Goal: Transaction & Acquisition: Purchase product/service

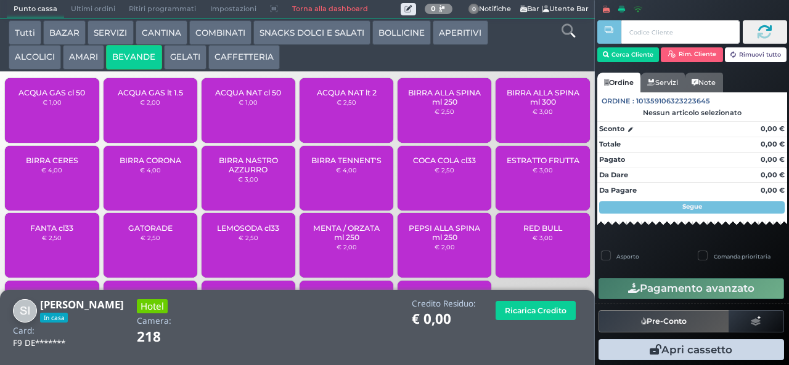
click at [327, 36] on button "SNACKS DOLCI E SALATI" at bounding box center [311, 32] width 117 height 25
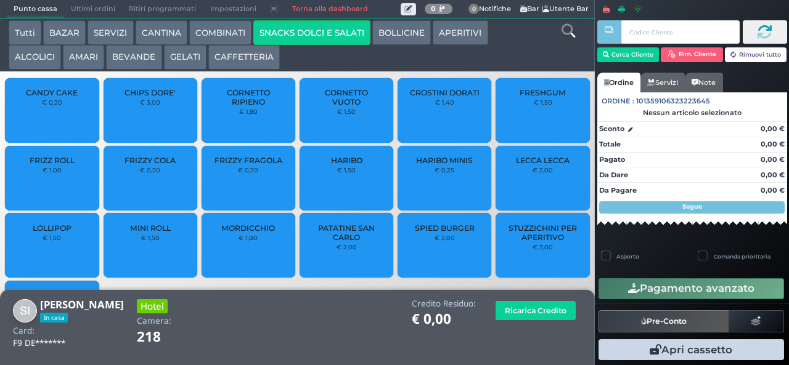
click at [218, 30] on button "COMBINATI" at bounding box center [220, 32] width 62 height 25
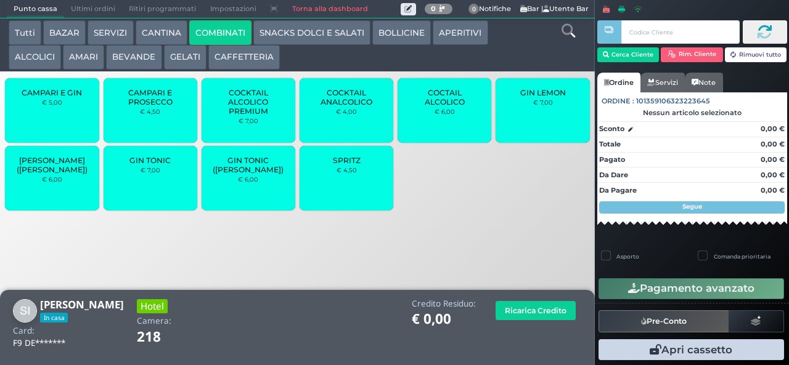
click at [414, 35] on button "BOLLICINE" at bounding box center [401, 32] width 59 height 25
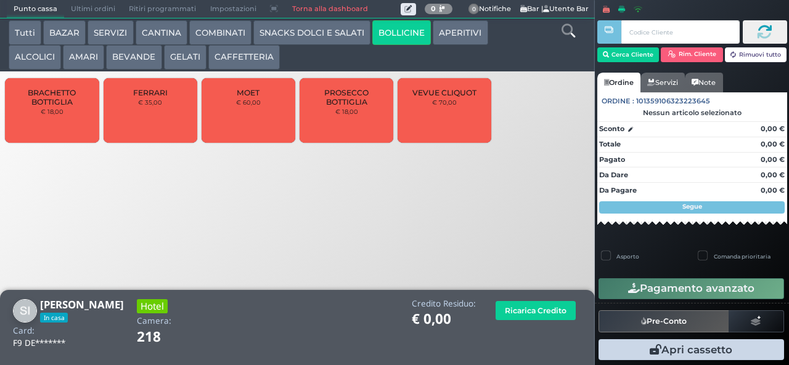
click at [447, 128] on div "VEVUE CLIQUOT € 70,00" at bounding box center [444, 110] width 94 height 65
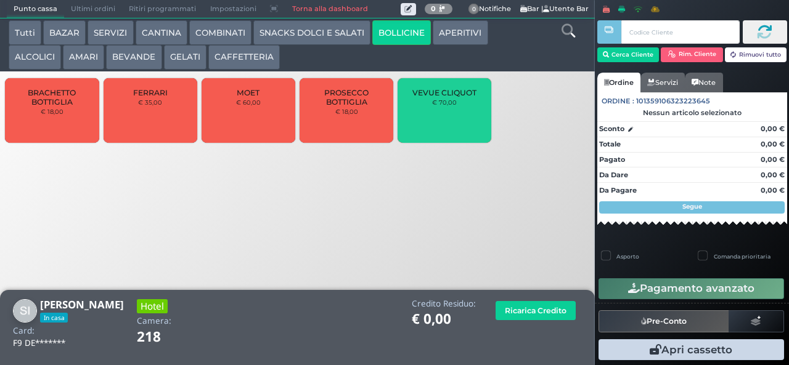
click at [446, 126] on div "VEVUE CLIQUOT € 70,00" at bounding box center [444, 110] width 94 height 65
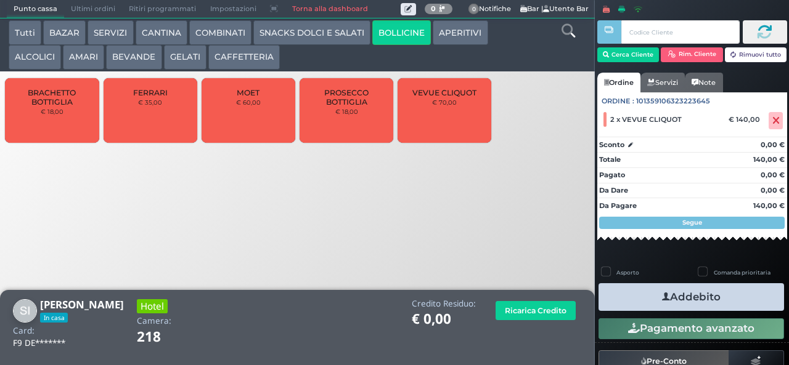
click at [691, 295] on button "Addebito" at bounding box center [690, 297] width 185 height 28
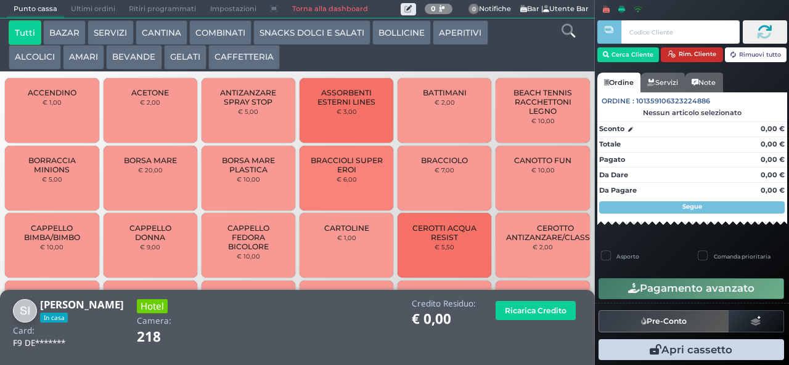
click at [690, 50] on button "Rim. Cliente" at bounding box center [692, 54] width 62 height 15
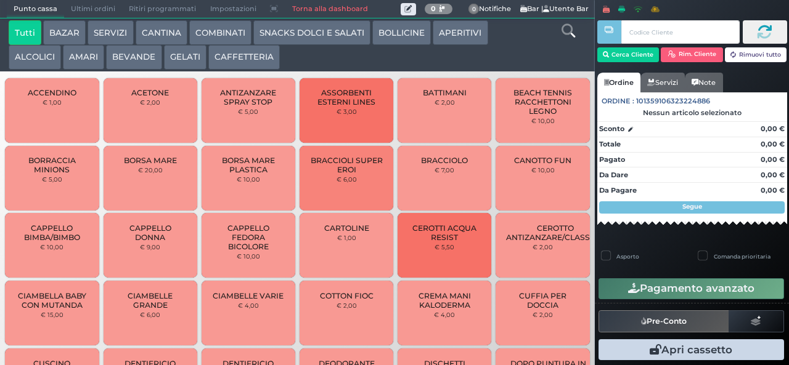
click at [235, 42] on button "COMBINATI" at bounding box center [220, 32] width 62 height 25
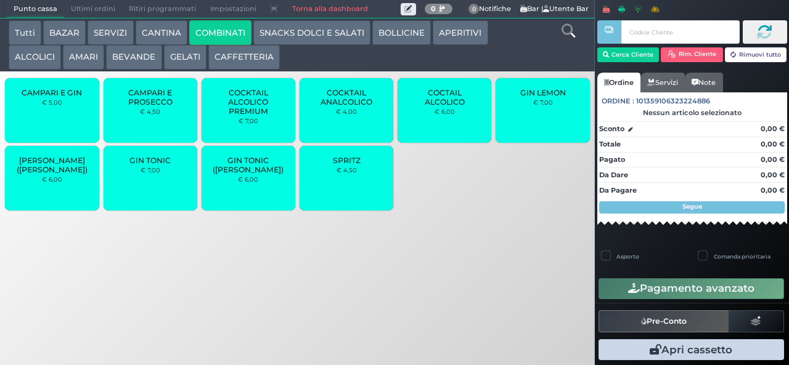
click at [87, 68] on button "AMARI" at bounding box center [83, 57] width 41 height 25
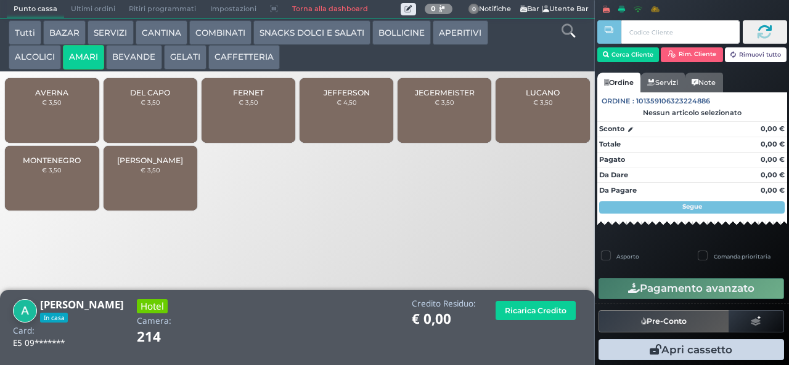
click at [346, 127] on div "JEFFERSON € 4,50" at bounding box center [346, 110] width 94 height 65
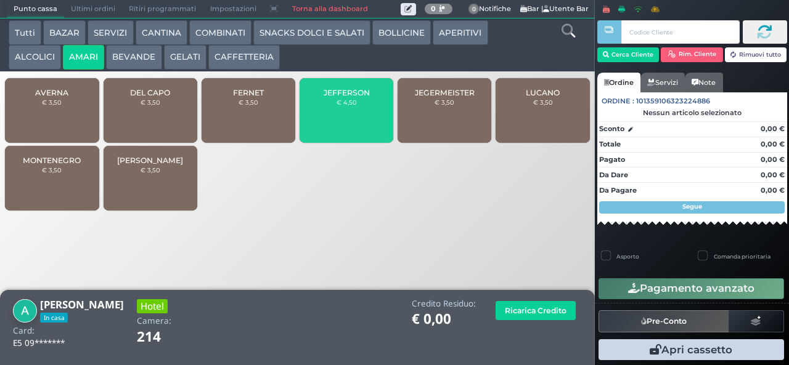
click at [348, 105] on div "JEFFERSON € 4,50" at bounding box center [346, 110] width 94 height 65
click at [351, 123] on div "JEFFERSON € 4,50" at bounding box center [346, 110] width 94 height 65
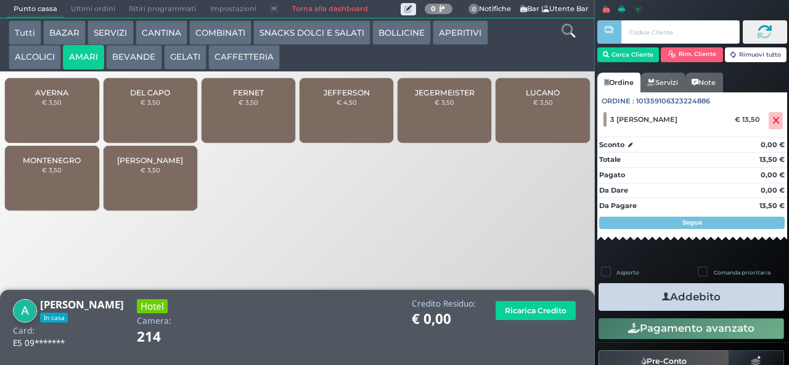
click at [693, 303] on button "Addebito" at bounding box center [690, 297] width 185 height 28
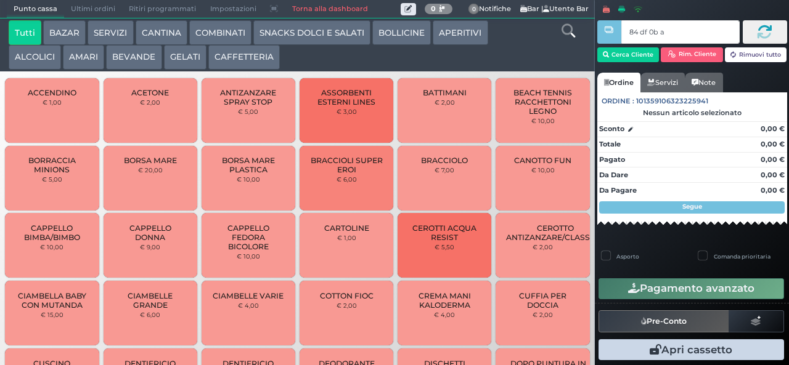
type input "84 df 0b af"
click at [243, 55] on button "CAFFETTERIA" at bounding box center [243, 57] width 71 height 25
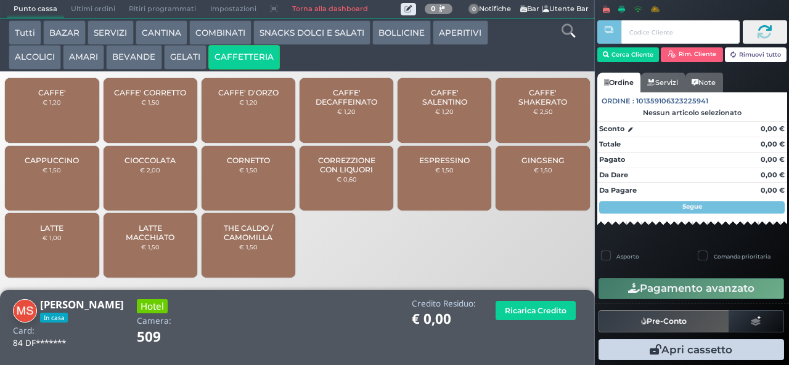
click at [359, 174] on span "CORREZZIONE CON LIQUORI" at bounding box center [346, 165] width 73 height 18
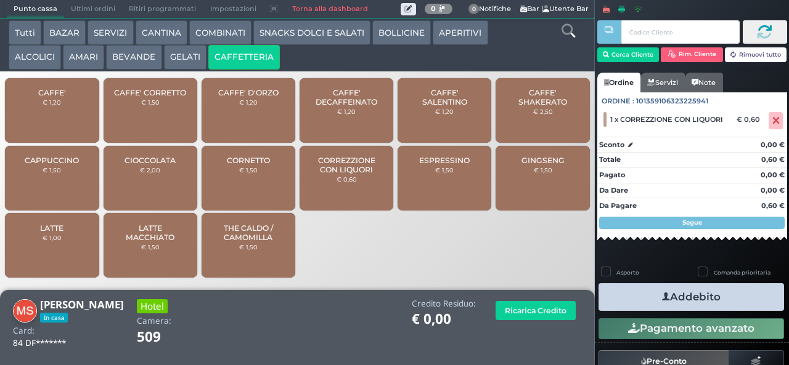
click at [662, 296] on icon "button" at bounding box center [666, 297] width 8 height 13
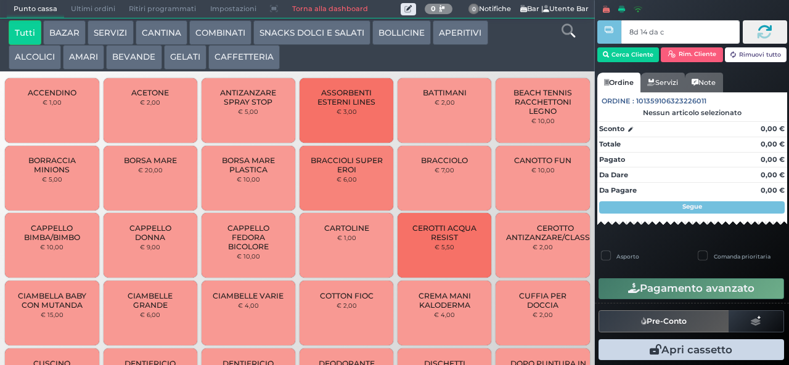
type input "8d 14 da c2"
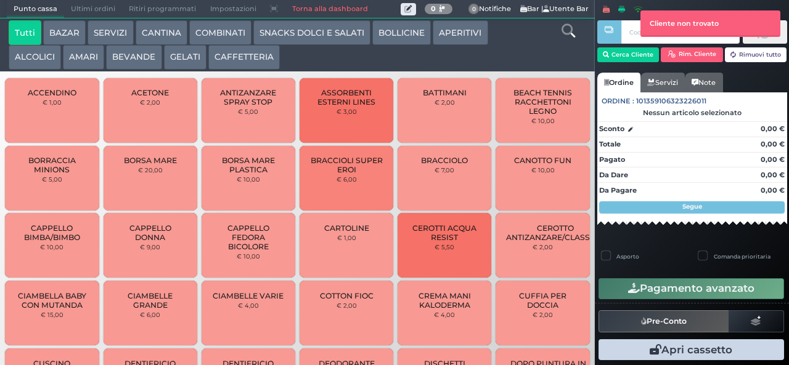
click at [101, 55] on button "AMARI" at bounding box center [83, 57] width 41 height 25
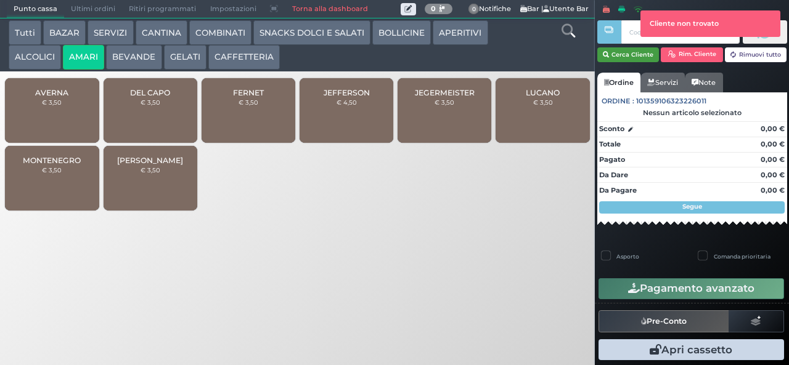
click at [619, 54] on button "Cerca Cliente" at bounding box center [628, 54] width 62 height 15
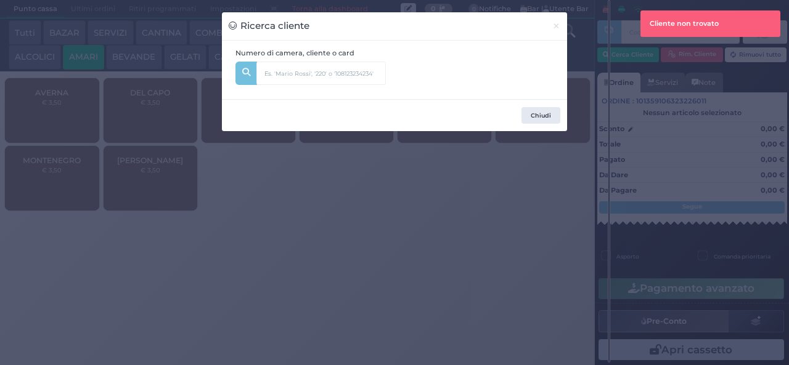
click at [362, 57] on div "Numero di camera, cliente o card" at bounding box center [311, 70] width 164 height 44
click at [296, 62] on input "text" at bounding box center [320, 73] width 129 height 23
click at [312, 70] on input "text" at bounding box center [320, 73] width 129 height 23
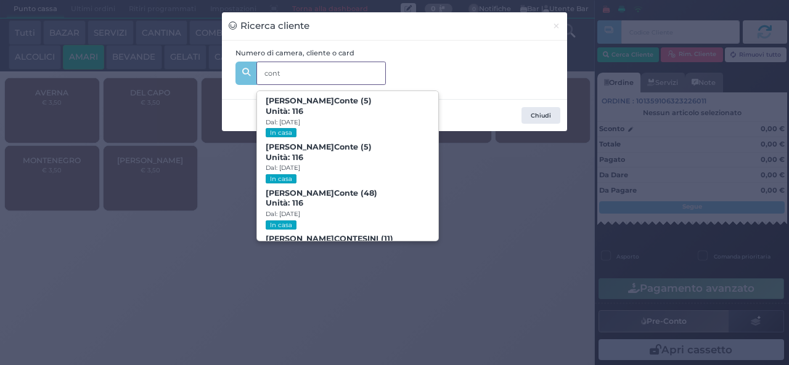
type input "conti"
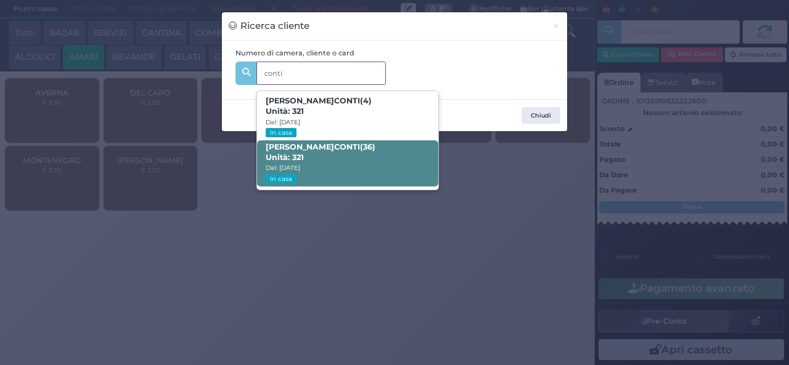
click at [356, 163] on span "FRANCESCO CONTI (36) Unità: 321 Dal: 11/08/2025 In casa" at bounding box center [347, 164] width 181 height 46
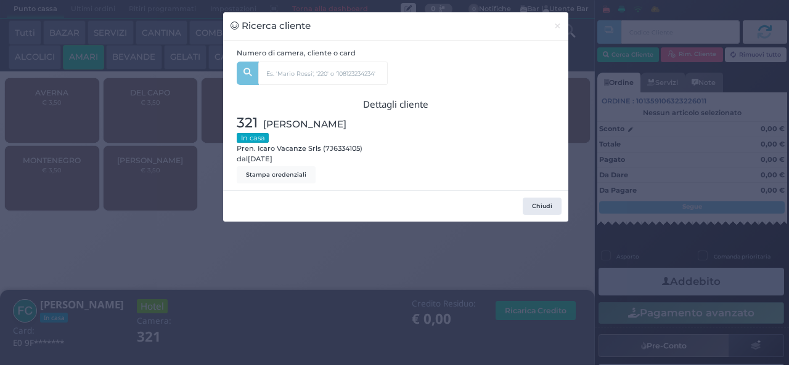
click at [305, 304] on div "Ricerca cliente × Numero di camera, cliente o card conti LORENZO CONTI (4) Unit…" at bounding box center [394, 182] width 789 height 365
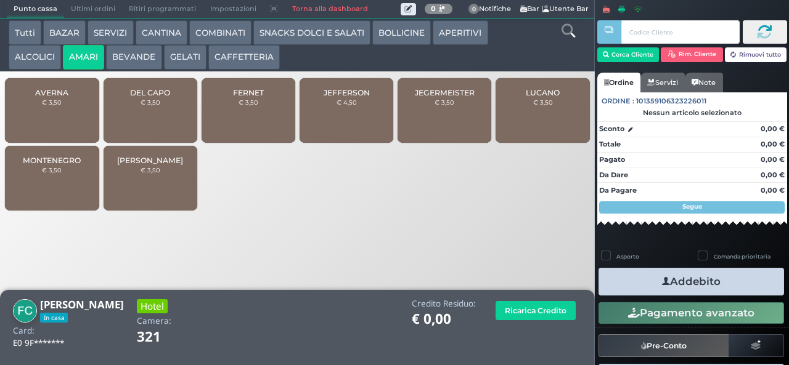
click at [57, 128] on div "AVERNA € 3,50" at bounding box center [52, 110] width 94 height 65
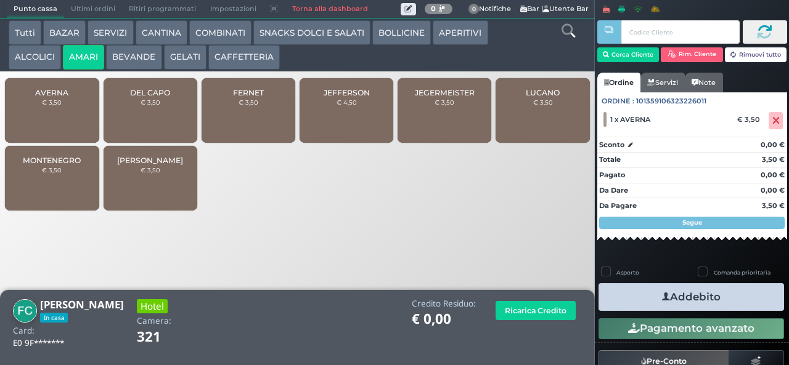
click at [662, 296] on icon "button" at bounding box center [666, 297] width 8 height 13
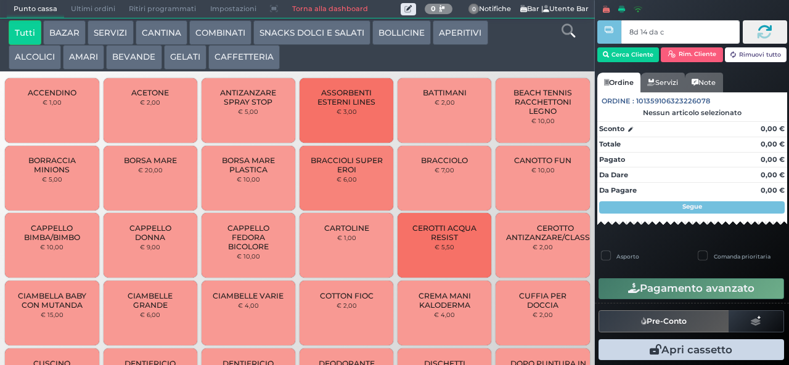
type input "8d 14 da c2"
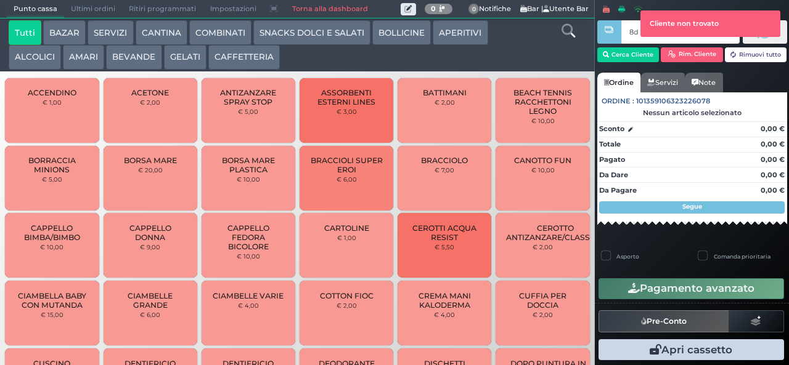
type input "8d 14 da c2"
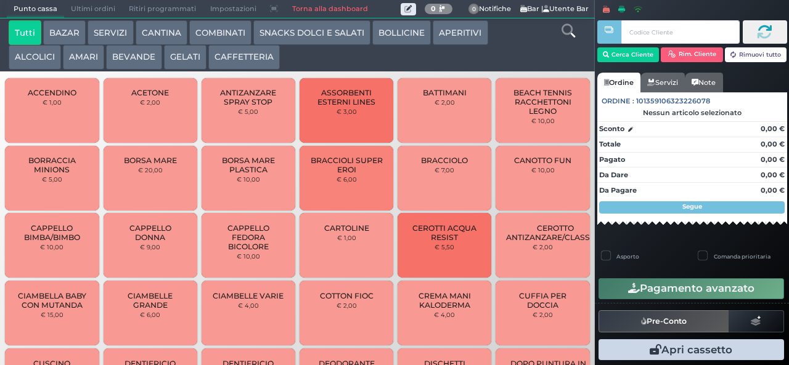
click at [609, 54] on div at bounding box center [609, 174] width 2 height 348
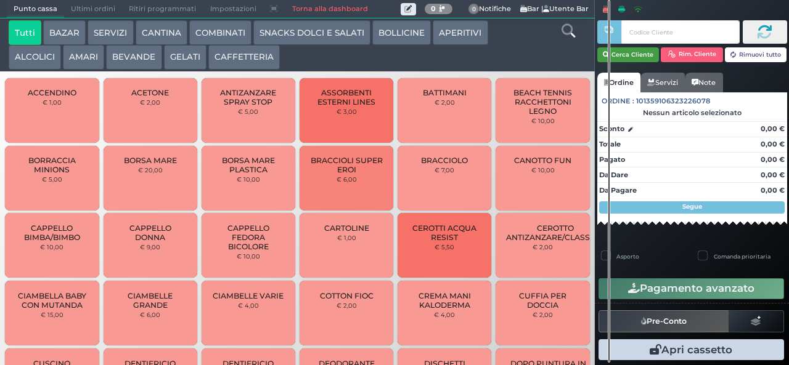
click at [625, 57] on button "Cerca Cliente" at bounding box center [628, 54] width 62 height 15
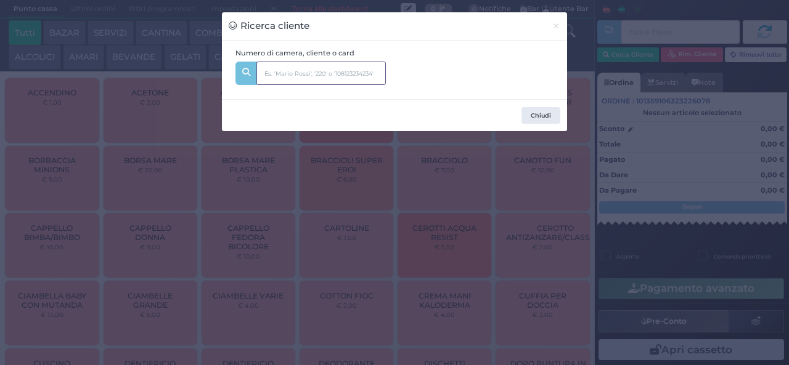
click at [277, 76] on input "text" at bounding box center [320, 73] width 129 height 23
type input "321"
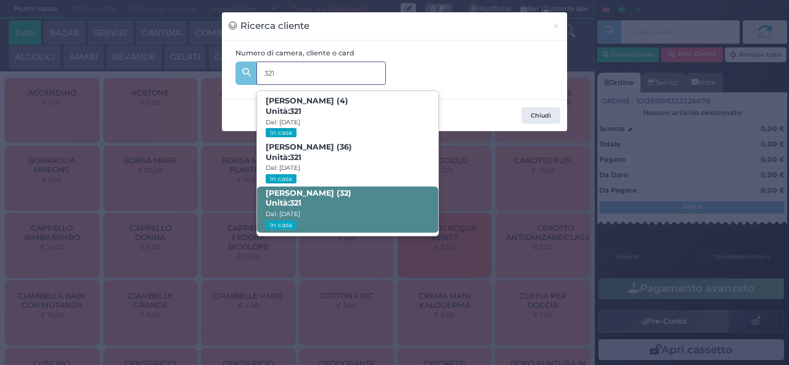
click at [301, 201] on strong "321" at bounding box center [296, 202] width 12 height 9
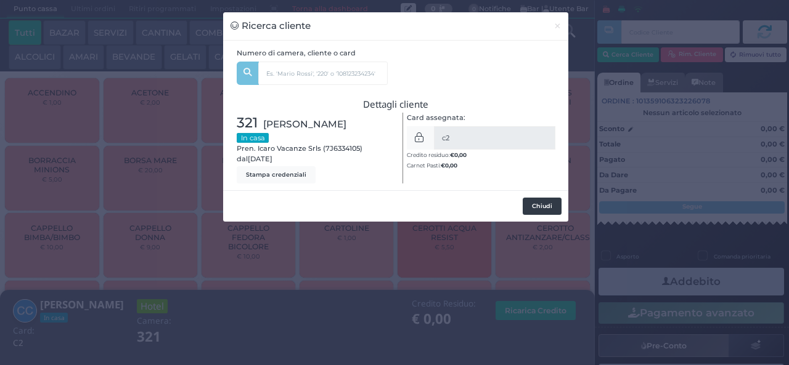
click at [531, 206] on button "Chiudi" at bounding box center [542, 206] width 39 height 17
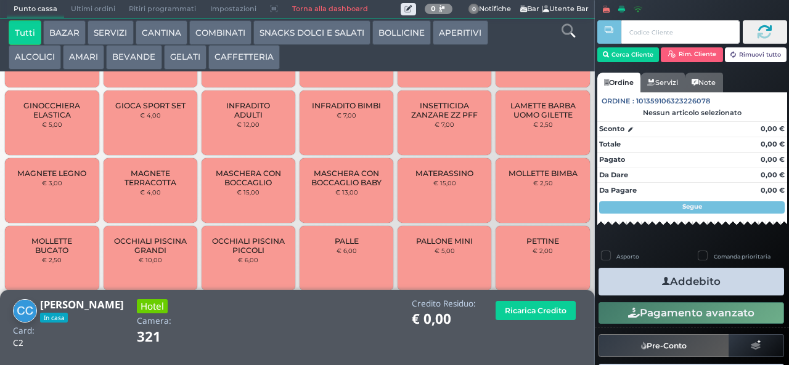
scroll to position [564, 0]
click at [156, 183] on span "MAGNETE TERRACOTTA" at bounding box center [149, 177] width 73 height 18
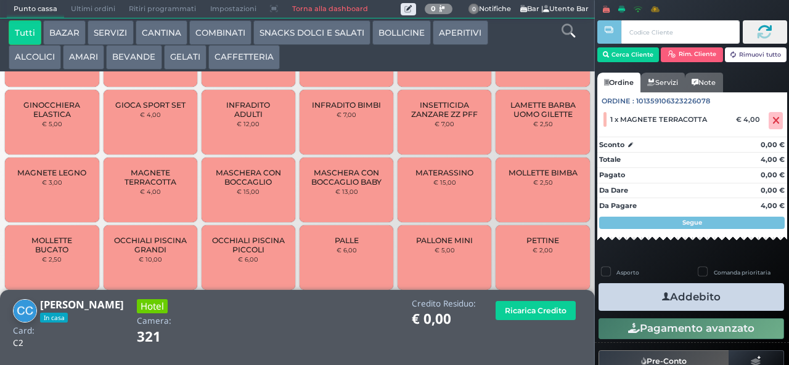
click at [145, 185] on span "MAGNETE TERRACOTTA" at bounding box center [149, 177] width 73 height 18
click at [144, 187] on span "MAGNETE TERRACOTTA" at bounding box center [149, 177] width 73 height 18
click at [143, 186] on span "MAGNETE TERRACOTTA" at bounding box center [149, 177] width 73 height 18
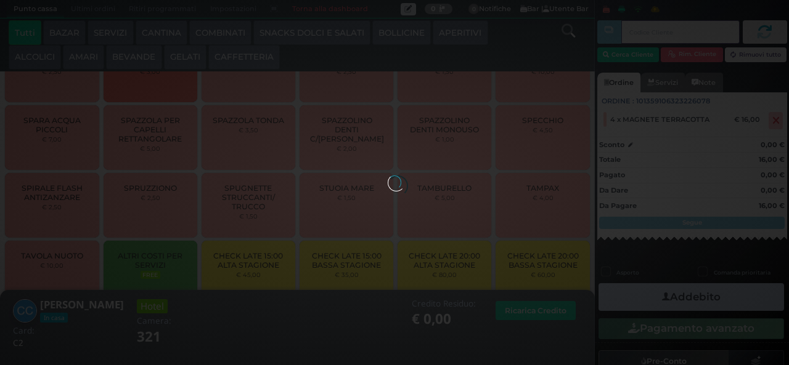
scroll to position [1934, 0]
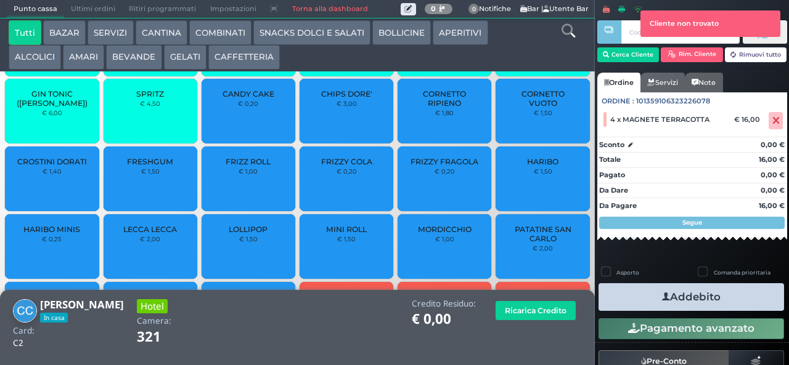
click at [727, 296] on button "Addebito" at bounding box center [690, 297] width 185 height 28
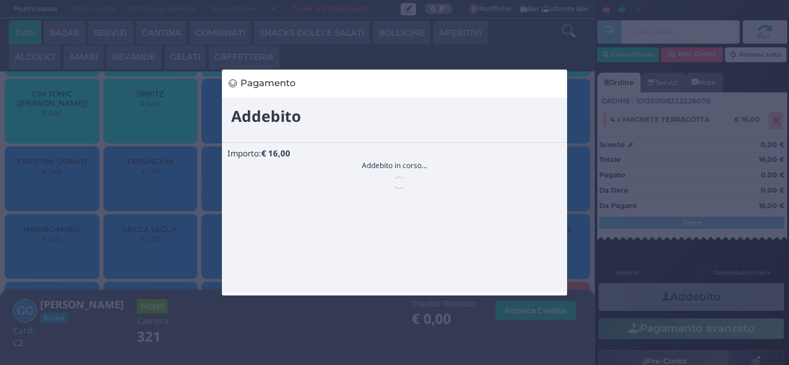
scroll to position [0, 0]
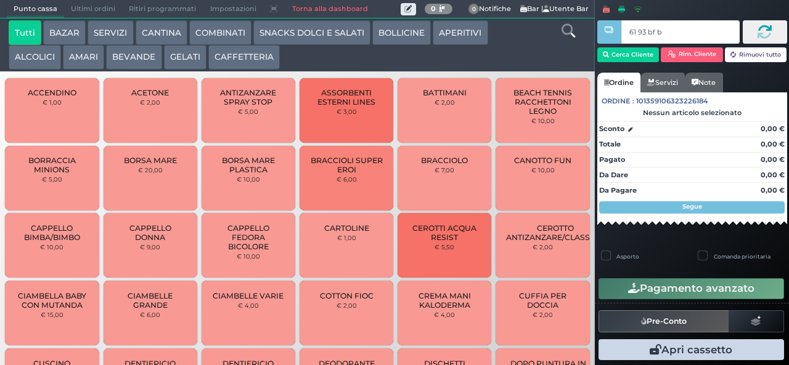
type input "61 93 bf b9"
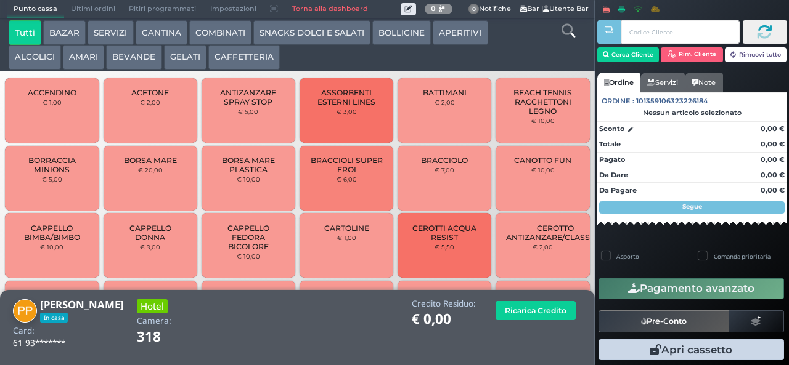
click at [85, 62] on button "AMARI" at bounding box center [83, 57] width 41 height 25
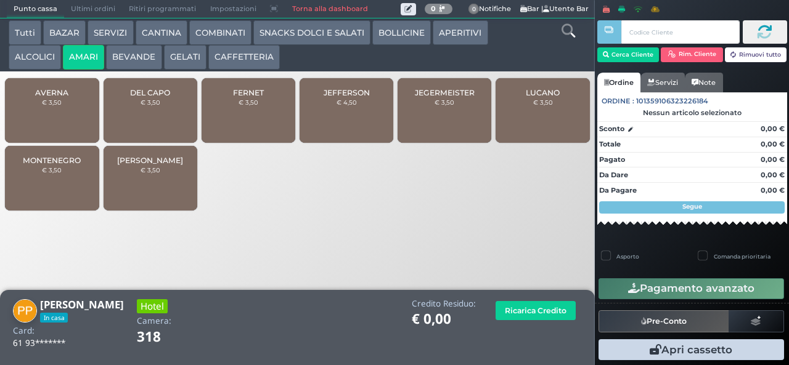
click at [41, 57] on button "ALCOLICI" at bounding box center [35, 57] width 52 height 25
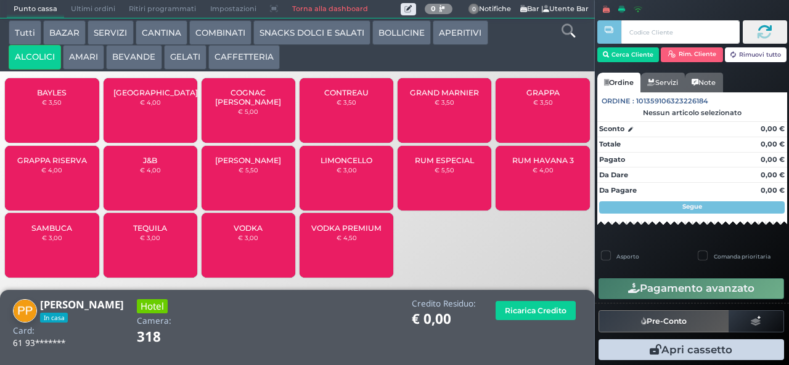
click at [547, 96] on span "GRAPPA" at bounding box center [542, 92] width 33 height 9
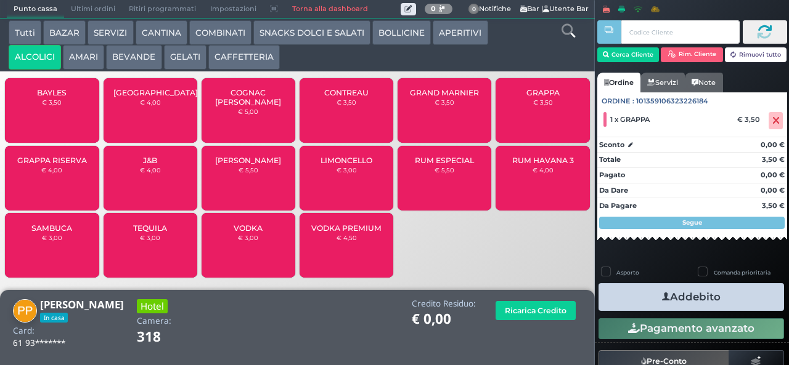
click at [727, 299] on button "Addebito" at bounding box center [690, 297] width 185 height 28
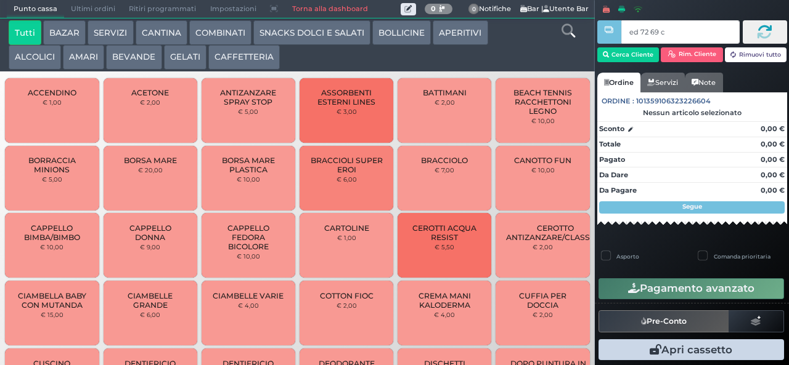
type input "ed 72 69 c3"
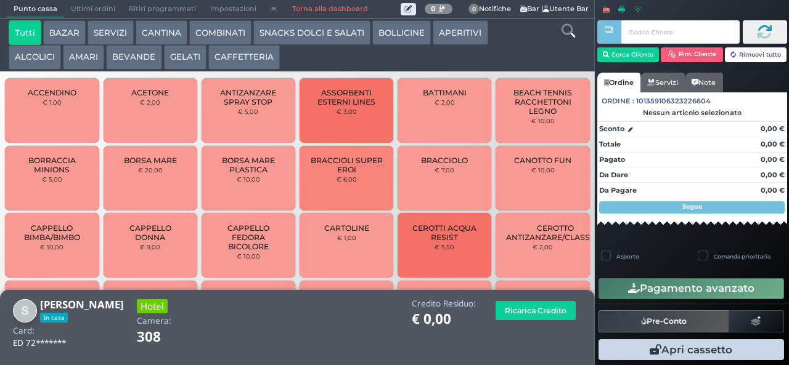
click at [78, 57] on button "AMARI" at bounding box center [83, 57] width 41 height 25
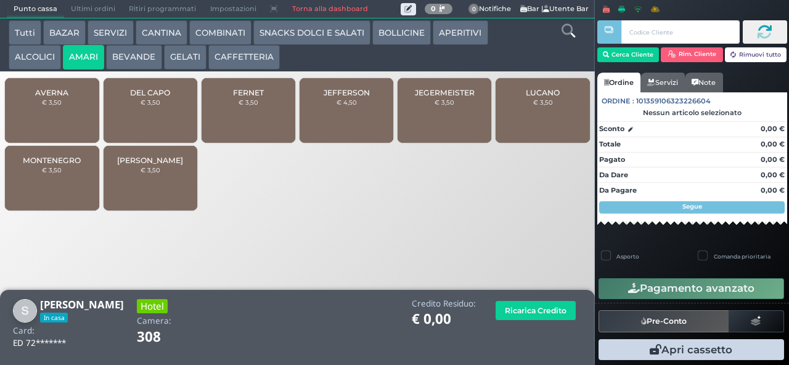
click at [155, 97] on span "DEL CAPO" at bounding box center [150, 92] width 40 height 9
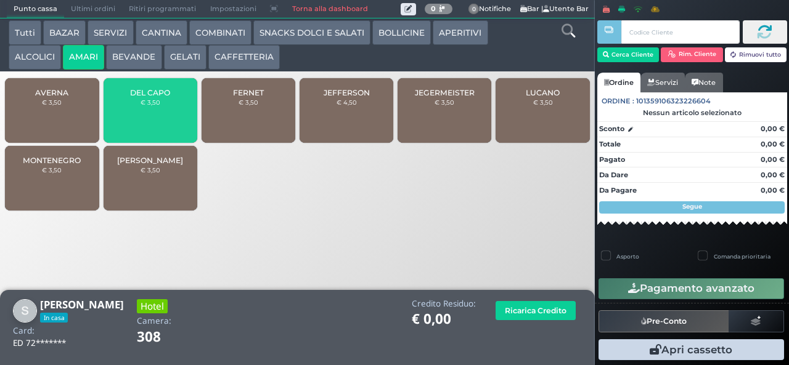
click at [31, 57] on button "ALCOLICI" at bounding box center [35, 57] width 52 height 25
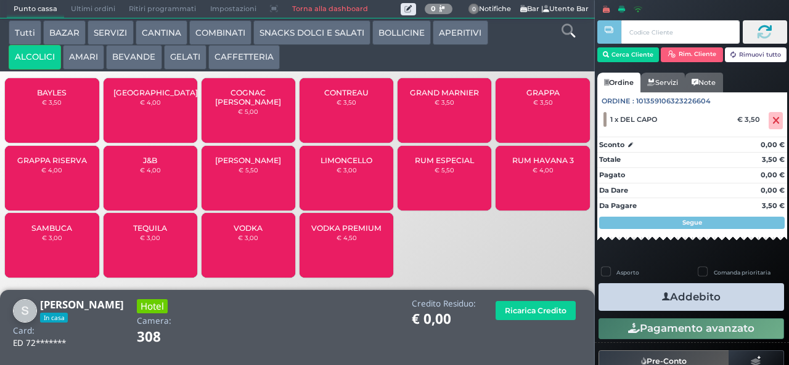
click at [70, 130] on div "BAYLES € 3,50" at bounding box center [52, 110] width 94 height 65
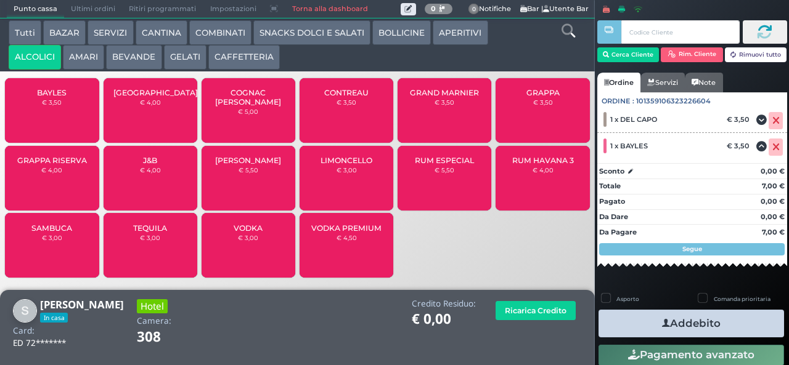
click at [643, 333] on button "Addebito" at bounding box center [690, 324] width 185 height 28
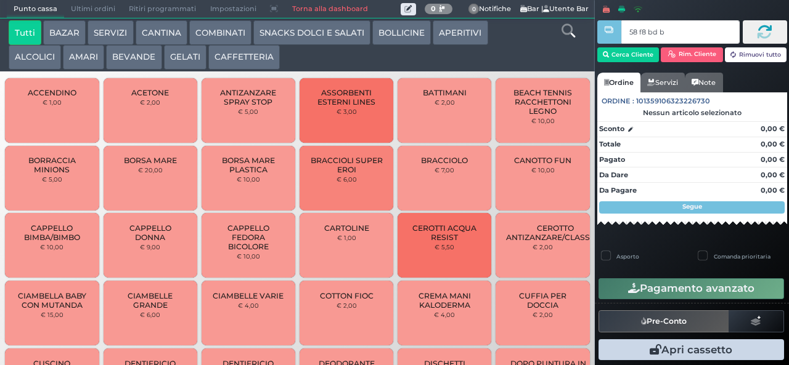
type input "58 f8 bd b9"
click at [81, 58] on button "AMARI" at bounding box center [83, 57] width 41 height 25
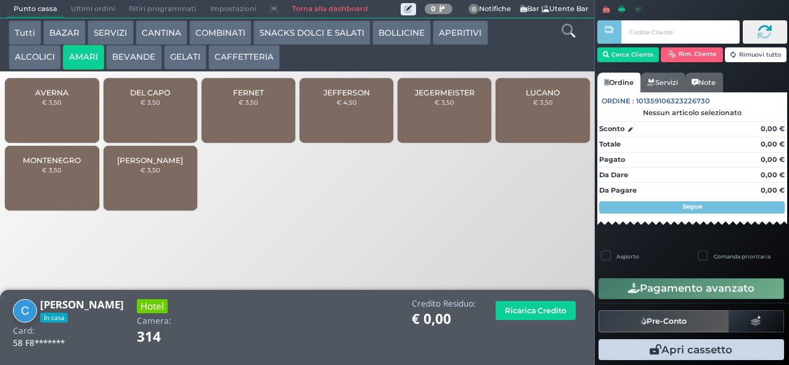
click at [261, 97] on span "FERNET" at bounding box center [248, 92] width 31 height 9
click at [268, 116] on div "FERNET € 3,50" at bounding box center [249, 110] width 94 height 65
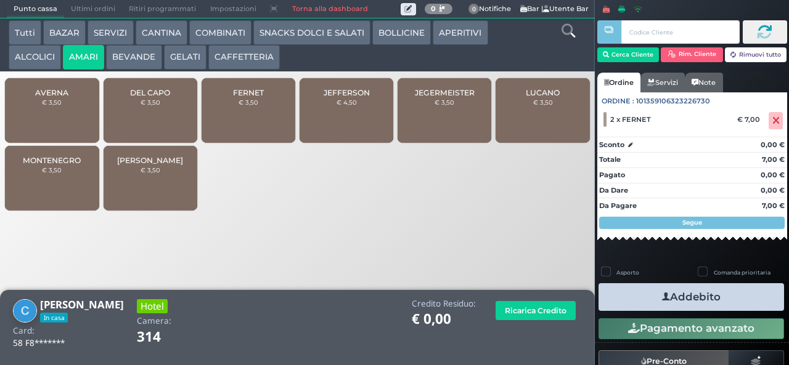
click at [42, 58] on button "ALCOLICI" at bounding box center [35, 57] width 52 height 25
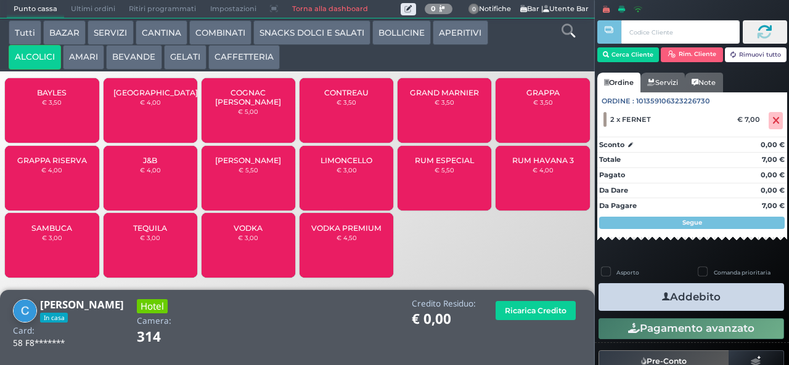
click at [60, 106] on small "€ 3,50" at bounding box center [52, 102] width 20 height 7
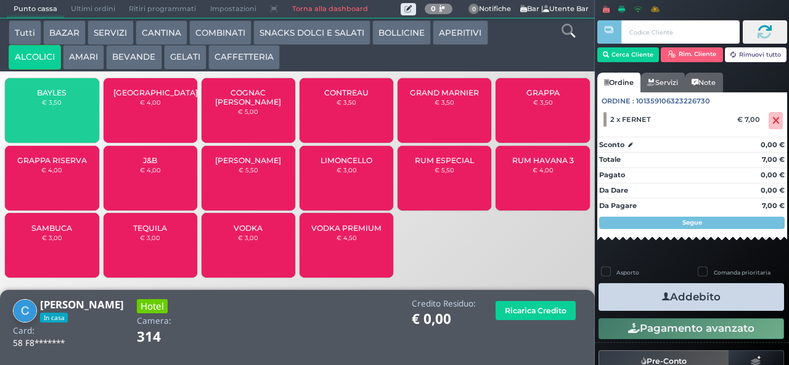
click at [706, 307] on button "Addebito" at bounding box center [690, 297] width 185 height 28
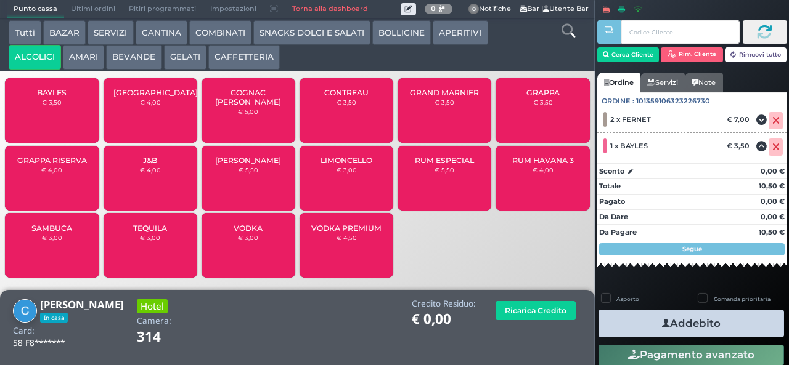
click at [688, 327] on button "Addebito" at bounding box center [690, 324] width 185 height 28
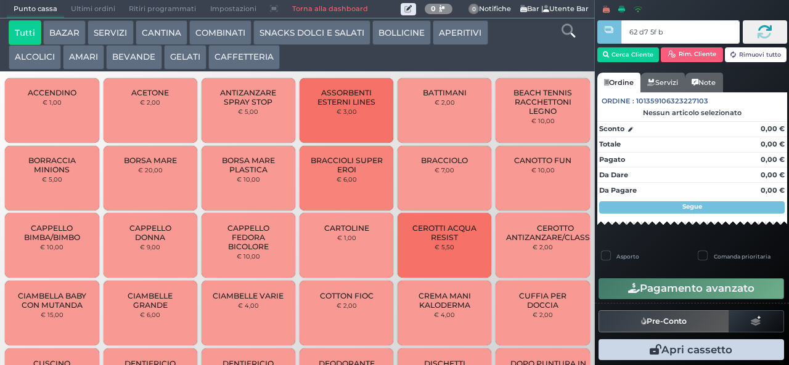
type input "62 d7 5f bb"
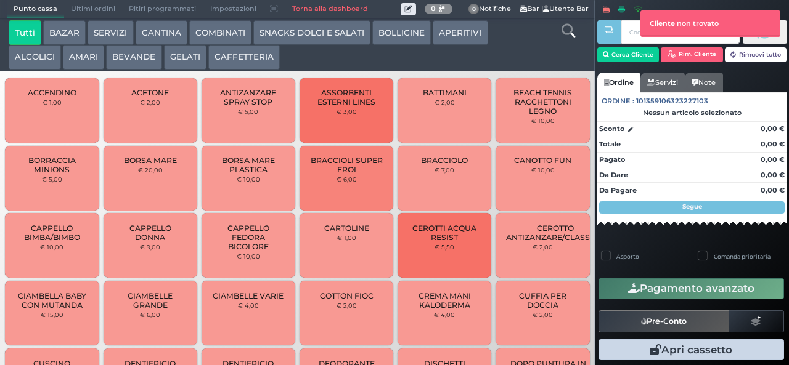
click at [234, 31] on button "COMBINATI" at bounding box center [220, 32] width 62 height 25
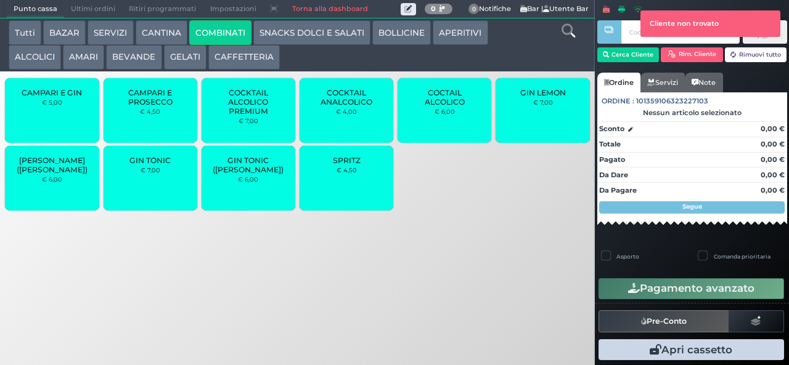
click at [609, 63] on div at bounding box center [609, 174] width 2 height 348
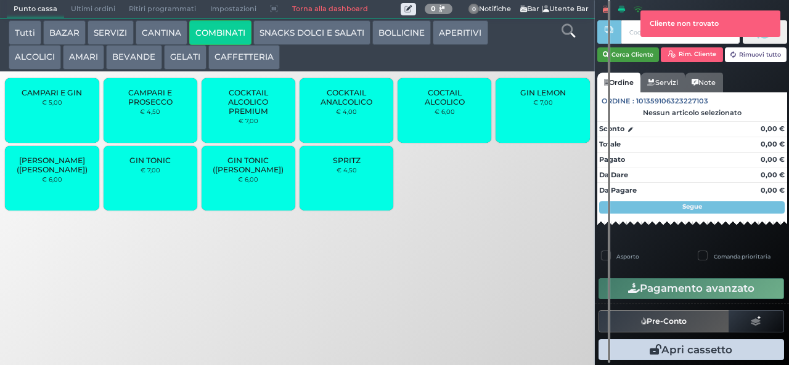
click at [631, 59] on button "Cerca Cliente" at bounding box center [628, 54] width 62 height 15
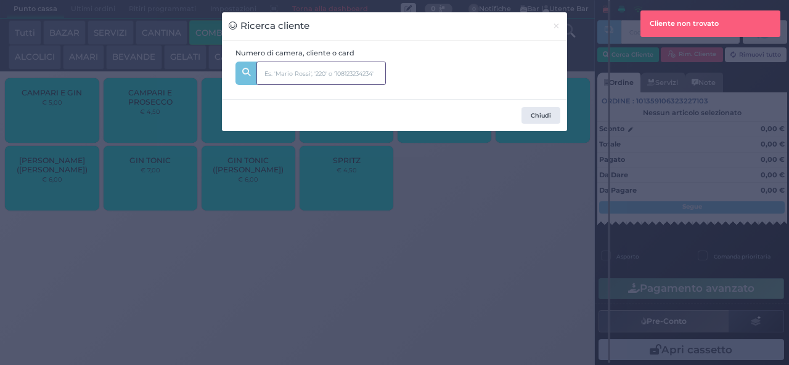
click at [335, 73] on input "text" at bounding box center [320, 73] width 129 height 23
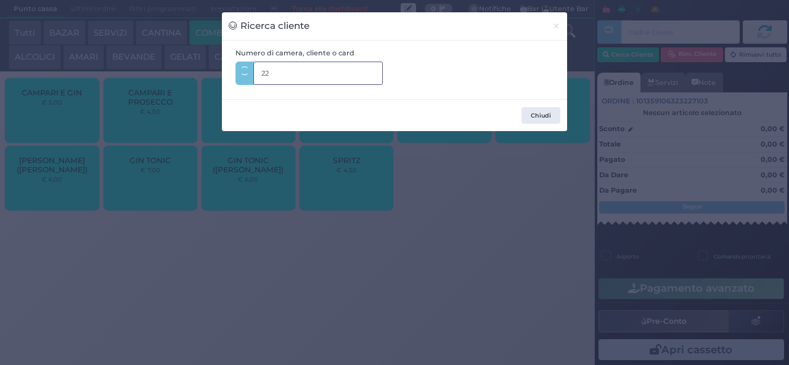
type input "220"
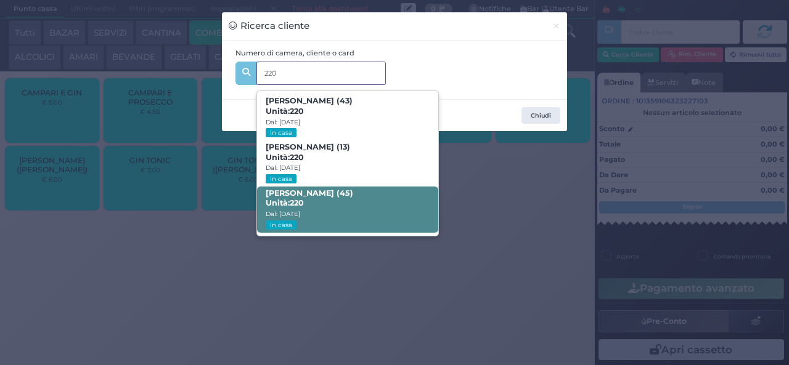
click at [341, 217] on span "Valerio Luzzi (45) Unità: 220 Dal: 10/08/2025 In casa" at bounding box center [347, 210] width 181 height 46
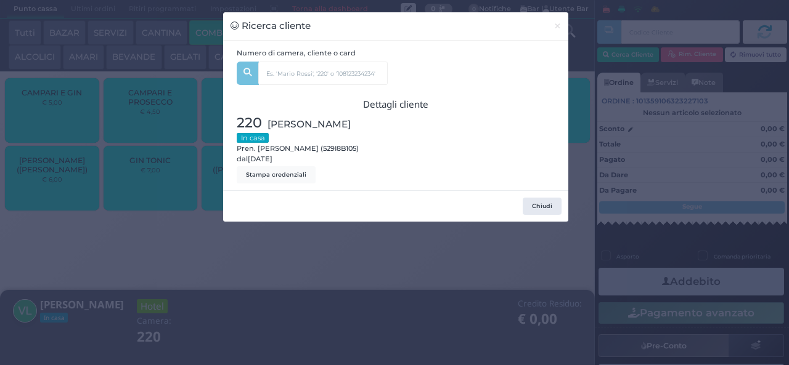
click at [232, 279] on div "Ricerca cliente × Numero di camera, cliente o card 220 Cinzia Albonetti (43) Un…" at bounding box center [394, 182] width 789 height 365
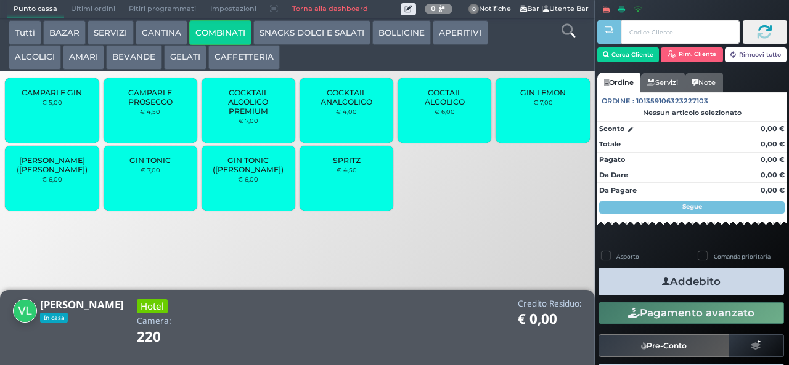
click at [158, 107] on span "CAMPARI E PROSECCO" at bounding box center [149, 97] width 73 height 18
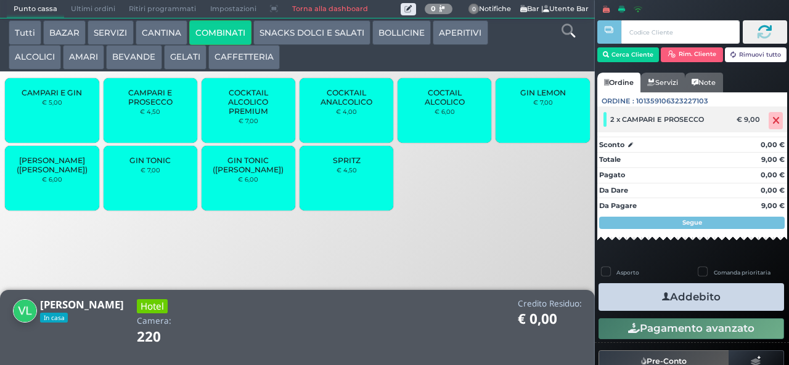
click at [772, 121] on icon at bounding box center [775, 121] width 7 height 1
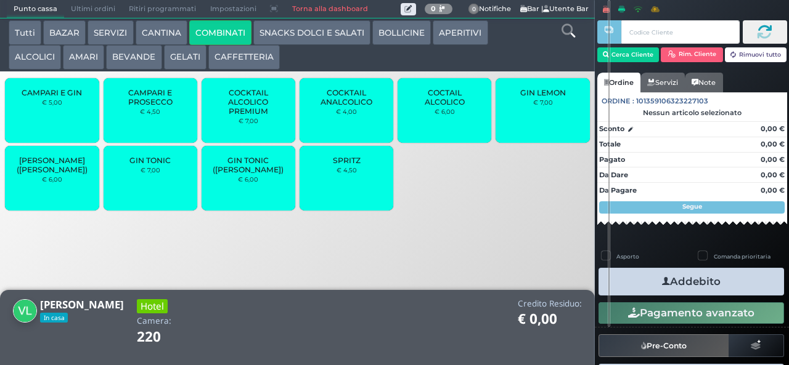
click at [83, 59] on button "AMARI" at bounding box center [83, 57] width 41 height 25
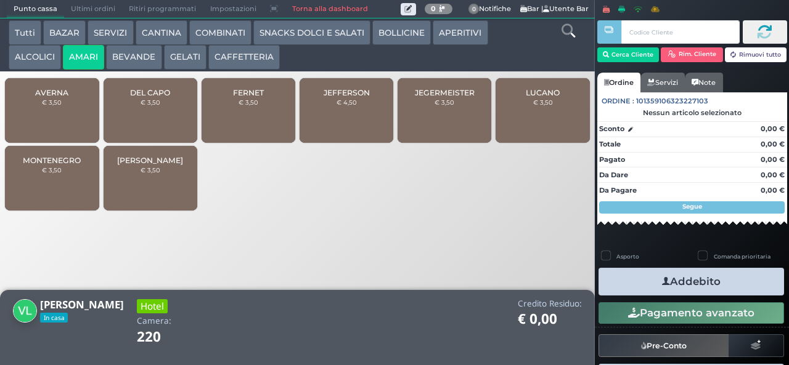
click at [142, 127] on div "DEL CAPO € 3,50" at bounding box center [151, 110] width 94 height 65
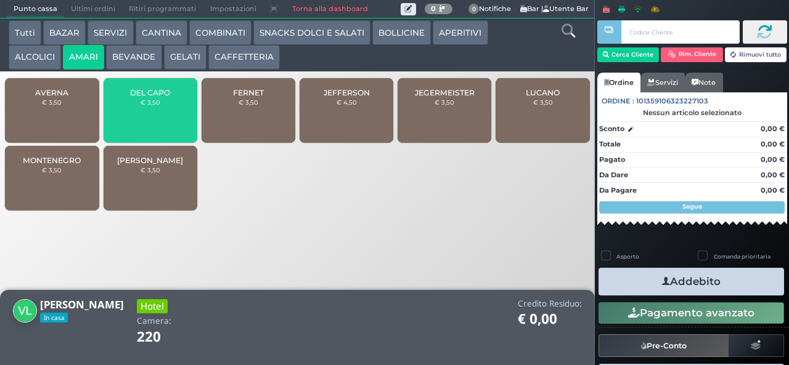
click at [143, 129] on div "DEL CAPO € 3,50" at bounding box center [151, 110] width 94 height 65
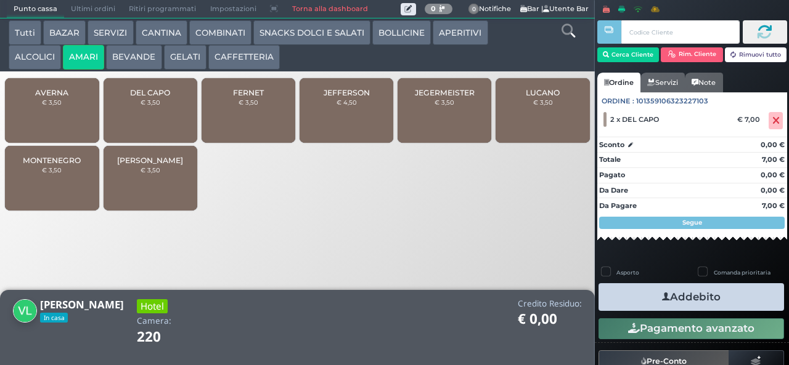
click at [643, 303] on button "Addebito" at bounding box center [690, 297] width 185 height 28
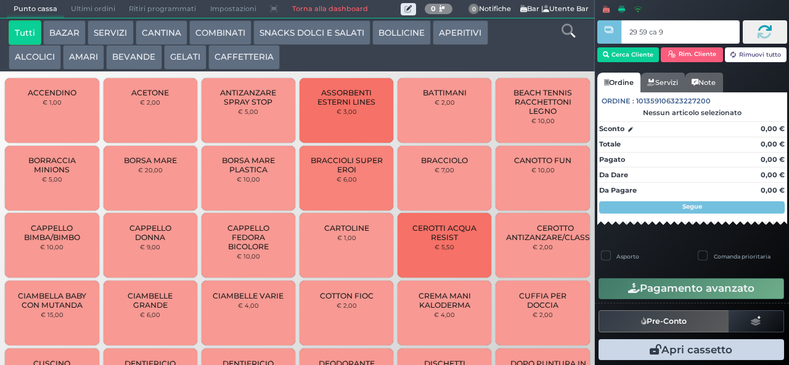
type input "29 59 ca 95"
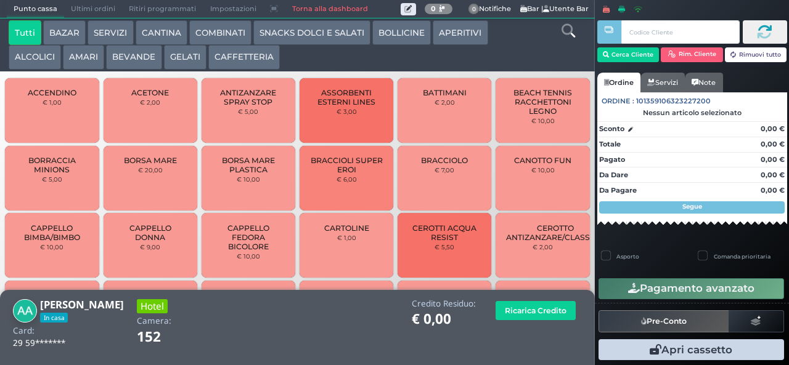
click at [251, 48] on button "CAFFETTERIA" at bounding box center [243, 57] width 71 height 25
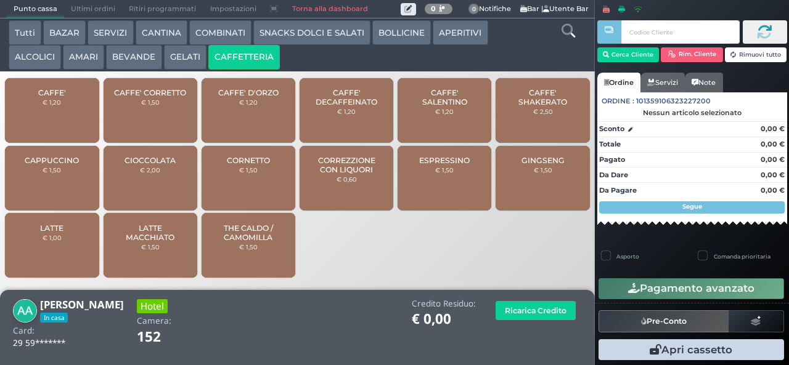
click at [84, 54] on button "AMARI" at bounding box center [83, 57] width 41 height 25
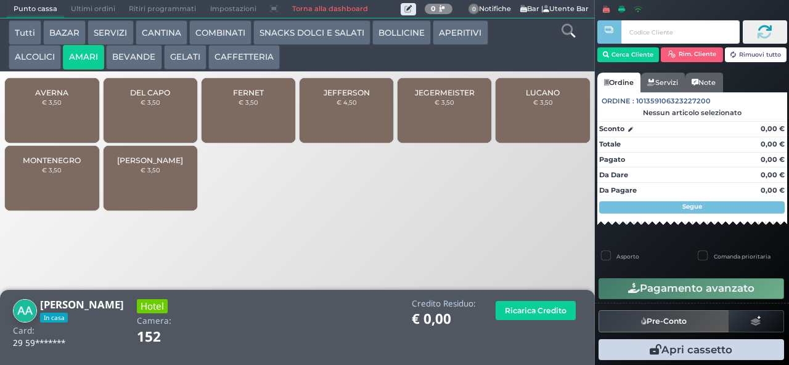
click at [41, 59] on button "ALCOLICI" at bounding box center [35, 57] width 52 height 25
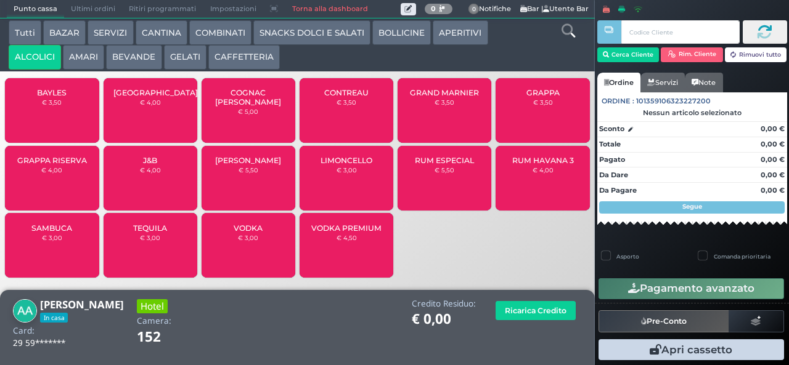
click at [356, 165] on span "LIMONCELLO" at bounding box center [346, 160] width 52 height 9
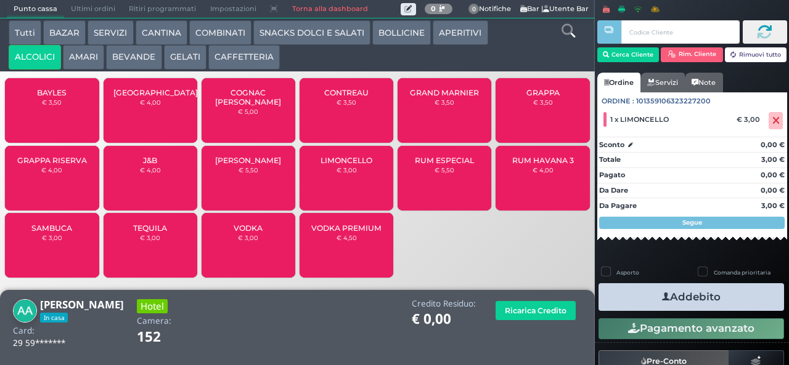
click at [722, 292] on button "Addebito" at bounding box center [690, 297] width 185 height 28
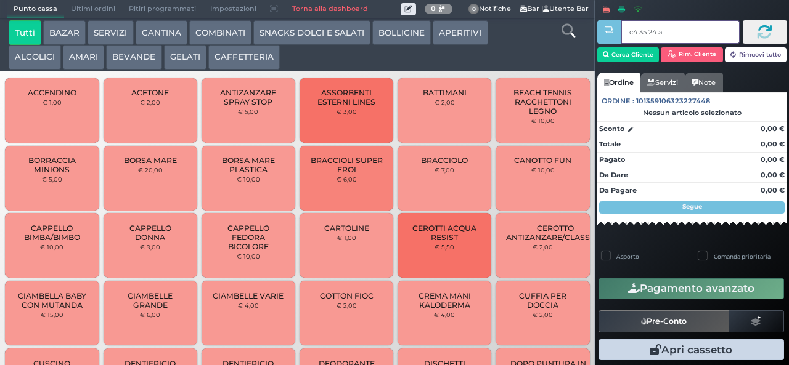
type input "c4 35 24 af"
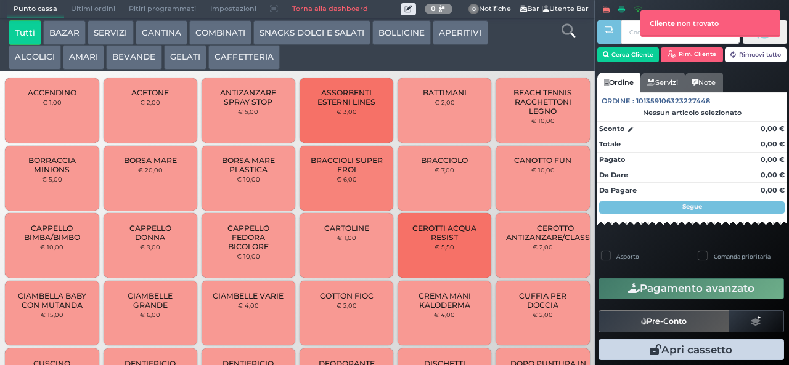
click at [41, 54] on button "ALCOLICI" at bounding box center [35, 57] width 52 height 25
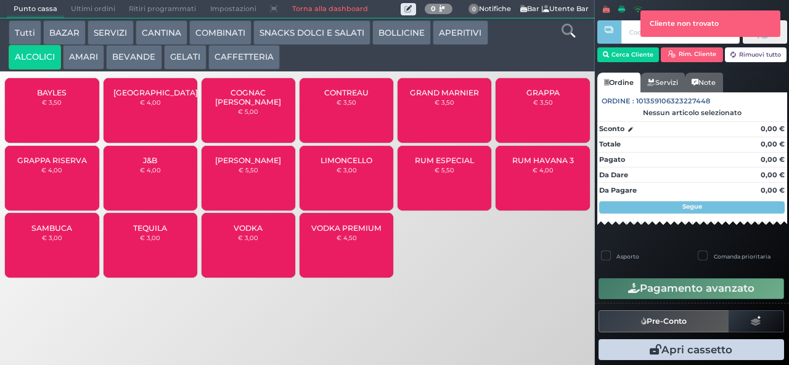
click at [63, 233] on span "SAMBUCA" at bounding box center [51, 228] width 41 height 9
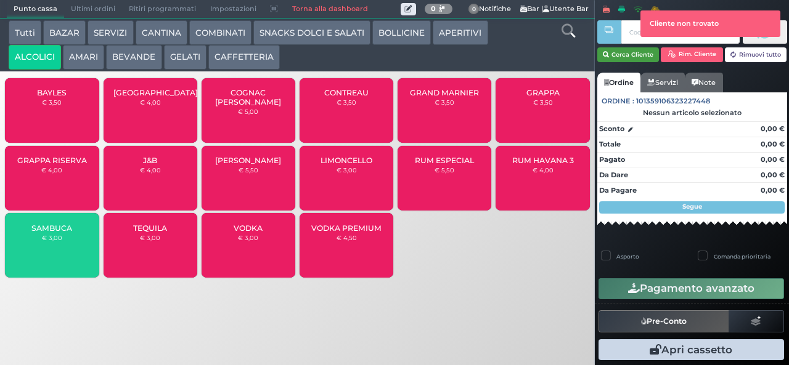
click at [622, 54] on button "Cerca Cliente" at bounding box center [628, 54] width 62 height 15
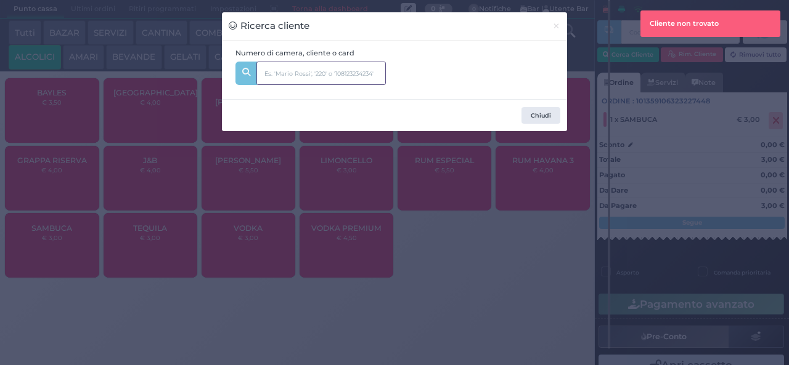
click at [354, 71] on input "text" at bounding box center [320, 73] width 129 height 23
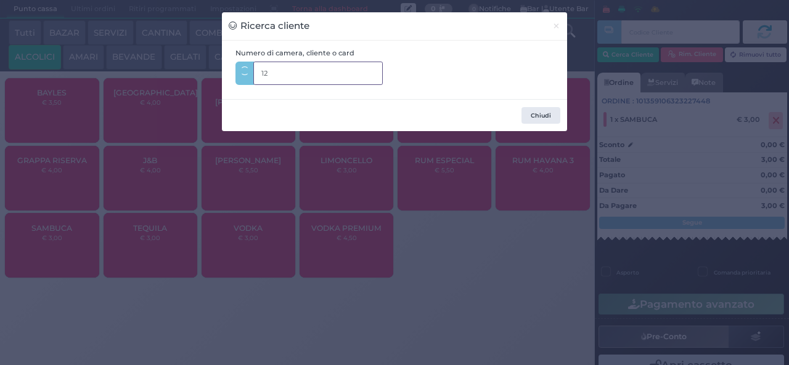
type input "129"
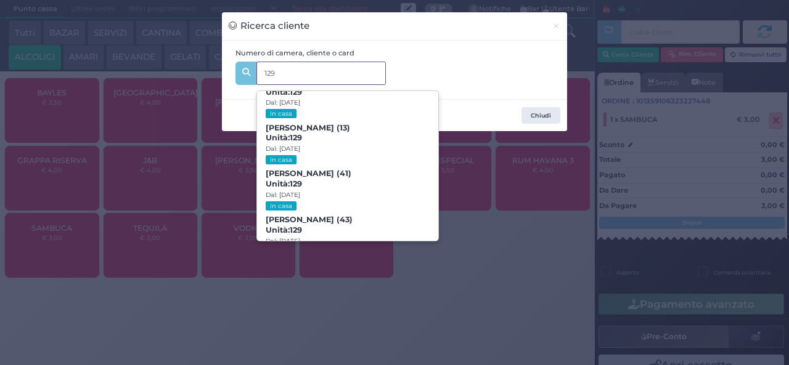
scroll to position [56, 0]
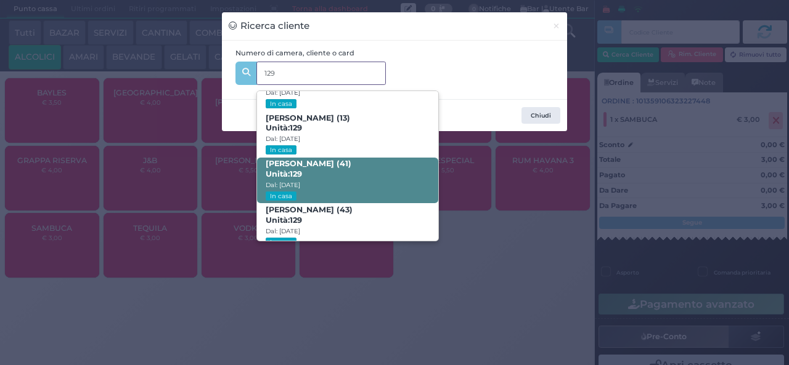
click at [350, 176] on span "[PERSON_NAME] (41) Unità: 129 Dal: [DATE] In casa" at bounding box center [347, 181] width 181 height 46
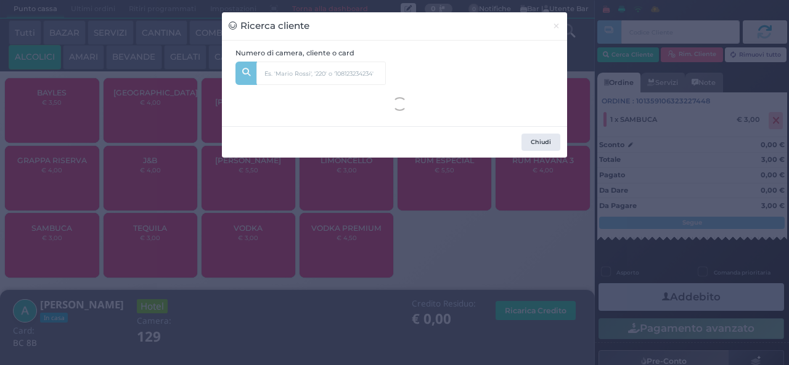
click at [304, 328] on div "Ricerca cliente × Numero di camera, cliente o card 129 [PERSON_NAME] (5) Unità:…" at bounding box center [394, 182] width 789 height 365
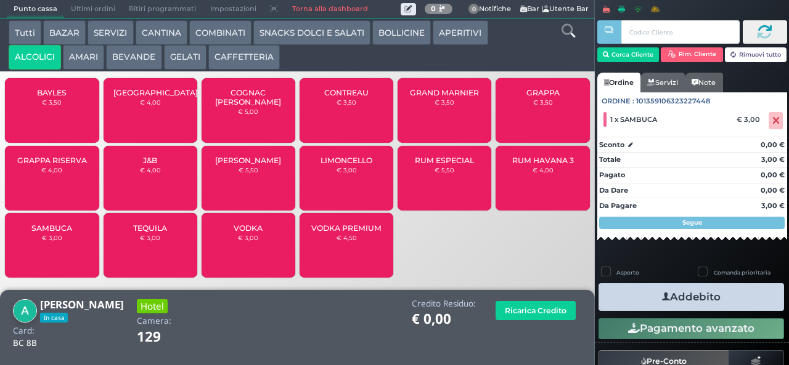
click at [630, 298] on button "Addebito" at bounding box center [690, 297] width 185 height 28
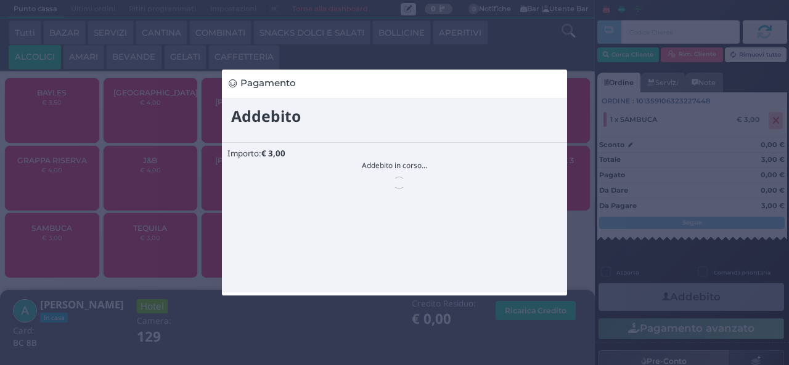
scroll to position [0, 0]
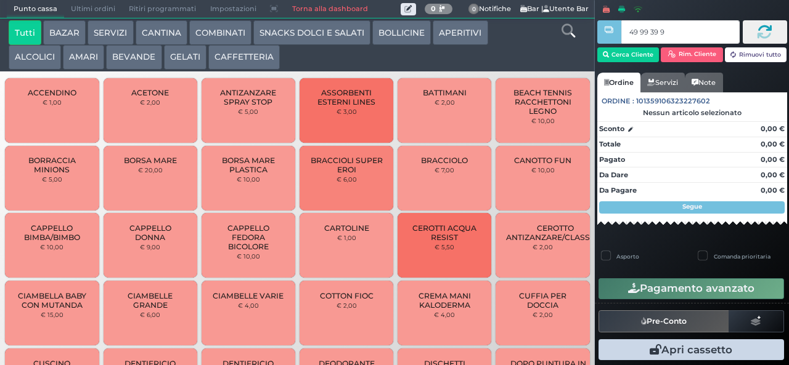
type input "49 99 39 95"
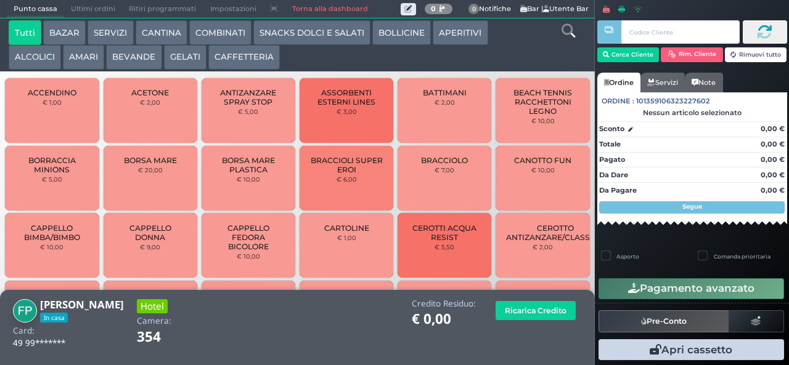
click at [223, 33] on button "COMBINATI" at bounding box center [220, 32] width 62 height 25
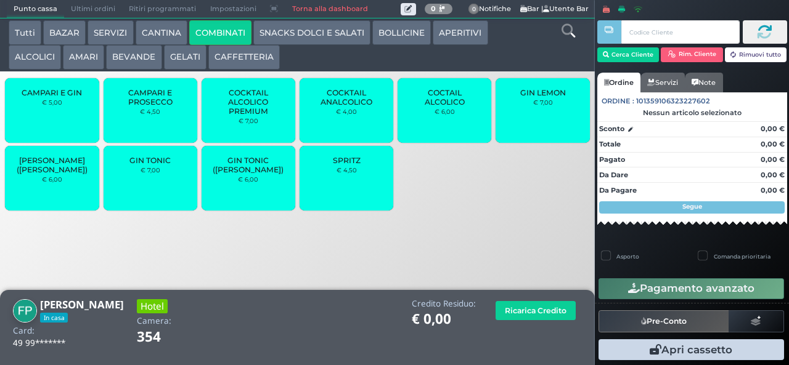
click at [155, 194] on div "GIN TONIC € 7,00" at bounding box center [151, 178] width 94 height 65
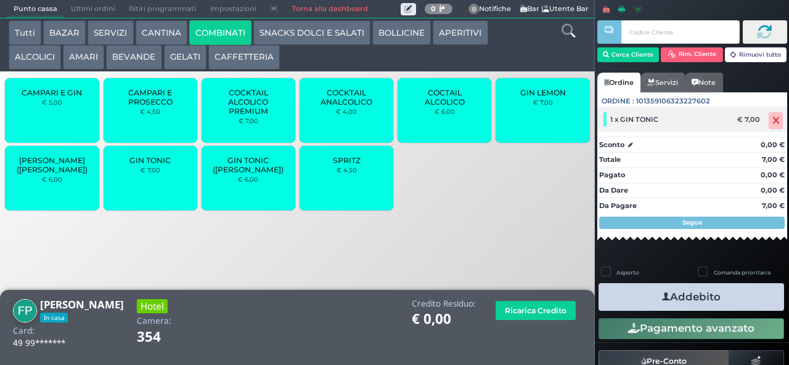
click at [772, 121] on icon at bounding box center [775, 121] width 7 height 1
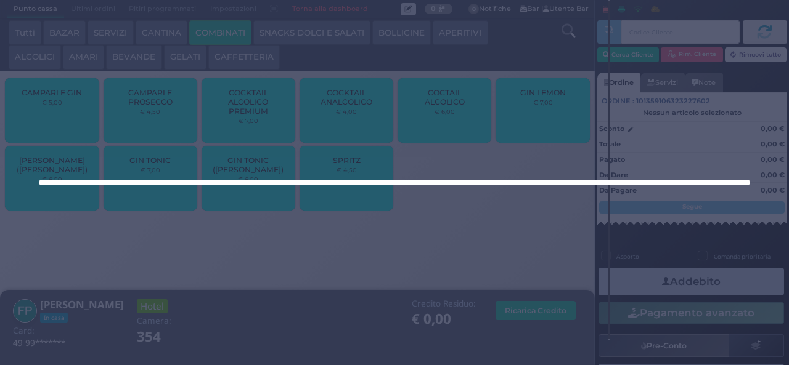
click at [528, 122] on div at bounding box center [394, 182] width 789 height 365
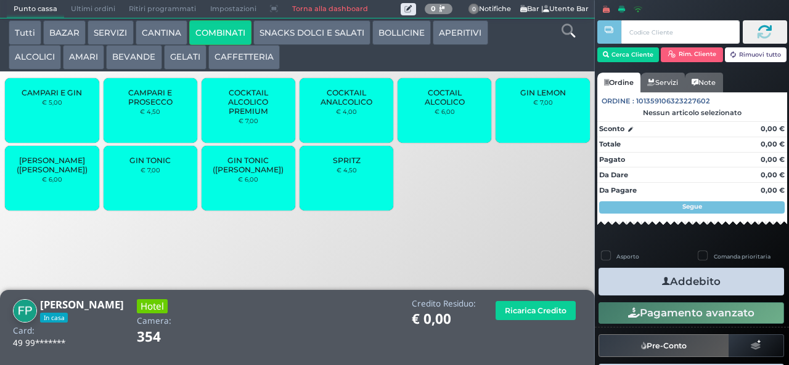
click at [546, 97] on span "GIN LEMON" at bounding box center [543, 92] width 46 height 9
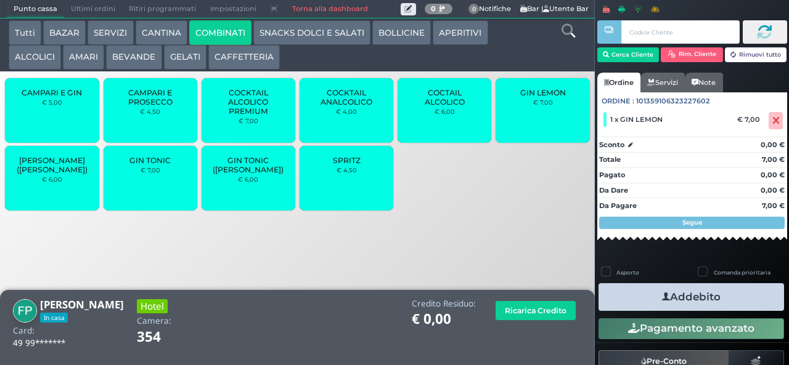
click at [664, 291] on button "Addebito" at bounding box center [690, 297] width 185 height 28
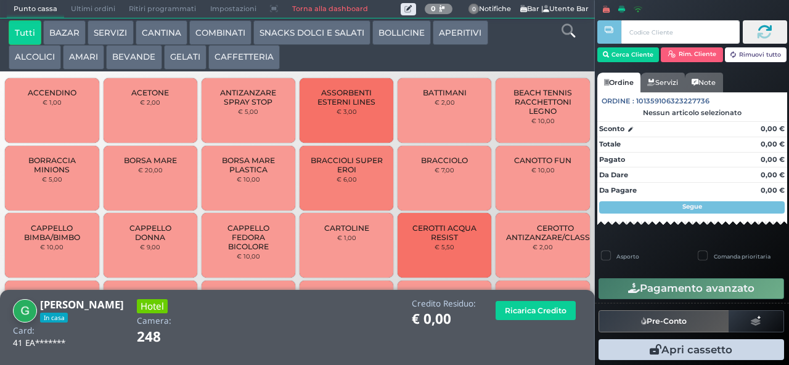
click at [18, 41] on button "Tutti" at bounding box center [25, 32] width 33 height 25
click at [44, 56] on button "ALCOLICI" at bounding box center [35, 57] width 52 height 25
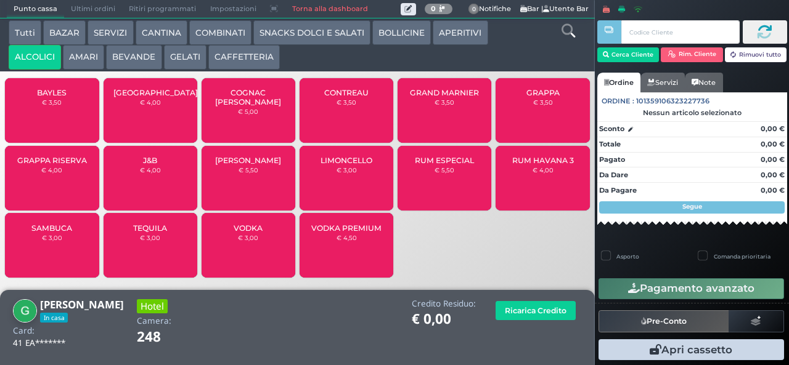
click at [47, 254] on div "SAMBUCA € 3,00" at bounding box center [52, 245] width 94 height 65
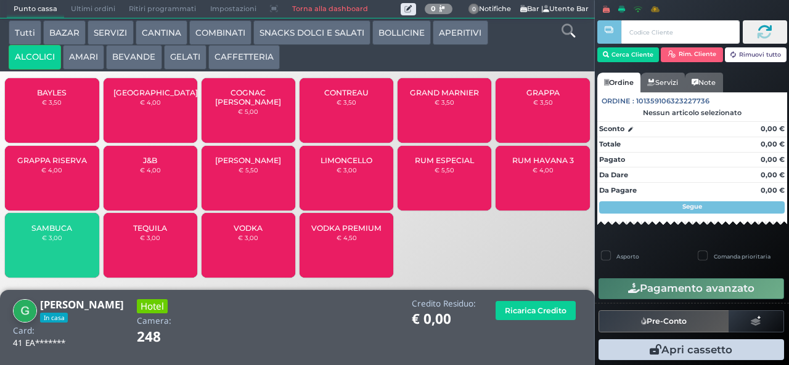
click at [92, 60] on button "AMARI" at bounding box center [83, 57] width 41 height 25
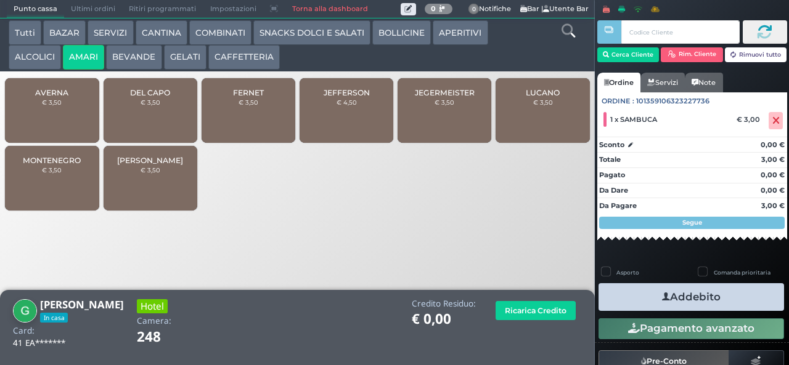
click at [155, 106] on small "€ 3,50" at bounding box center [151, 102] width 20 height 7
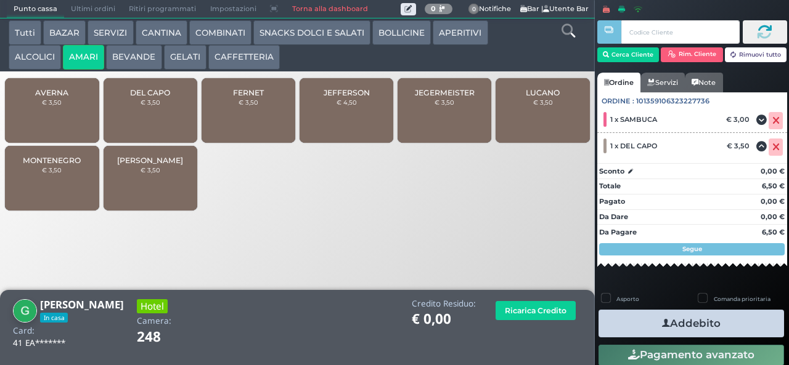
click at [662, 323] on icon "button" at bounding box center [666, 323] width 8 height 13
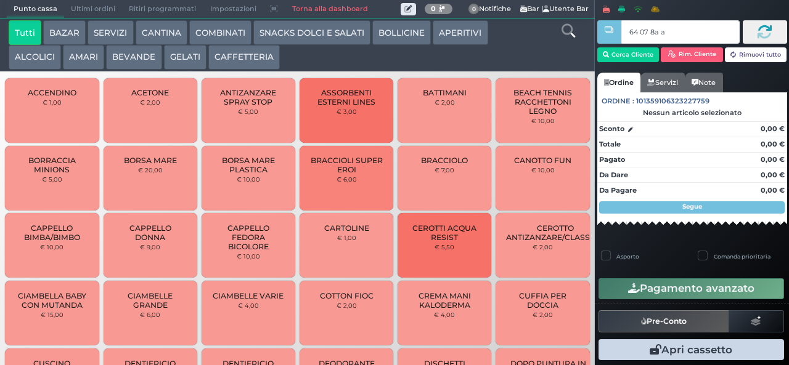
type input "64 07 8a af"
click at [291, 37] on button "SNACKS DOLCI E SALATI" at bounding box center [311, 32] width 117 height 25
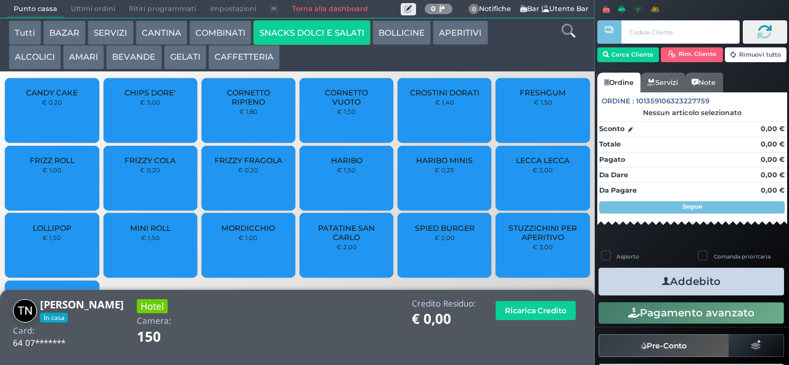
click at [238, 206] on div "FRIZZY FRAGOLA € 0,20" at bounding box center [249, 178] width 94 height 65
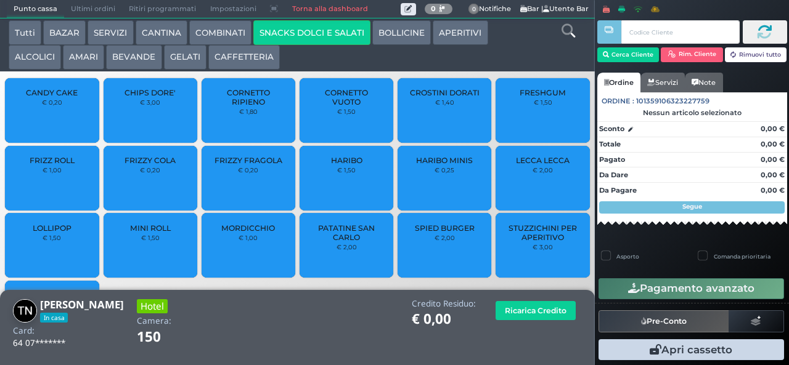
click at [235, 201] on div "FRIZZY FRAGOLA € 0,20" at bounding box center [249, 178] width 94 height 65
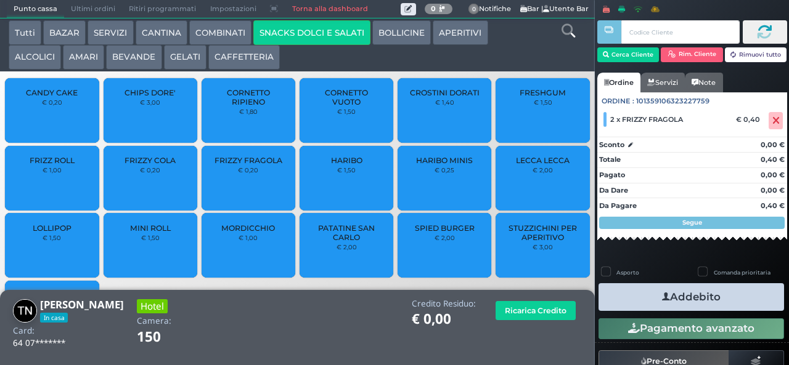
click at [160, 189] on div "FRIZZY COLA € 0,20" at bounding box center [151, 178] width 94 height 65
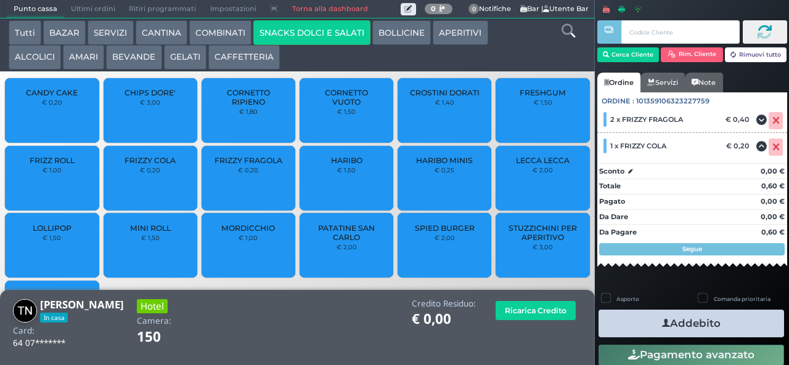
click at [662, 325] on icon "button" at bounding box center [666, 323] width 8 height 13
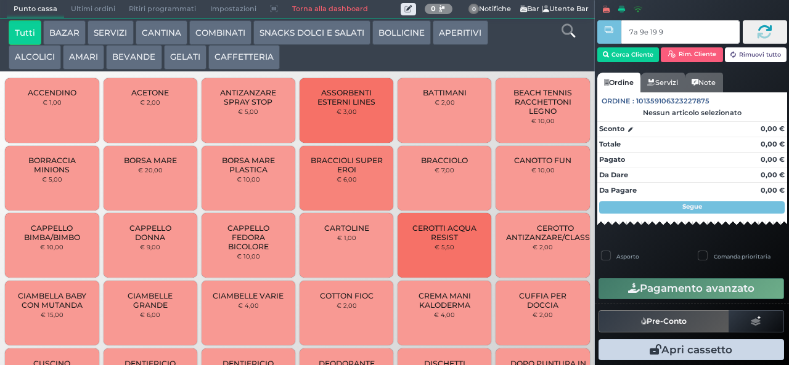
type input "7a 9e 19 9a"
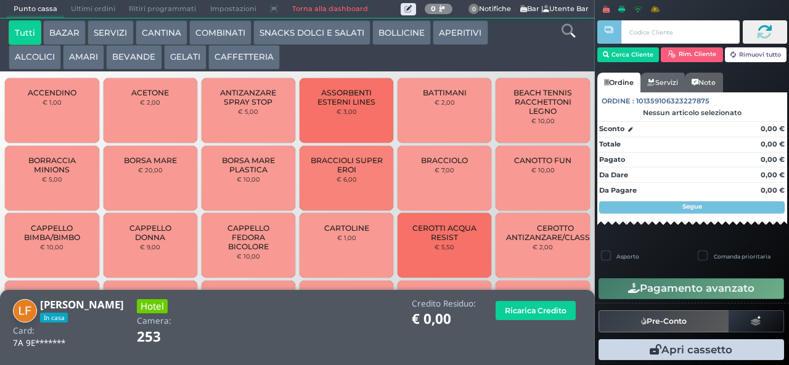
click at [88, 62] on button "AMARI" at bounding box center [83, 57] width 41 height 25
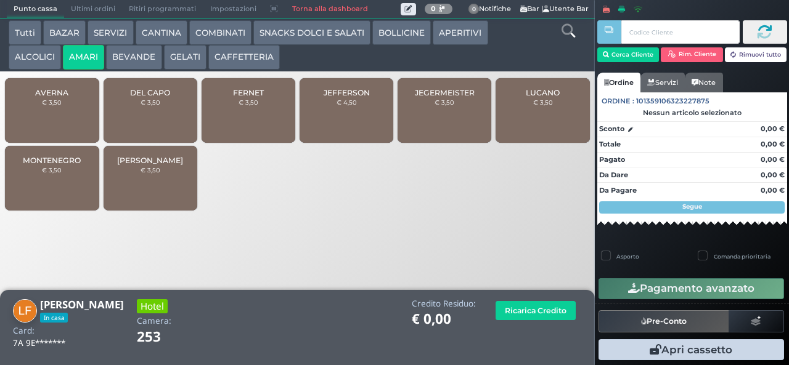
click at [340, 124] on div "JEFFERSON € 4,50" at bounding box center [346, 110] width 94 height 65
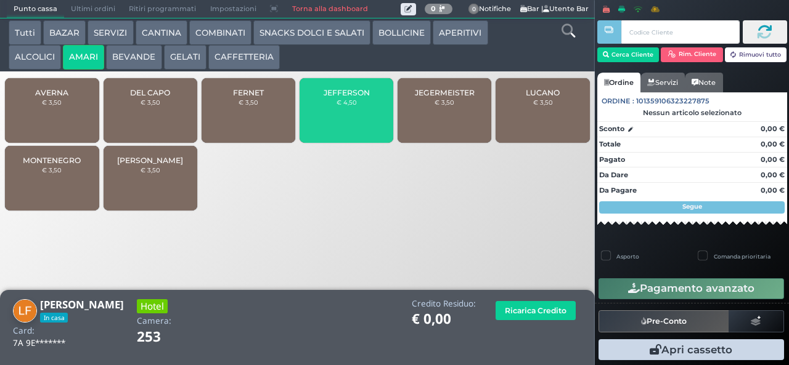
click at [336, 123] on div "JEFFERSON € 4,50" at bounding box center [346, 110] width 94 height 65
click at [336, 122] on div "JEFFERSON € 4,50" at bounding box center [346, 110] width 94 height 65
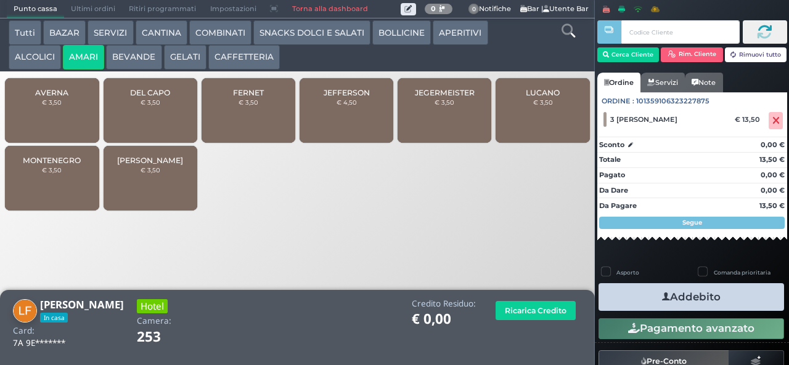
click at [334, 97] on span "JEFFERSON" at bounding box center [347, 92] width 46 height 9
click at [43, 59] on button "ALCOLICI" at bounding box center [35, 57] width 52 height 25
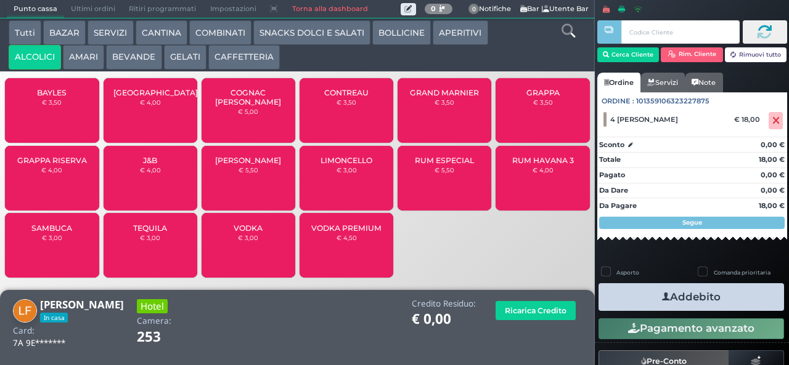
click at [662, 296] on icon "button" at bounding box center [666, 297] width 8 height 13
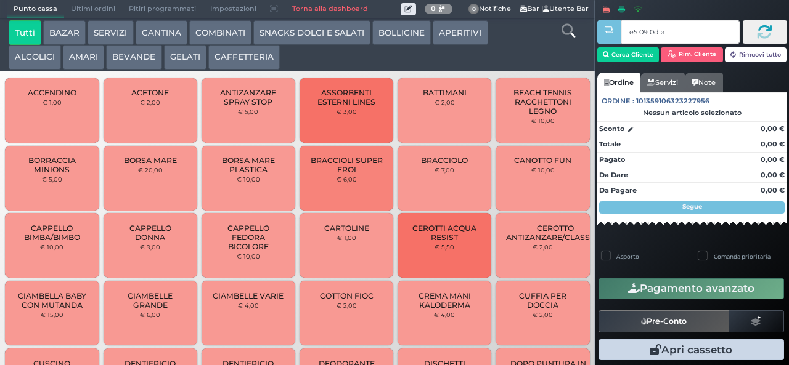
type input "e5 09 0d aa"
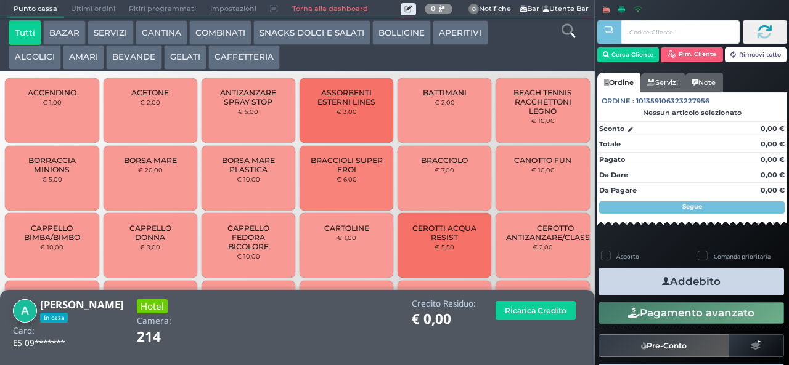
click at [37, 55] on button "ALCOLICI" at bounding box center [35, 57] width 52 height 25
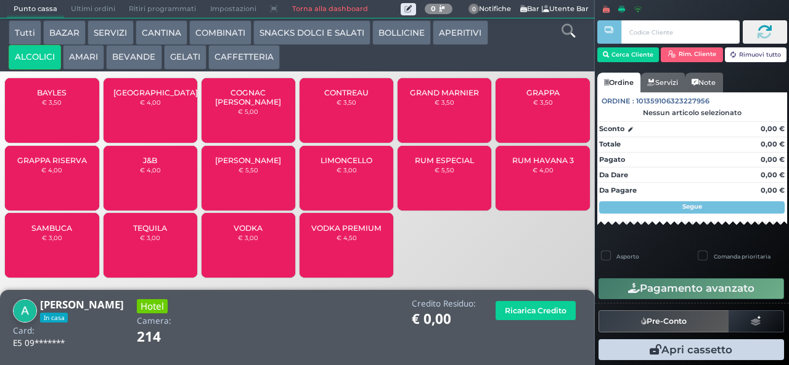
click at [59, 106] on small "€ 3,50" at bounding box center [52, 102] width 20 height 7
click at [61, 106] on small "€ 3,50" at bounding box center [52, 102] width 20 height 7
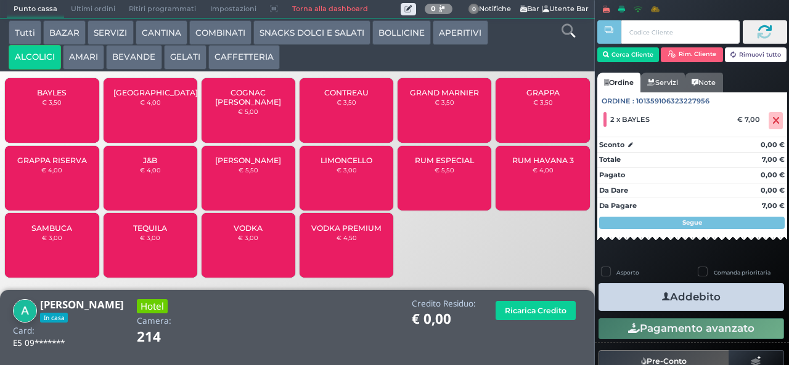
click at [642, 301] on button "Addebito" at bounding box center [690, 297] width 185 height 28
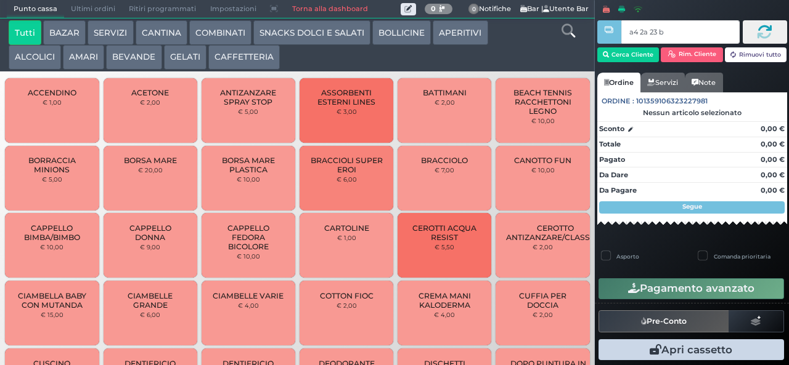
type input "a4 2a 23 b3"
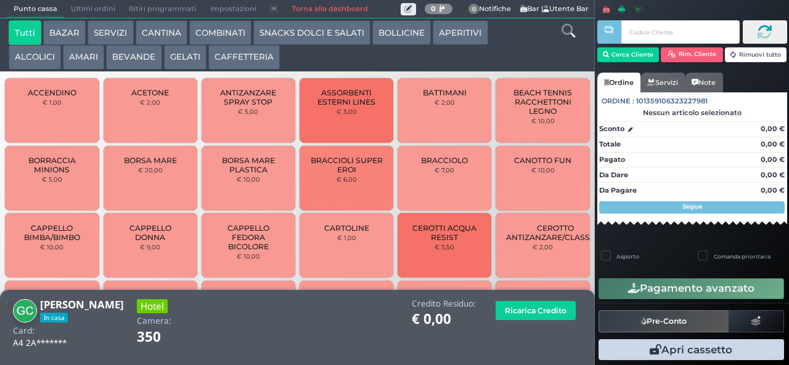
click at [89, 58] on button "AMARI" at bounding box center [83, 57] width 41 height 25
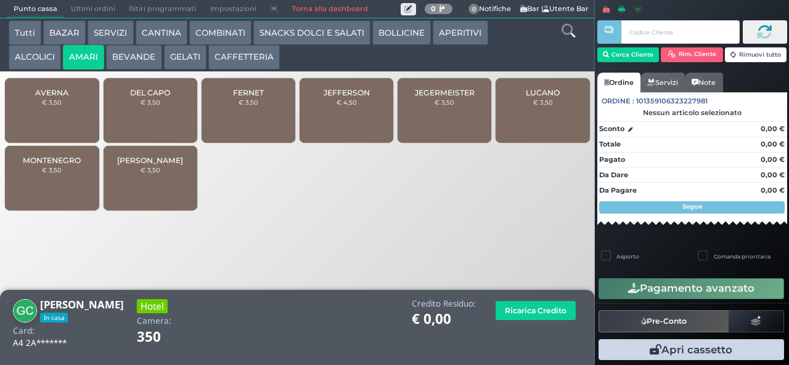
click at [334, 118] on div "[PERSON_NAME] € 4,50" at bounding box center [346, 110] width 94 height 65
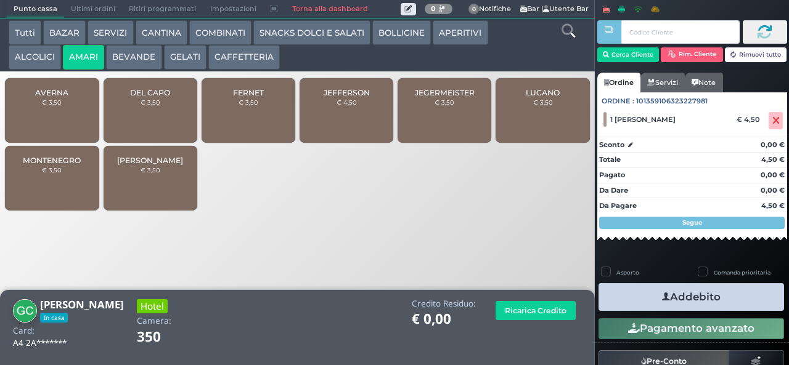
click at [662, 286] on button "Addebito" at bounding box center [690, 297] width 185 height 28
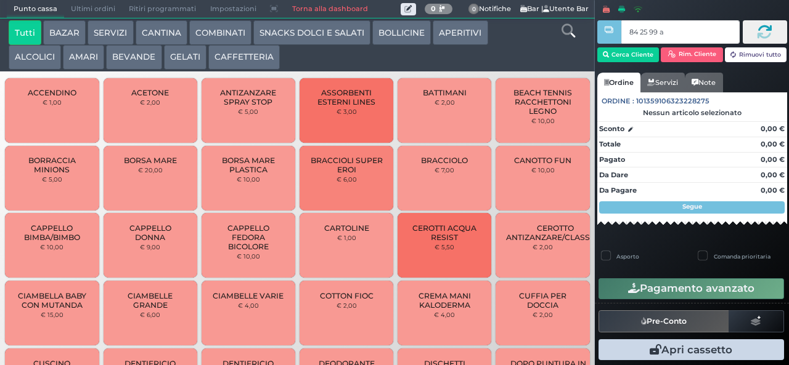
type input "84 25 99 af"
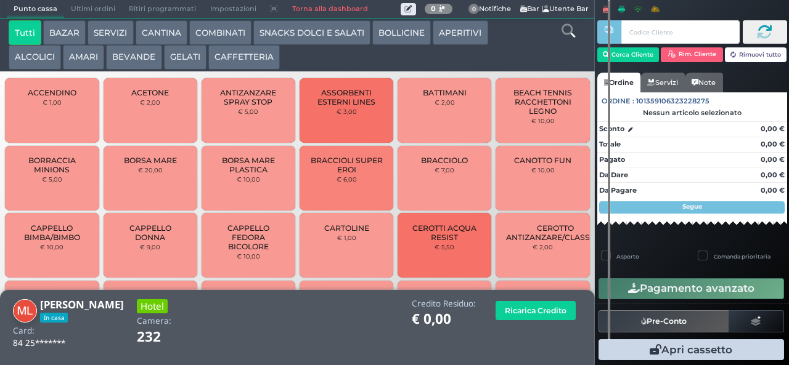
click at [87, 58] on button "AMARI" at bounding box center [83, 57] width 41 height 25
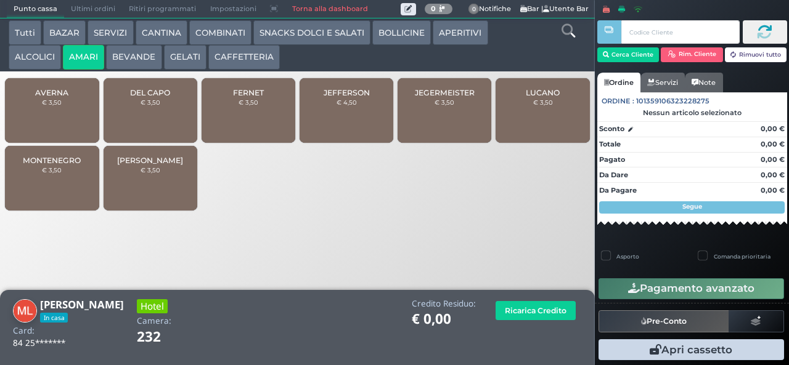
click at [162, 97] on span "DEL CAPO" at bounding box center [150, 92] width 40 height 9
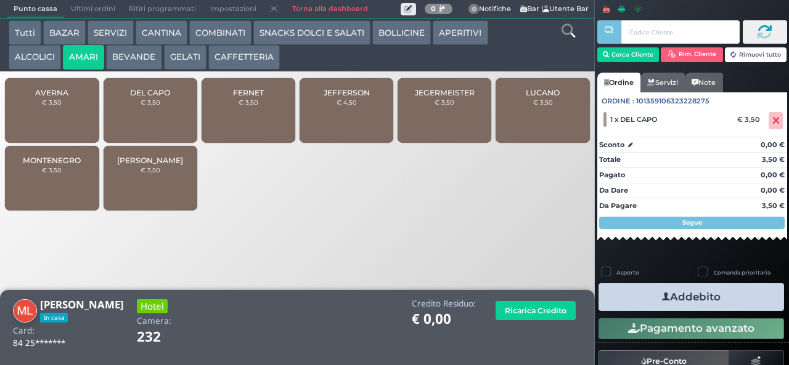
click at [353, 97] on span "JEFFERSON" at bounding box center [347, 92] width 46 height 9
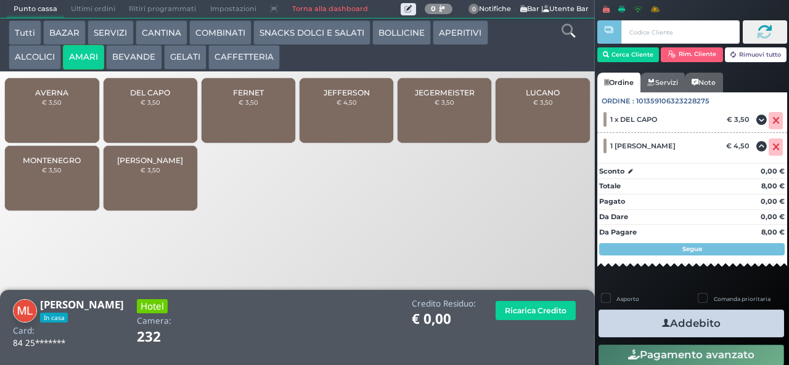
click at [721, 296] on label "Comanda prioritaria" at bounding box center [742, 299] width 57 height 8
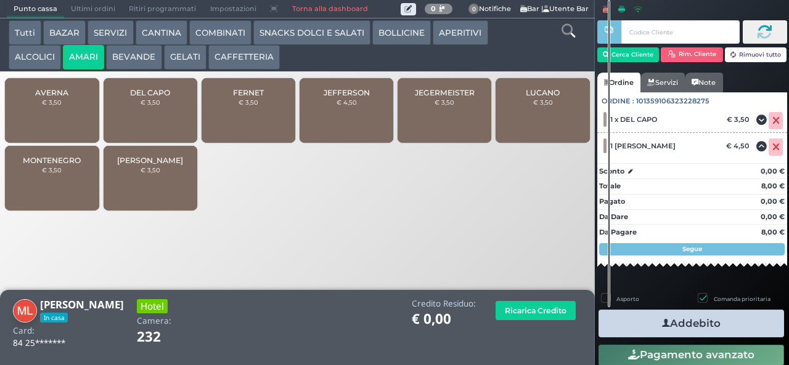
click at [721, 298] on label "Comanda prioritaria" at bounding box center [742, 299] width 57 height 8
checkbox input "false"
click at [705, 322] on button "Addebito" at bounding box center [690, 324] width 185 height 28
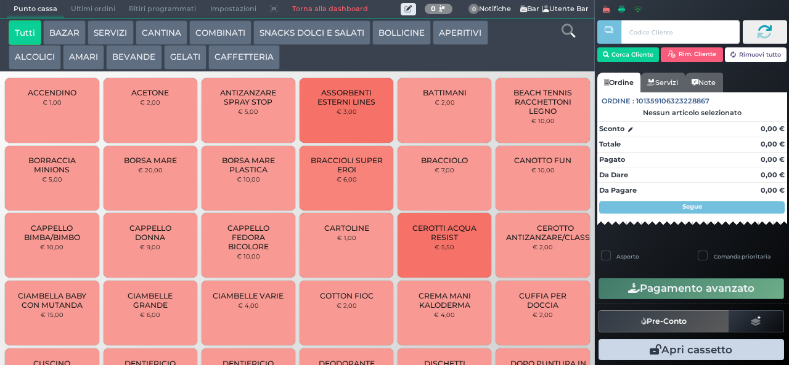
click at [70, 55] on button "AMARI" at bounding box center [83, 57] width 41 height 25
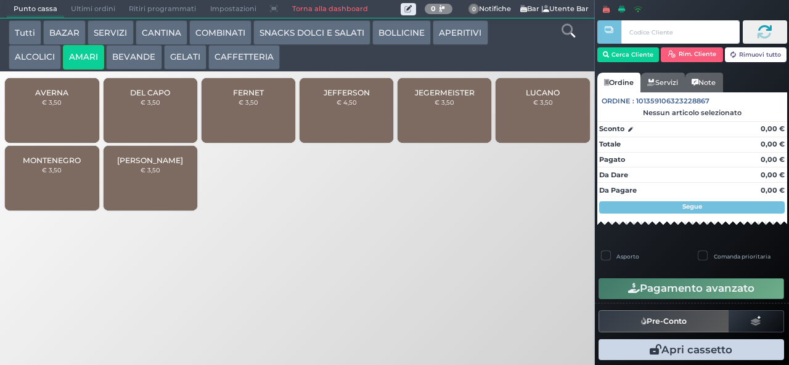
click at [255, 97] on span "FERNET" at bounding box center [248, 92] width 31 height 9
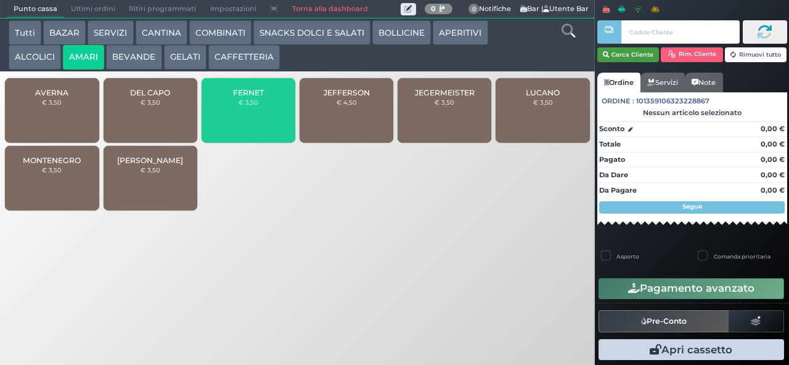
click at [629, 55] on button "Cerca Cliente" at bounding box center [628, 54] width 62 height 15
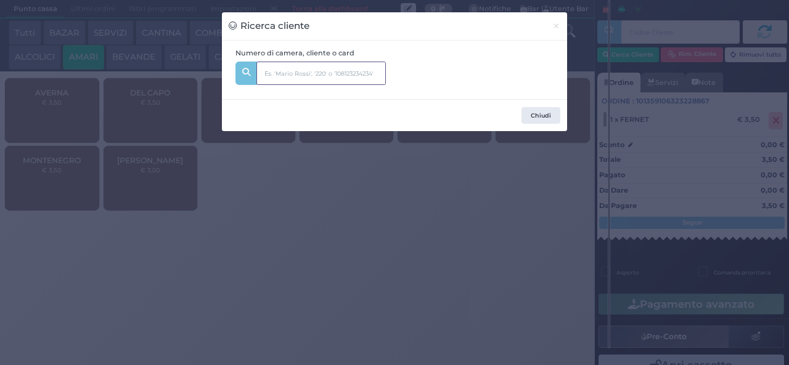
click at [303, 73] on input "text" at bounding box center [320, 73] width 129 height 23
type input "204"
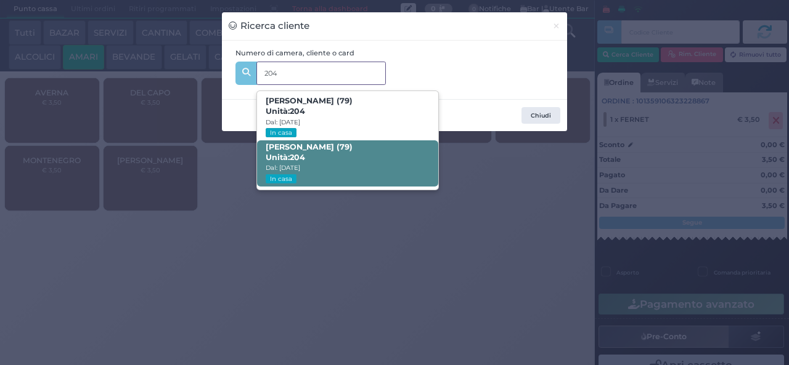
click at [353, 163] on span "Valerio Vittoni (79) Unità: 204 Dal: 03/08/2025 In casa" at bounding box center [347, 164] width 181 height 46
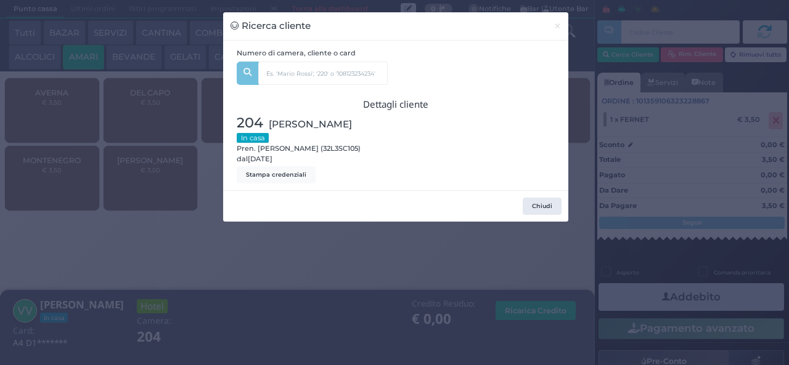
click at [666, 306] on div "Ricerca cliente × Numero di camera, cliente o card 204 Laura Gattavara (79) Uni…" at bounding box center [394, 182] width 789 height 365
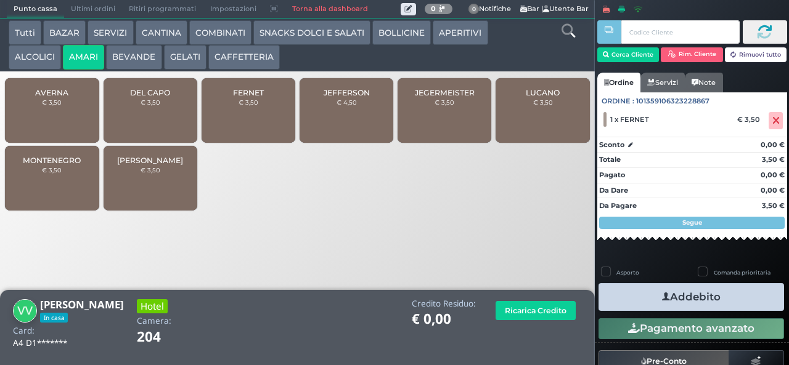
click at [625, 288] on button "Addebito" at bounding box center [690, 297] width 185 height 28
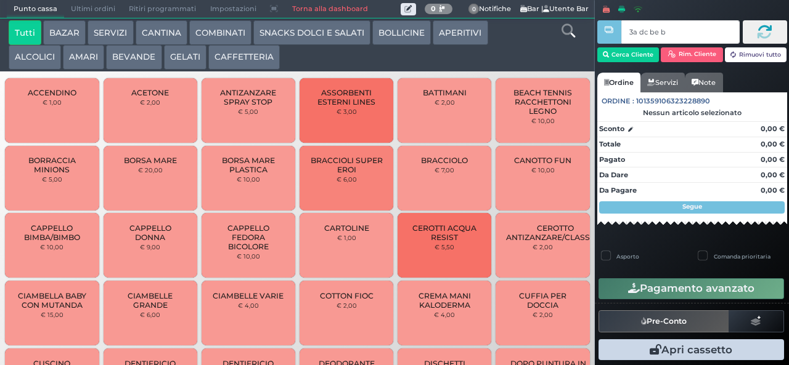
type input "3a dc be b9"
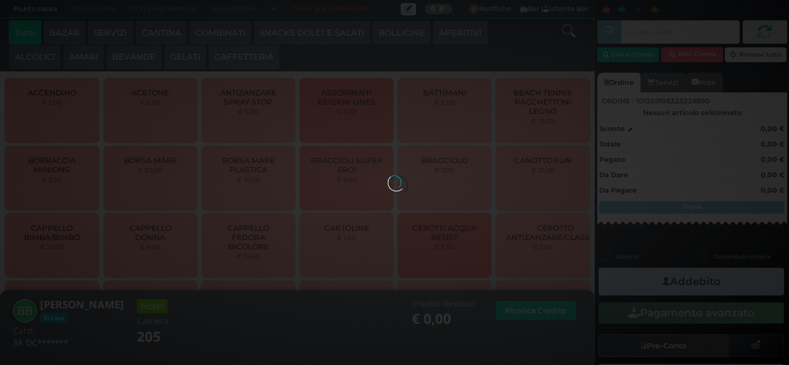
click at [79, 58] on button "AMARI" at bounding box center [83, 57] width 41 height 25
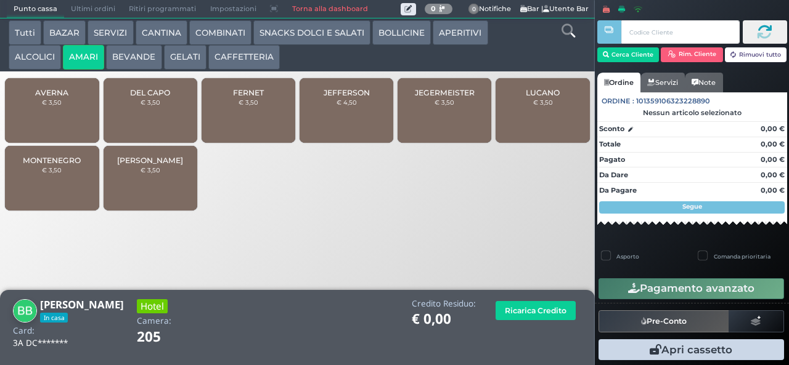
click at [71, 165] on span "MONTENEGRO" at bounding box center [52, 160] width 58 height 9
click at [69, 165] on span "MONTENEGRO" at bounding box center [52, 160] width 58 height 9
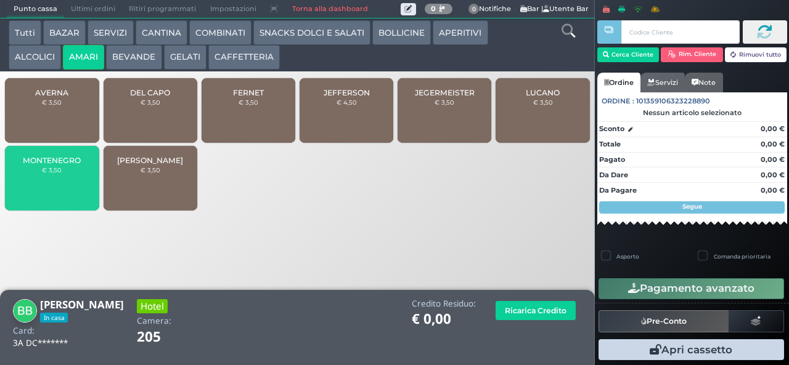
click at [69, 165] on span "MONTENEGRO" at bounding box center [52, 160] width 58 height 9
click at [42, 51] on button "ALCOLICI" at bounding box center [35, 57] width 52 height 25
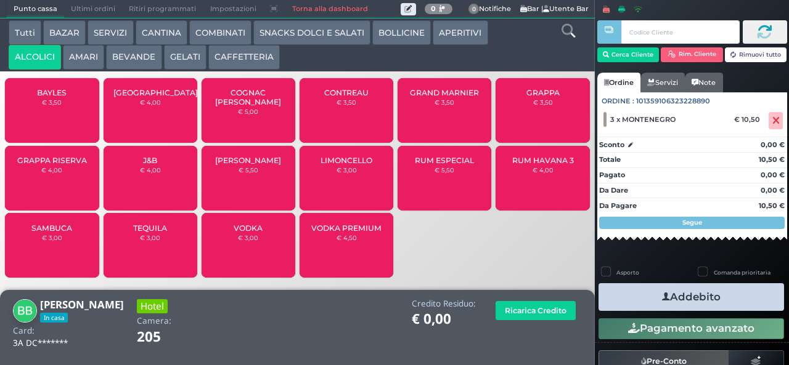
click at [356, 186] on div "LIMONCELLO € 3,00" at bounding box center [346, 178] width 94 height 65
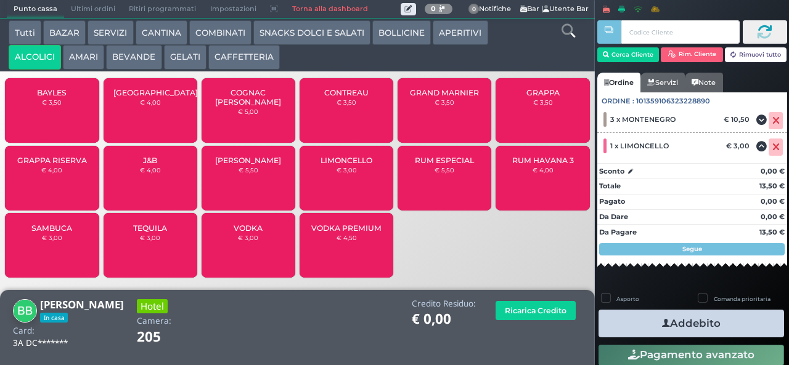
click at [741, 324] on button "Addebito" at bounding box center [690, 324] width 185 height 28
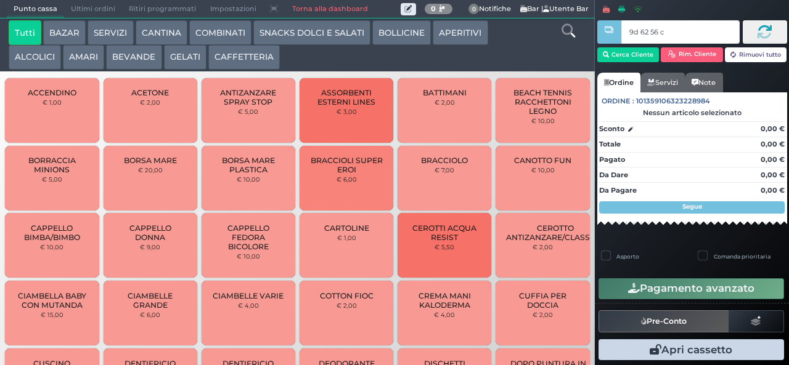
type input "9d 62 56 c3"
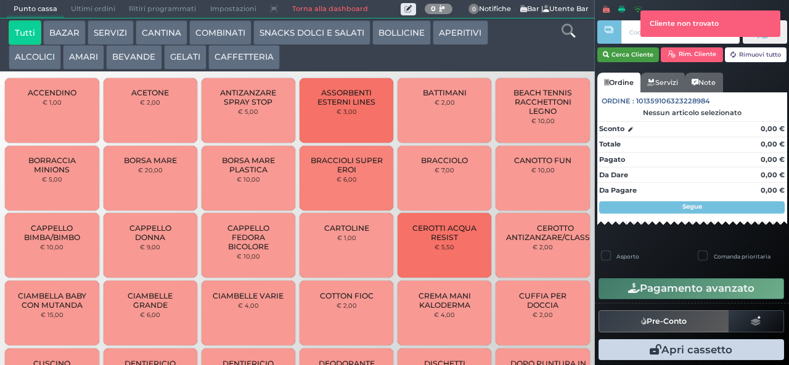
click at [625, 54] on button "Cerca Cliente" at bounding box center [628, 54] width 62 height 15
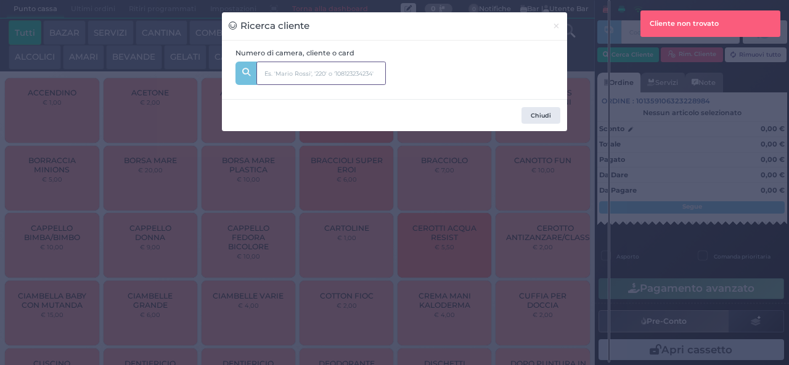
click at [275, 71] on input "text" at bounding box center [320, 73] width 129 height 23
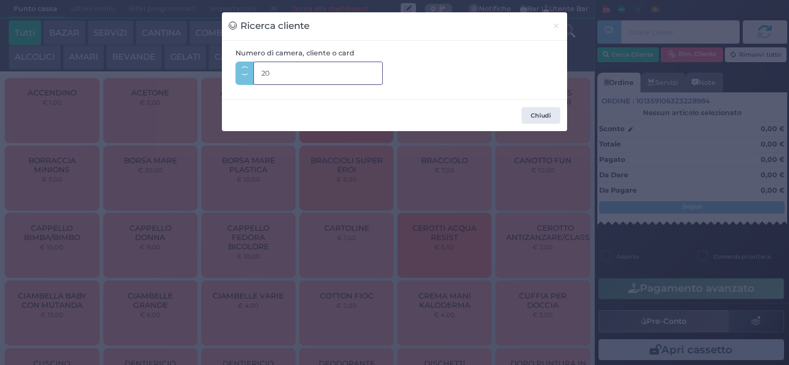
type input "206"
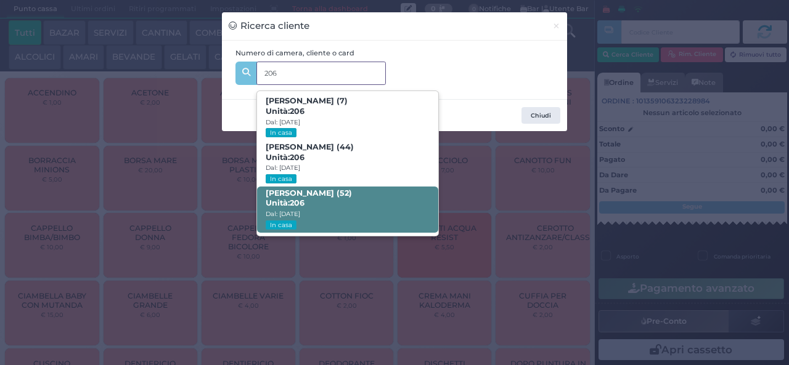
click at [339, 216] on span "Marco Ricco (52) Unità: 206 Dal: 10/08/2025 In casa" at bounding box center [347, 210] width 181 height 46
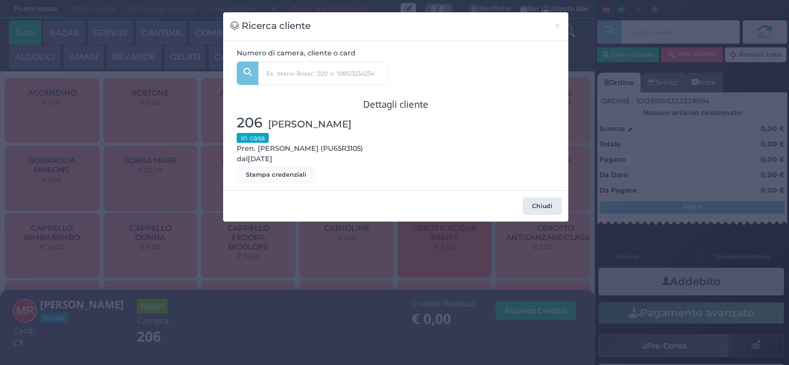
click at [367, 271] on div "Ricerca cliente × Numero di camera, cliente o card 206 Greta Ricco Doronzo (7) …" at bounding box center [394, 182] width 789 height 365
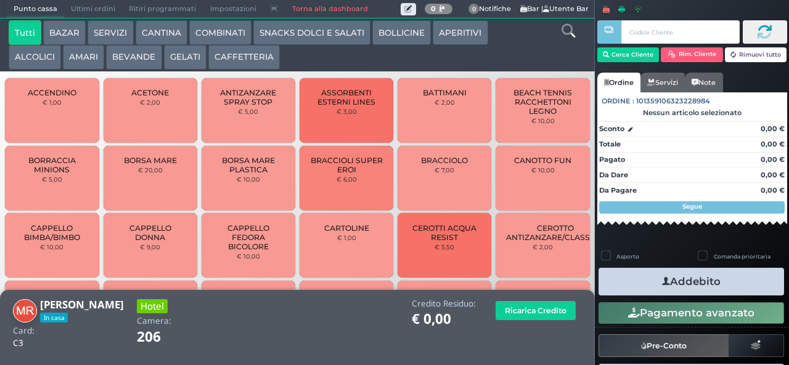
click at [645, 290] on button "Addebito" at bounding box center [690, 282] width 185 height 28
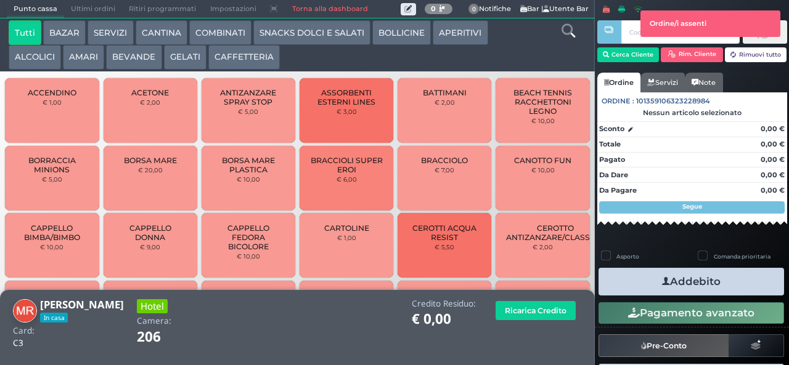
click at [89, 54] on button "AMARI" at bounding box center [83, 57] width 41 height 25
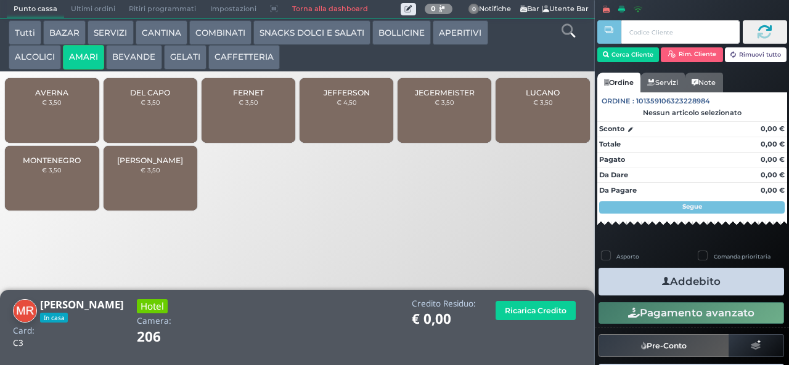
click at [49, 123] on div "AVERNA € 3,50" at bounding box center [52, 110] width 94 height 65
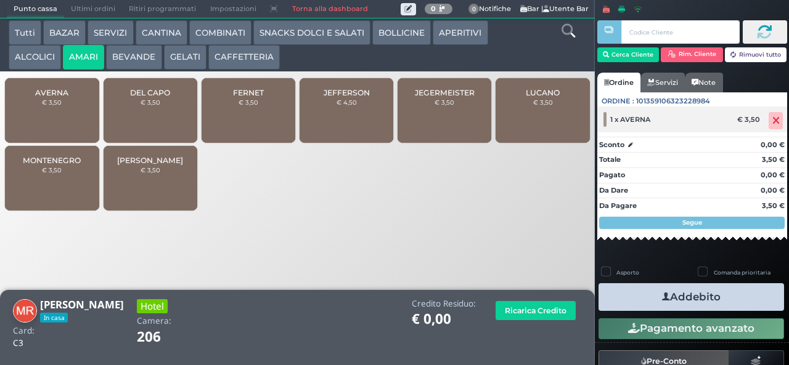
click at [772, 121] on icon at bounding box center [775, 121] width 7 height 1
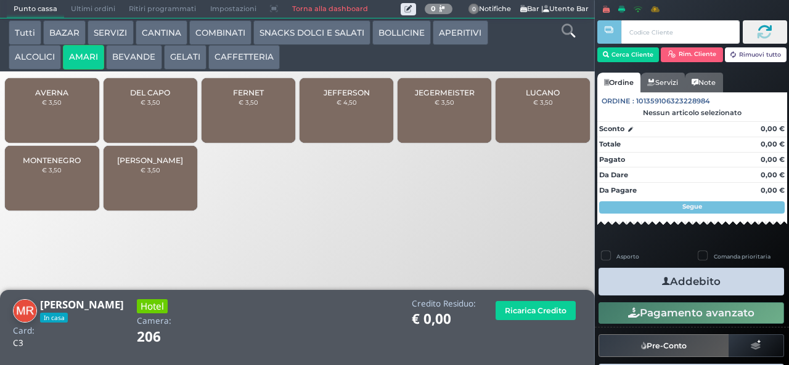
click at [151, 122] on div "DEL CAPO € 3,50" at bounding box center [151, 110] width 94 height 65
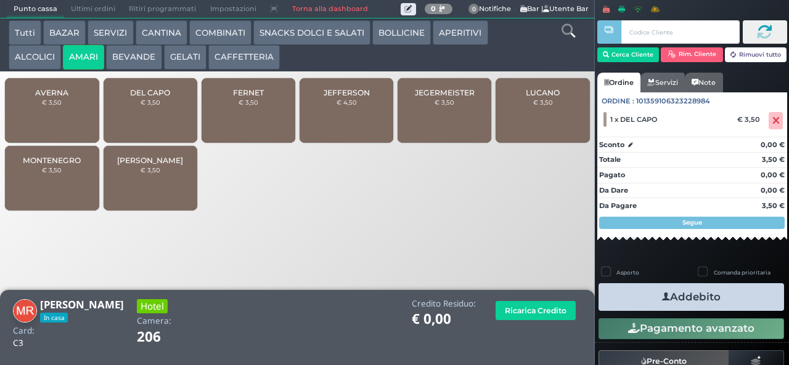
click at [645, 290] on button "Addebito" at bounding box center [690, 297] width 185 height 28
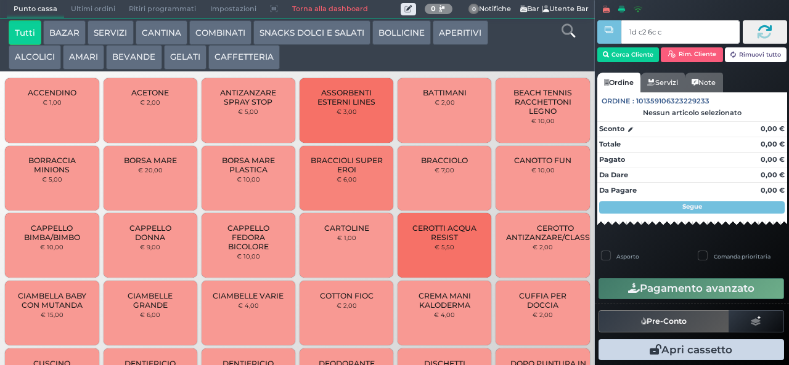
type input "1d c2 6c c3"
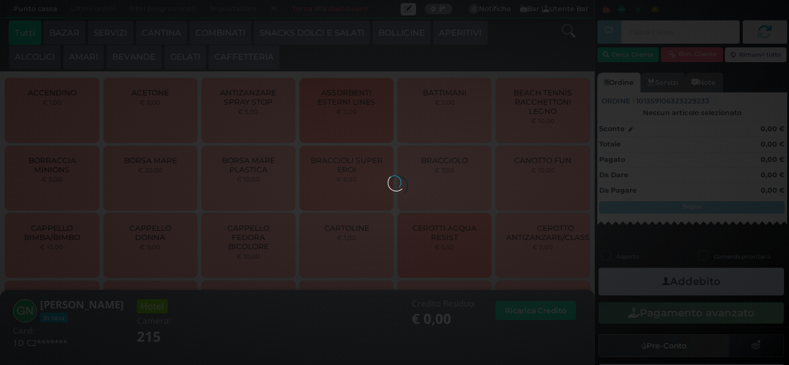
click at [219, 31] on button "COMBINATI" at bounding box center [220, 32] width 62 height 25
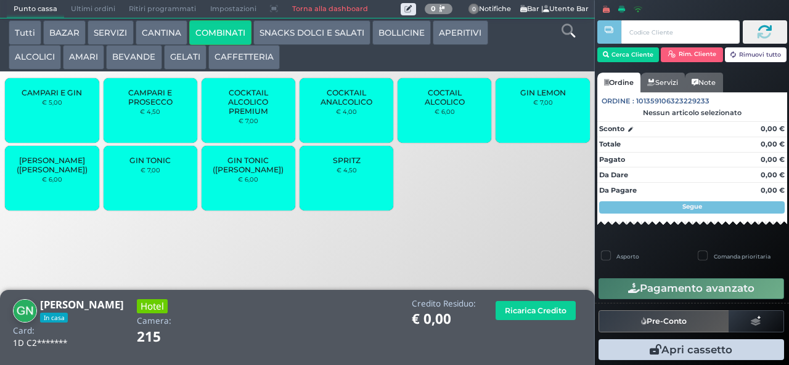
click at [147, 190] on div "GIN TONIC € 7,00" at bounding box center [151, 178] width 94 height 65
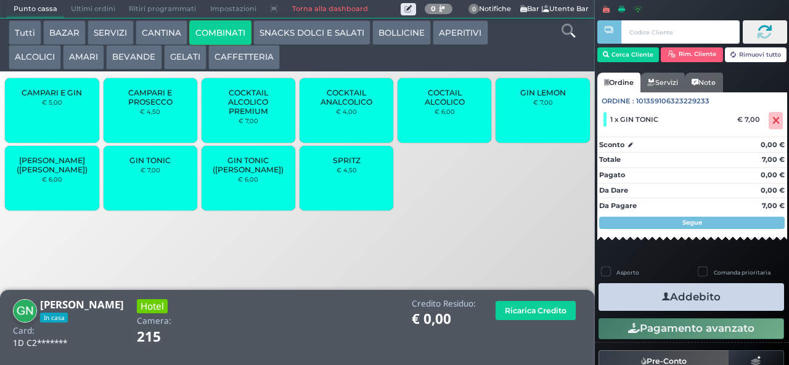
click at [84, 61] on button "AMARI" at bounding box center [83, 57] width 41 height 25
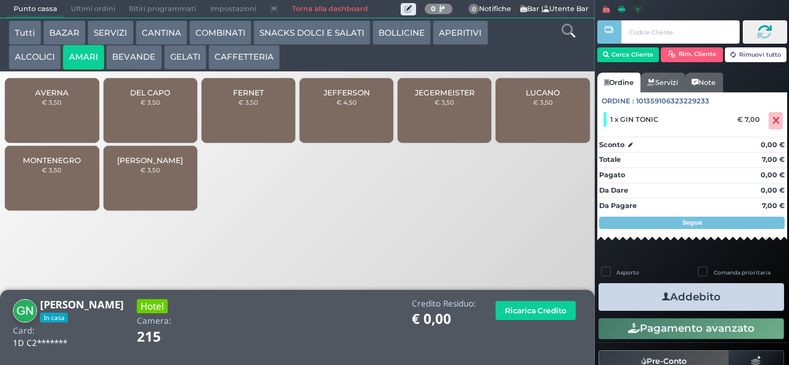
click at [139, 118] on div "DEL CAPO € 3,50" at bounding box center [151, 110] width 94 height 65
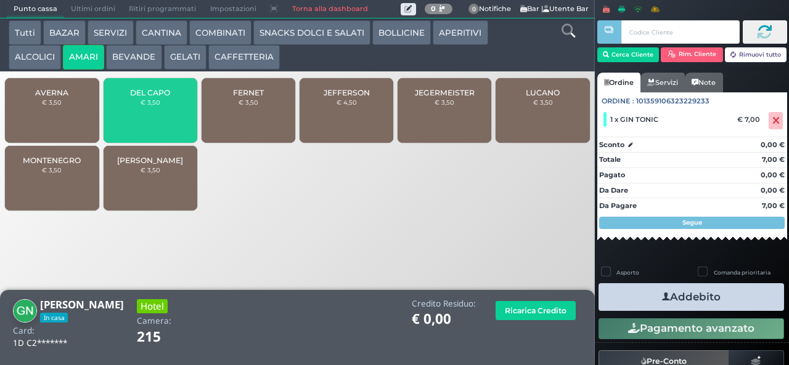
click at [43, 62] on button "ALCOLICI" at bounding box center [35, 57] width 52 height 25
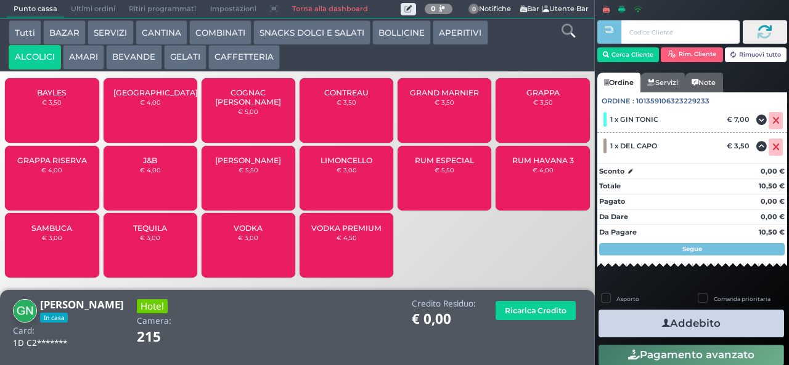
click at [531, 97] on span "GRAPPA" at bounding box center [542, 92] width 33 height 9
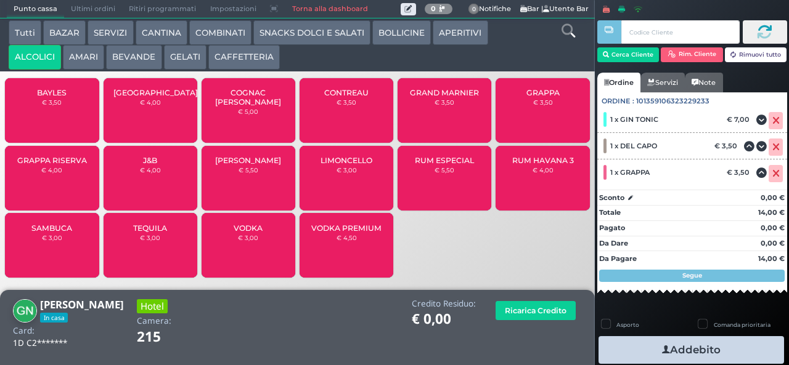
click at [662, 348] on icon "button" at bounding box center [666, 350] width 8 height 13
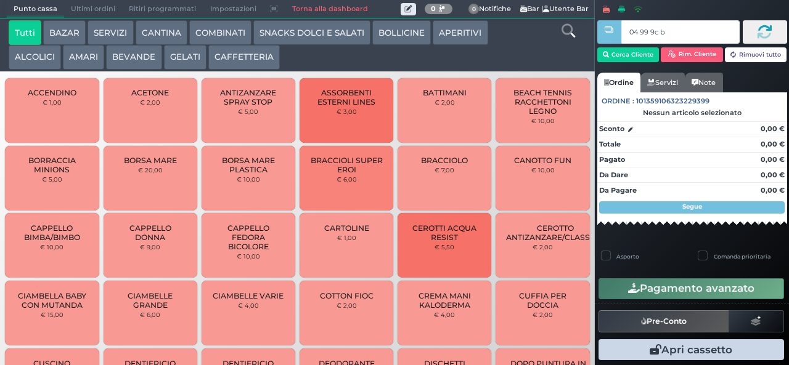
type input "04 99 9c b0"
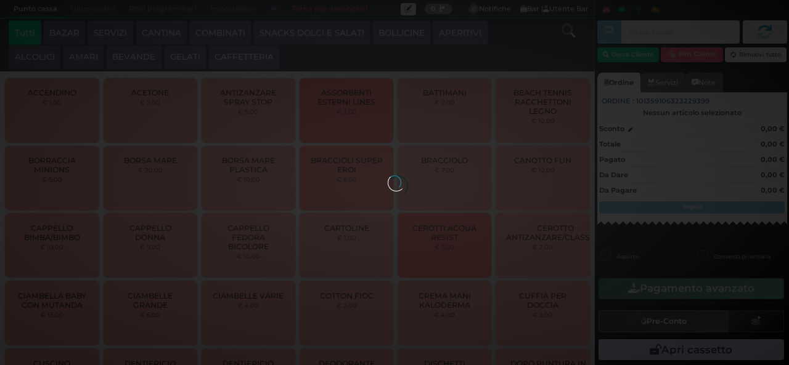
click at [388, 176] on div at bounding box center [395, 183] width 14 height 14
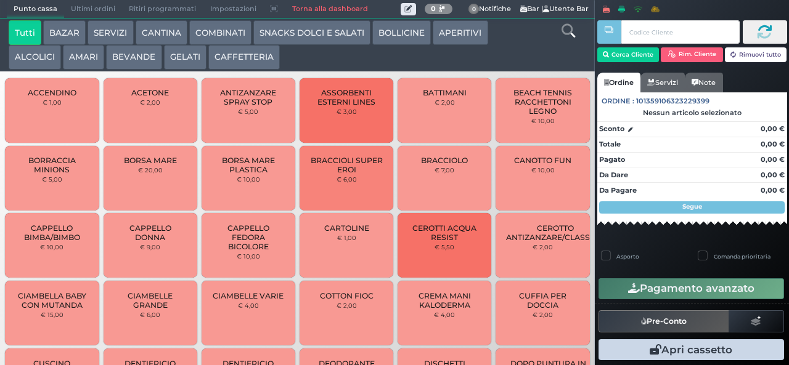
click at [69, 65] on button "AMARI" at bounding box center [83, 57] width 41 height 25
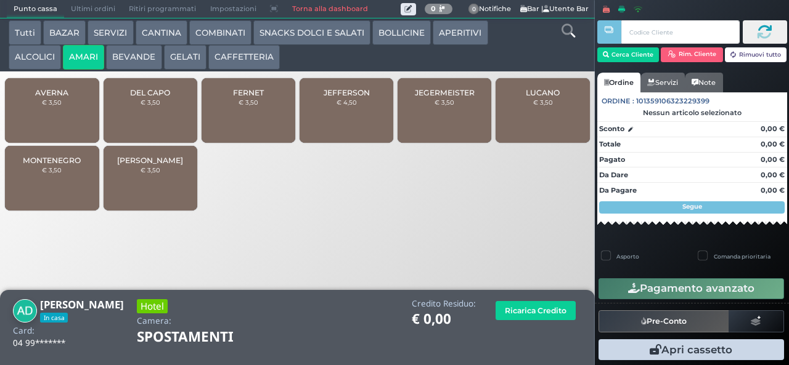
click at [436, 97] on span "JEGERMEISTER" at bounding box center [445, 92] width 60 height 9
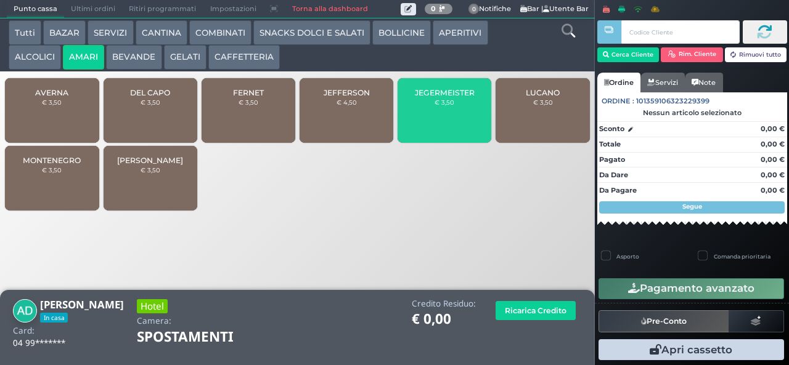
click at [438, 97] on span "JEGERMEISTER" at bounding box center [445, 92] width 60 height 9
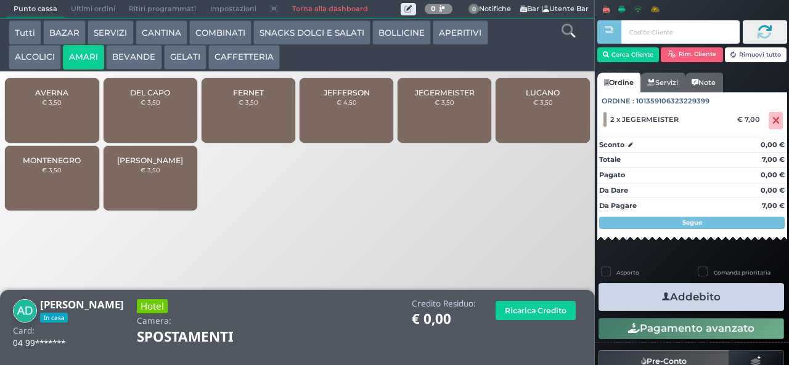
click at [741, 291] on button "Addebito" at bounding box center [690, 297] width 185 height 28
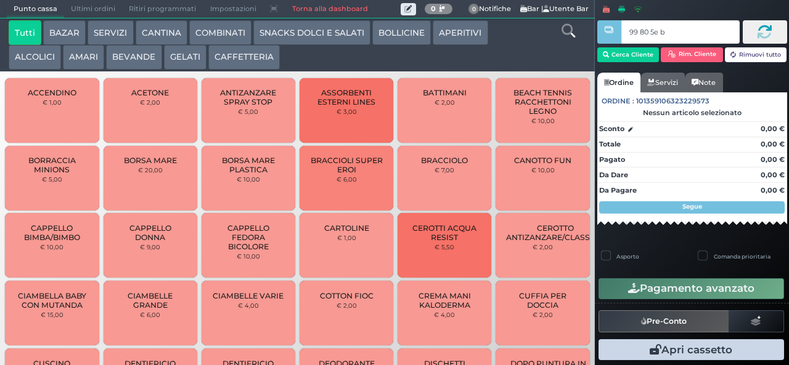
type input "99 80 5e bb"
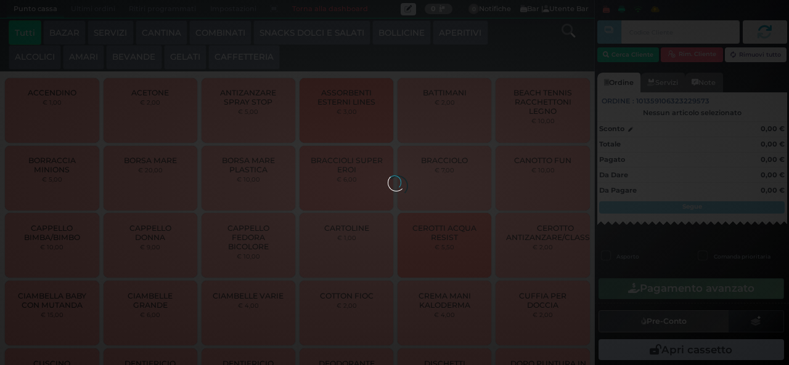
click at [388, 176] on div at bounding box center [395, 183] width 14 height 14
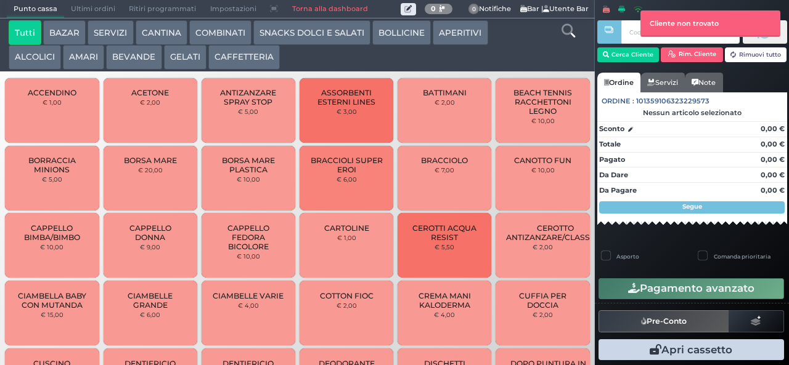
click at [89, 57] on button "AMARI" at bounding box center [83, 57] width 41 height 25
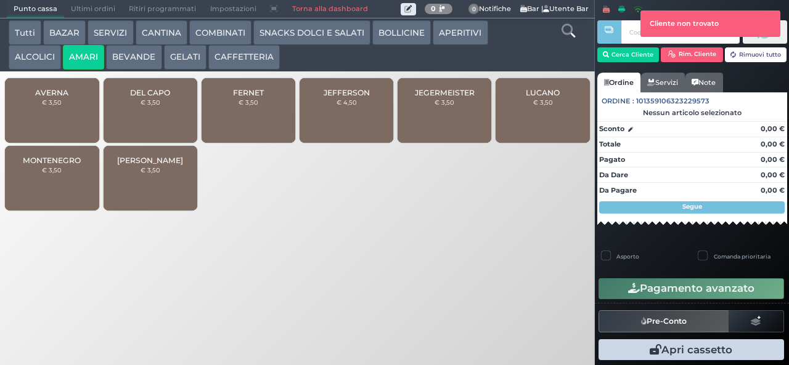
click at [433, 118] on div "JEGERMEISTER € 3,50" at bounding box center [444, 110] width 94 height 65
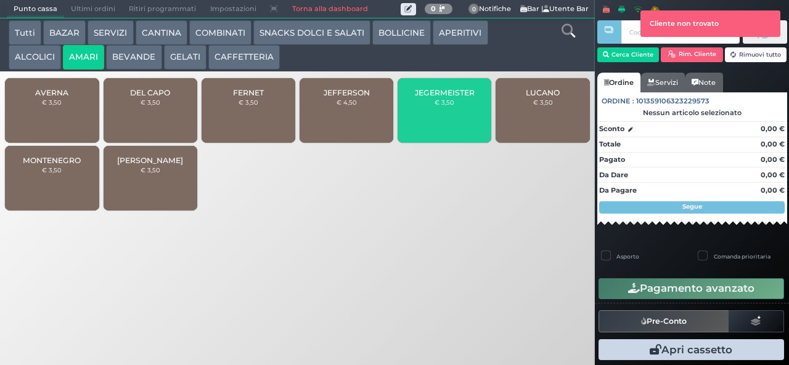
click at [444, 106] on small "€ 3,50" at bounding box center [444, 102] width 20 height 7
click at [633, 51] on button "Cerca Cliente" at bounding box center [628, 54] width 62 height 15
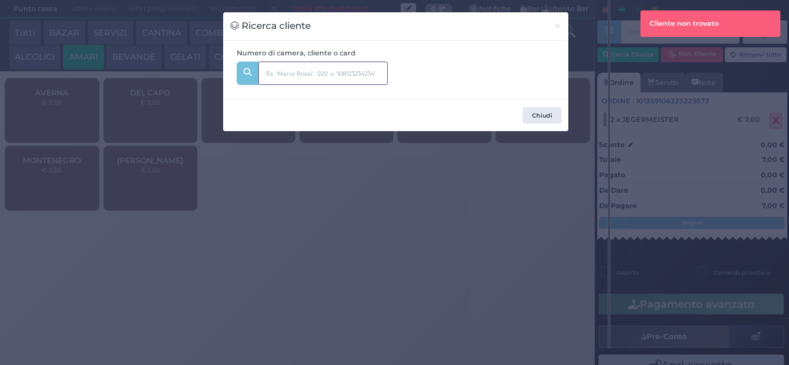
click at [313, 68] on input "text" at bounding box center [322, 73] width 129 height 23
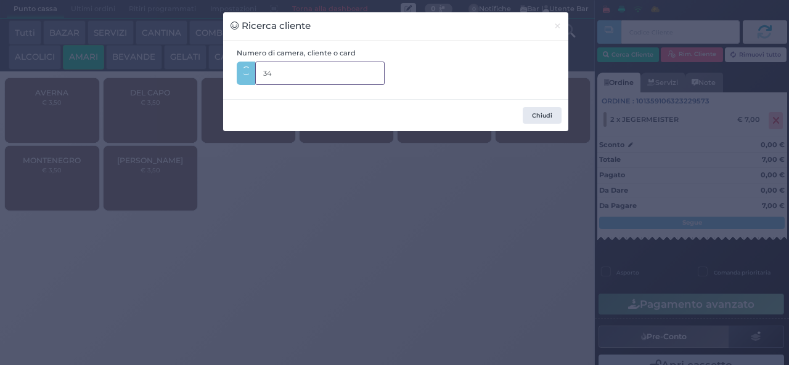
type input "345"
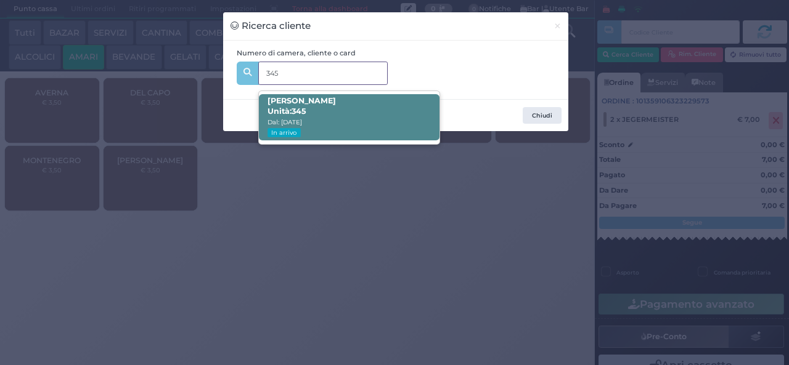
click at [394, 102] on span "Giuseppe Longo Unità: 345 Dal: 13/08/2025 In arrivo" at bounding box center [349, 117] width 181 height 46
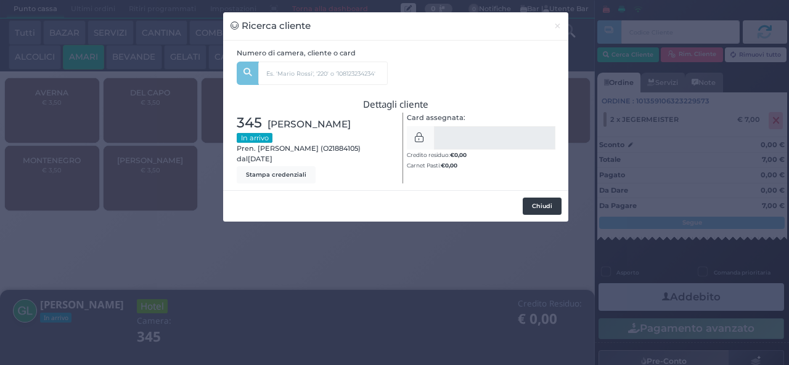
click at [549, 198] on button "Chiudi" at bounding box center [542, 206] width 39 height 17
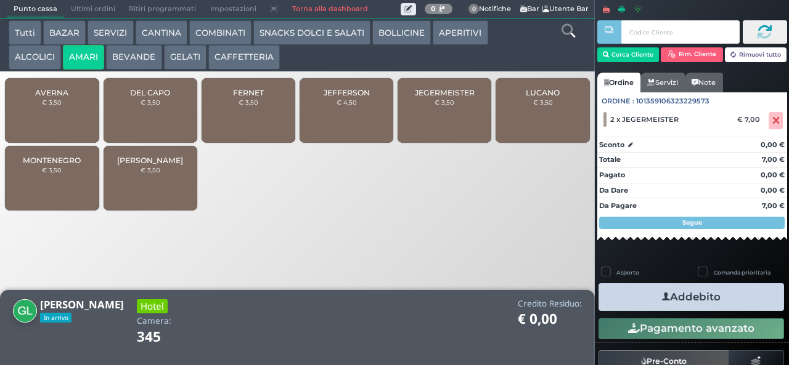
click at [688, 287] on div at bounding box center [394, 182] width 789 height 365
click at [704, 296] on button "Addebito" at bounding box center [690, 297] width 185 height 28
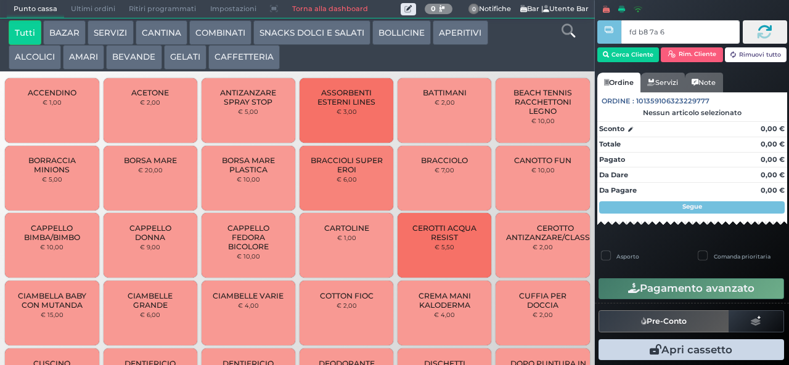
type input "fd b8 7a 66"
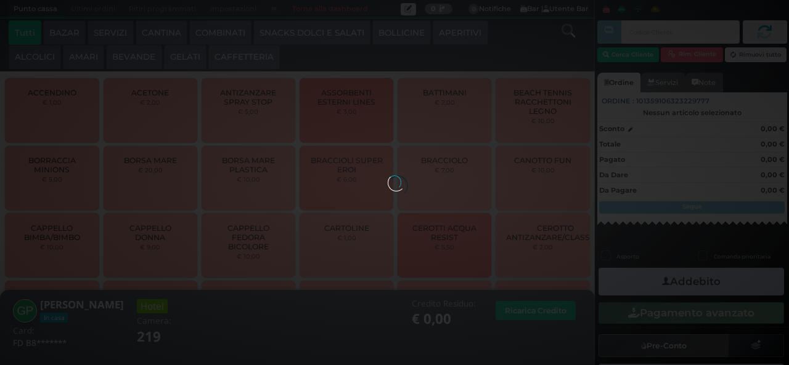
click at [388, 176] on div at bounding box center [395, 183] width 14 height 14
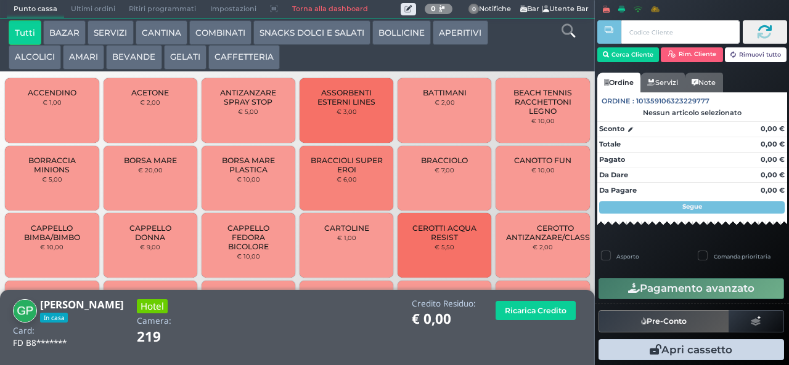
click at [33, 57] on button "ALCOLICI" at bounding box center [35, 57] width 52 height 25
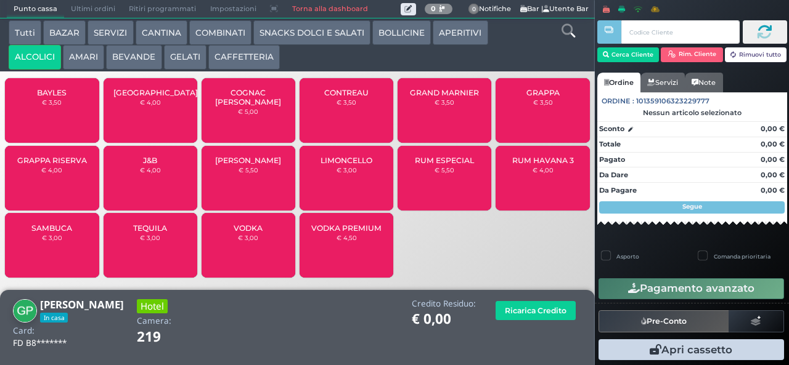
click at [44, 97] on span "BAYLES" at bounding box center [52, 92] width 30 height 9
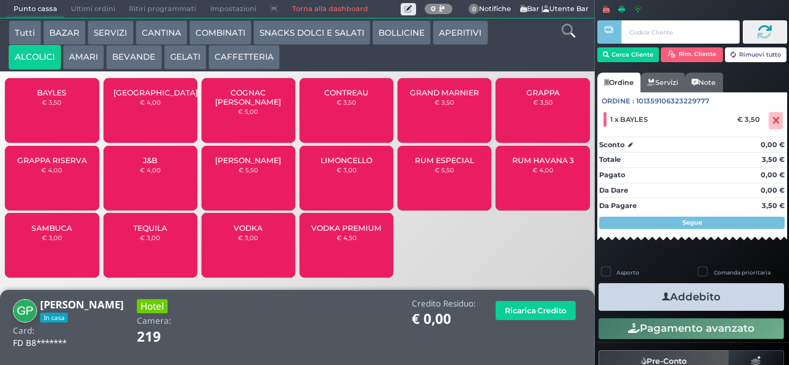
click at [701, 291] on button "Addebito" at bounding box center [690, 297] width 185 height 28
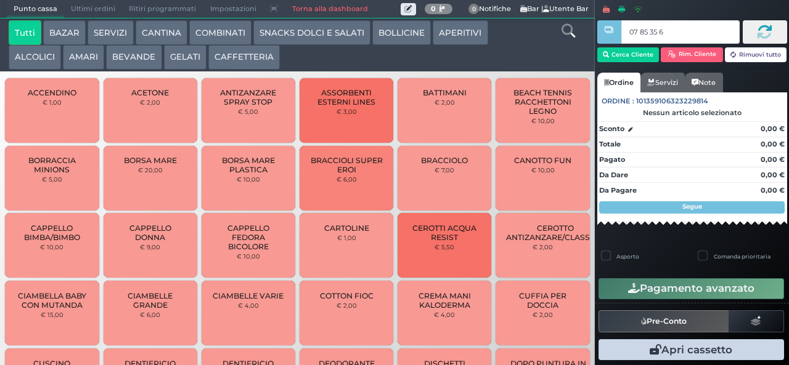
type input "07 85 35 67"
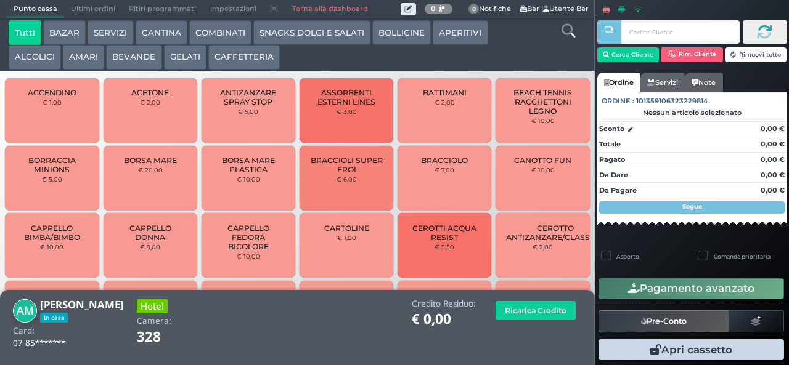
click at [78, 62] on button "AMARI" at bounding box center [83, 57] width 41 height 25
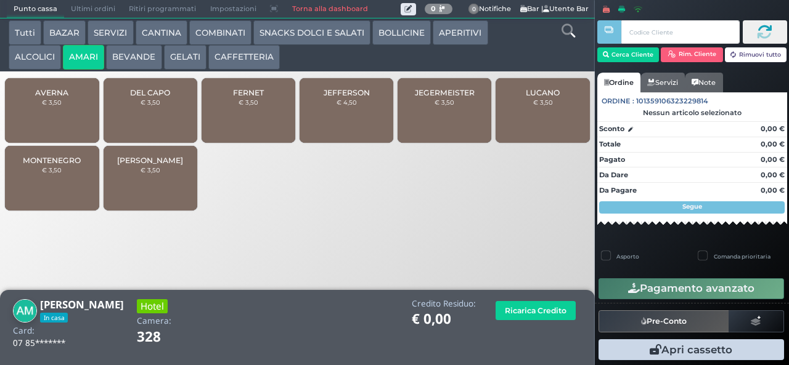
click at [137, 97] on span "DEL CAPO" at bounding box center [150, 92] width 40 height 9
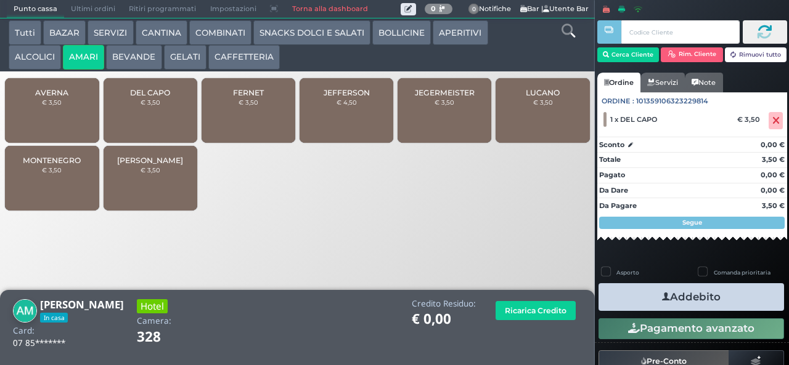
click at [428, 124] on div "JEGERMEISTER € 3,50" at bounding box center [444, 110] width 94 height 65
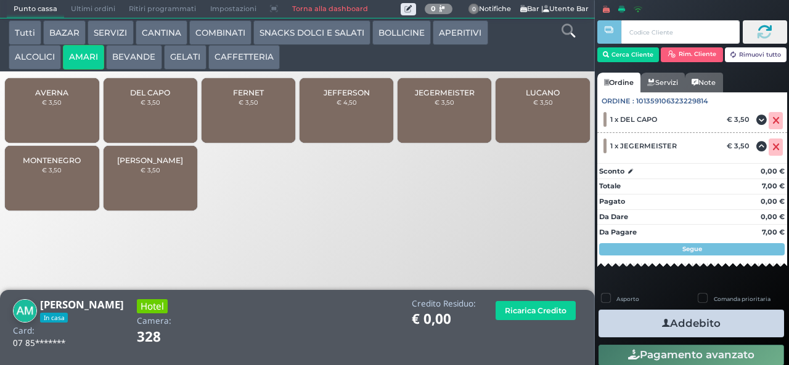
click at [144, 165] on span "[PERSON_NAME]" at bounding box center [150, 160] width 66 height 9
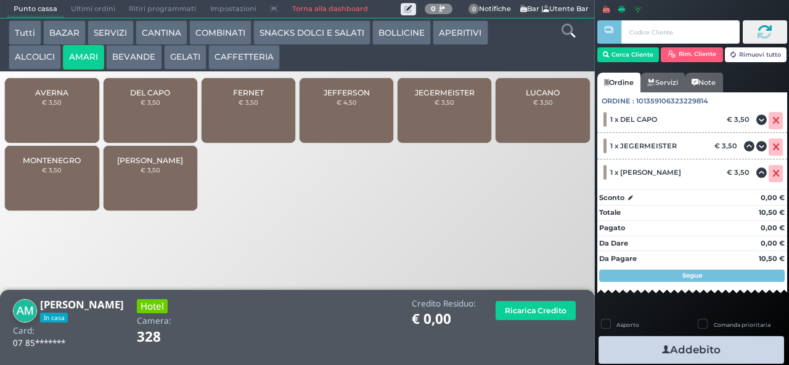
click at [646, 346] on button "Addebito" at bounding box center [690, 350] width 185 height 28
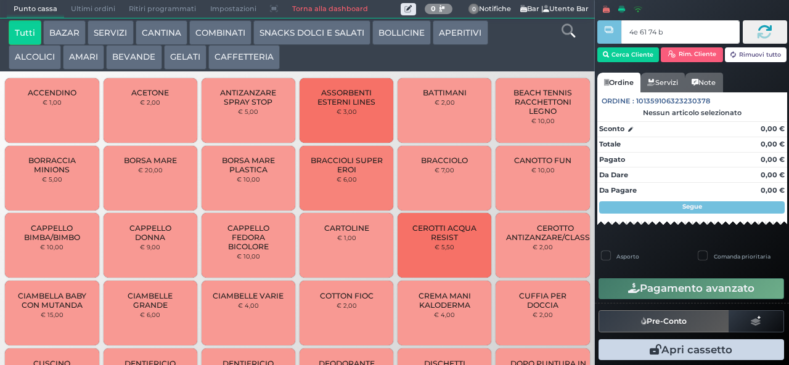
type input "4e 61 74 b9"
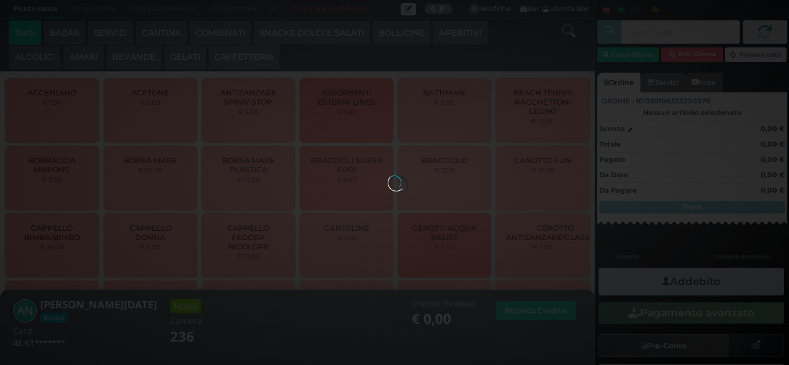
click at [218, 35] on button "COMBINATI" at bounding box center [220, 32] width 62 height 25
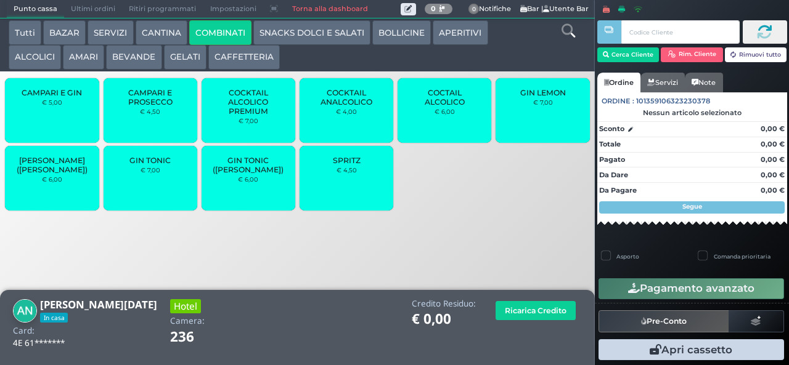
click at [552, 131] on div "GIN LEMON € 7,00" at bounding box center [542, 110] width 94 height 65
click at [527, 125] on div "GIN LEMON € 7,00" at bounding box center [542, 110] width 94 height 65
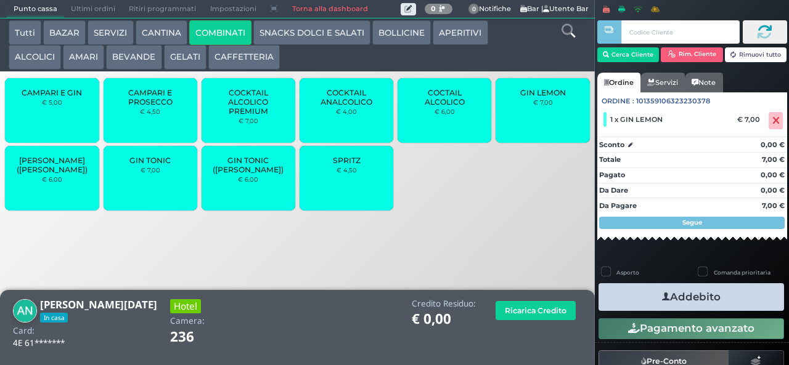
click at [662, 296] on icon "button" at bounding box center [666, 297] width 8 height 13
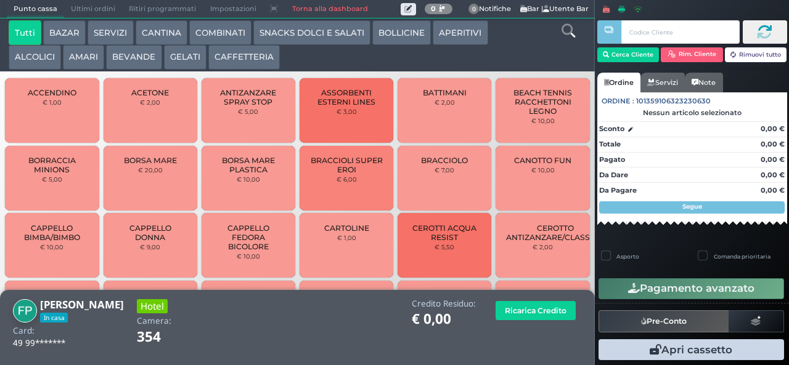
click at [211, 31] on button "COMBINATI" at bounding box center [220, 32] width 62 height 25
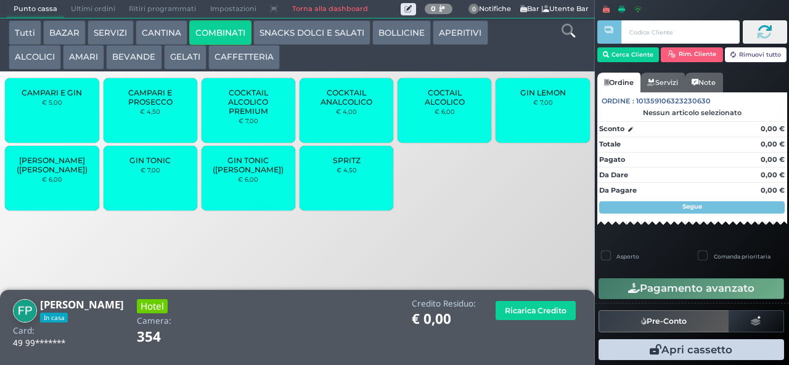
click at [526, 97] on span "GIN LEMON" at bounding box center [543, 92] width 46 height 9
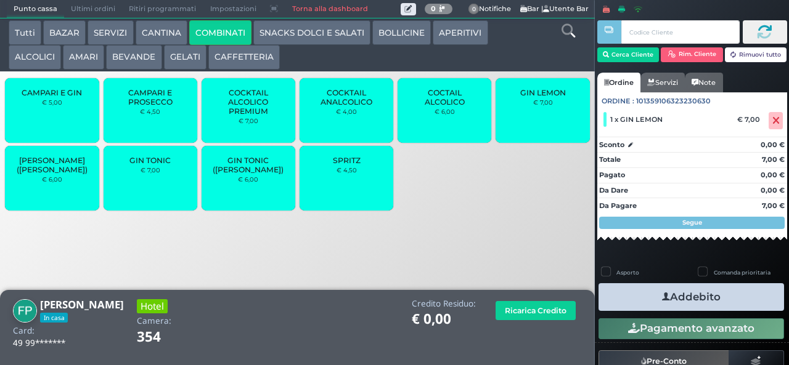
click at [624, 299] on button "Addebito" at bounding box center [690, 297] width 185 height 28
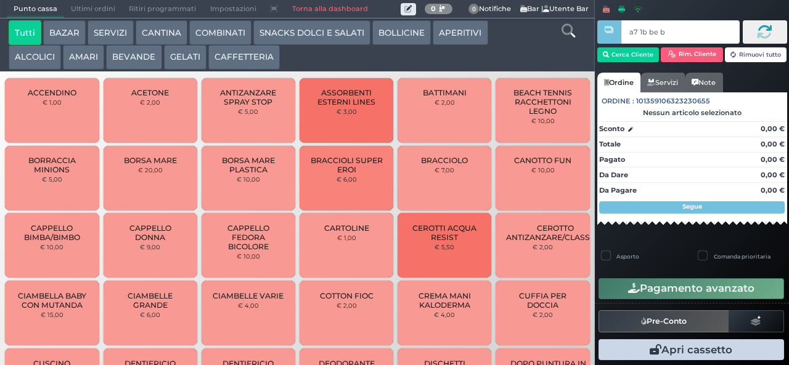
type input "a7 1b be b9"
click at [0, 0] on div at bounding box center [0, 0] width 0 height 0
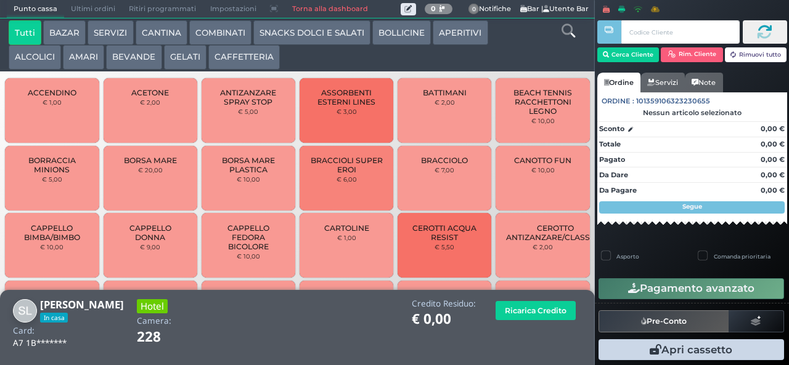
click at [43, 55] on button "ALCOLICI" at bounding box center [35, 57] width 52 height 25
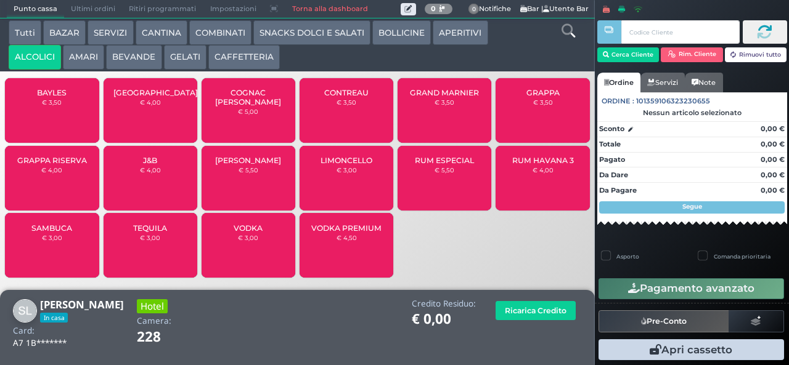
click at [48, 120] on div "BAYLES € 3,50" at bounding box center [52, 110] width 94 height 65
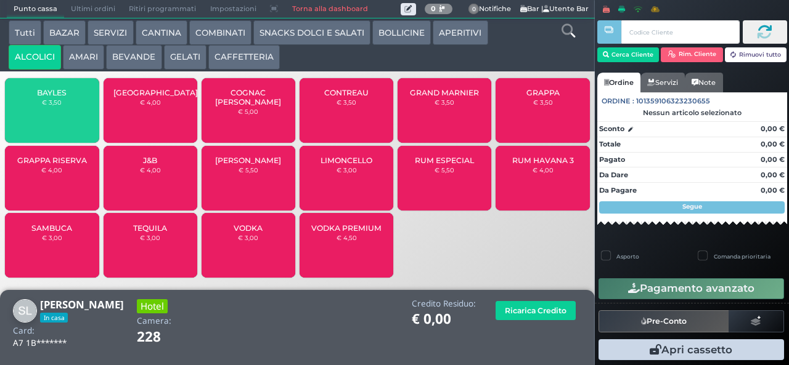
click at [84, 62] on button "AMARI" at bounding box center [83, 57] width 41 height 25
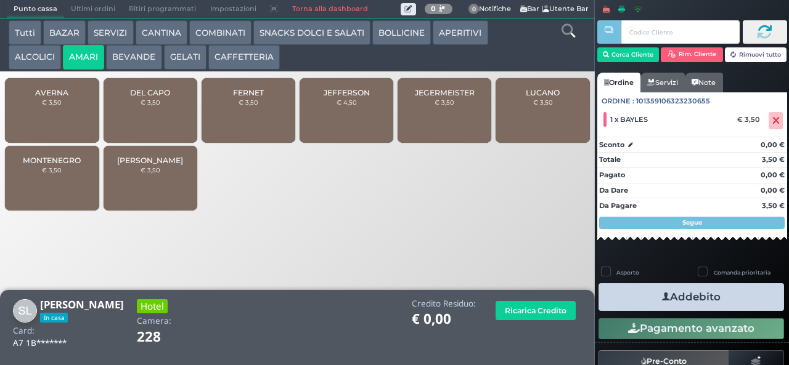
click at [63, 201] on div "MONTENEGRO € 3,50" at bounding box center [52, 178] width 94 height 65
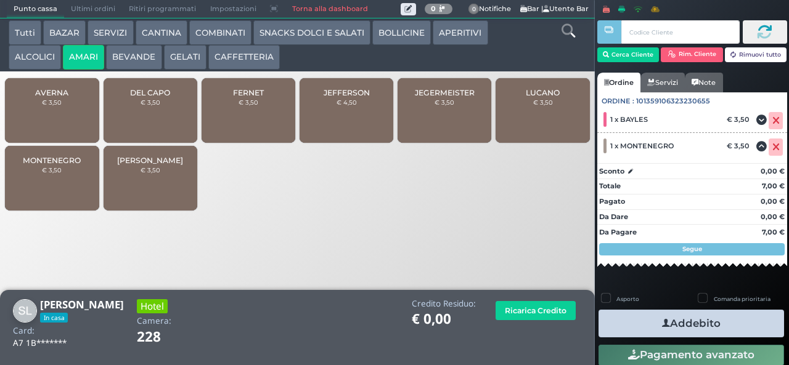
click at [662, 322] on icon "button" at bounding box center [666, 323] width 8 height 13
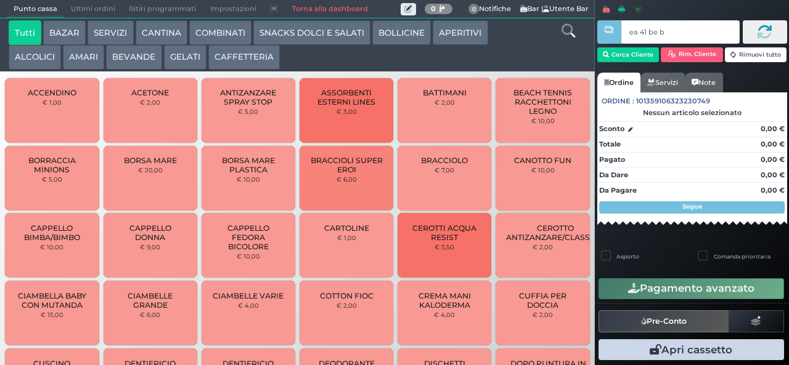
type input "ea 41 be b9"
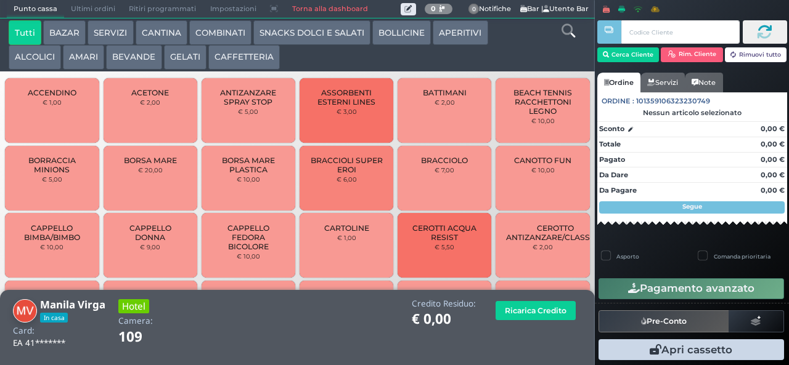
click at [79, 60] on button "AMARI" at bounding box center [83, 57] width 41 height 25
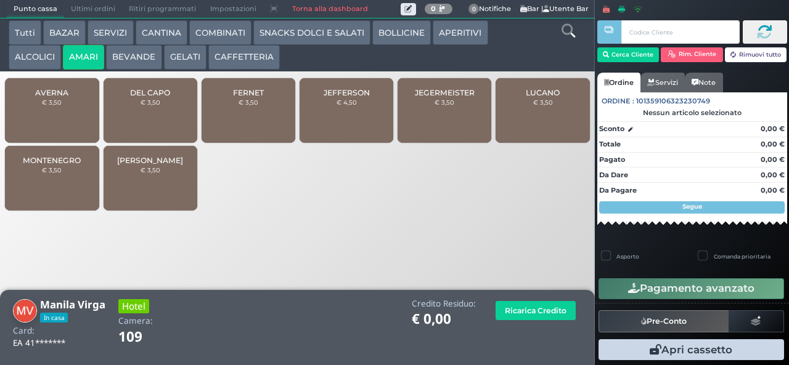
click at [418, 97] on span "JEGERMEISTER" at bounding box center [445, 92] width 60 height 9
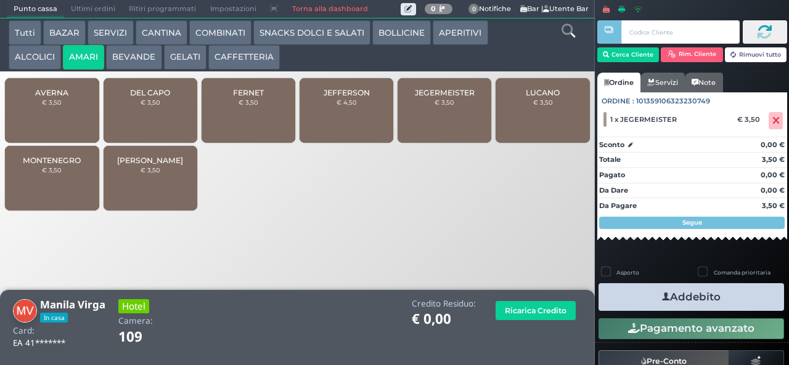
click at [625, 296] on button "Addebito" at bounding box center [690, 297] width 185 height 28
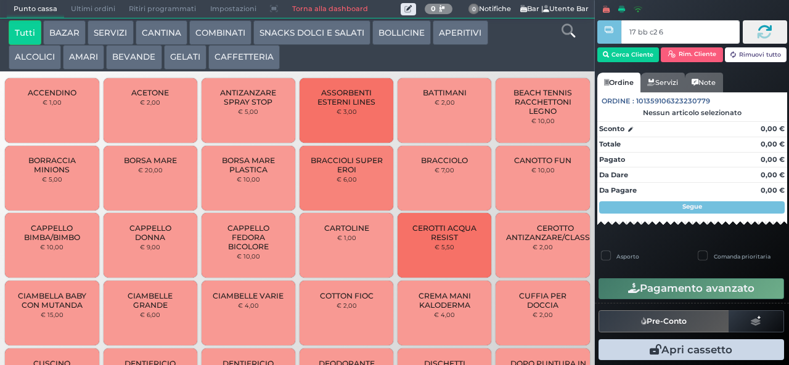
type input "17 bb c2 67"
click at [190, 56] on button "GELATI" at bounding box center [185, 57] width 43 height 25
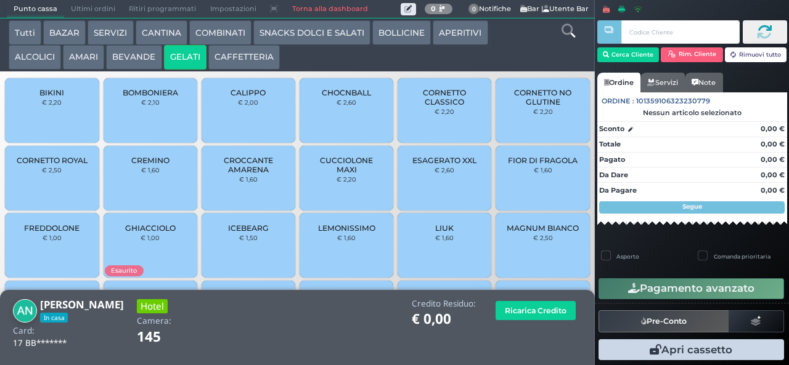
click at [332, 174] on span "CUCCIOLONE MAXI" at bounding box center [346, 165] width 73 height 18
click at [334, 167] on span "CUCCIOLONE MAXI" at bounding box center [346, 165] width 73 height 18
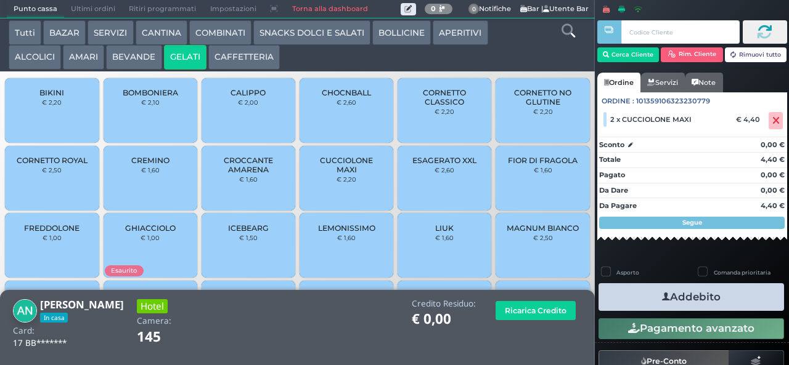
click at [233, 30] on button "COMBINATI" at bounding box center [220, 32] width 62 height 25
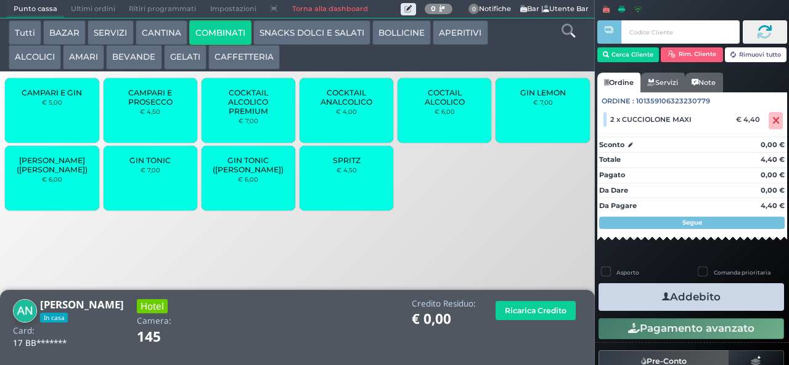
click at [344, 165] on span "SPRITZ" at bounding box center [347, 160] width 28 height 9
click at [343, 161] on span "SPRITZ" at bounding box center [347, 160] width 28 height 9
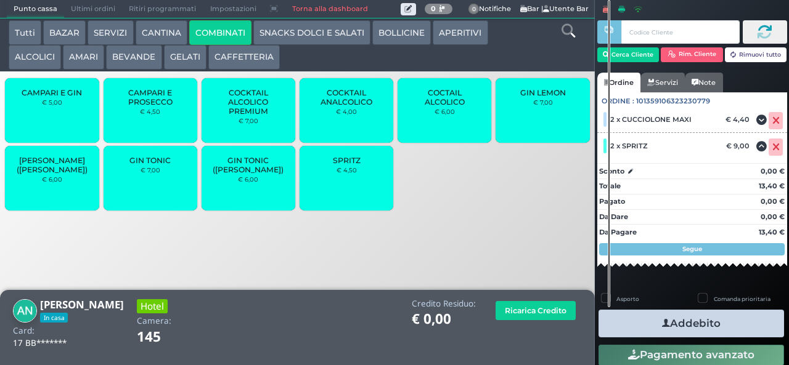
click at [704, 322] on button "Addebito" at bounding box center [690, 324] width 185 height 28
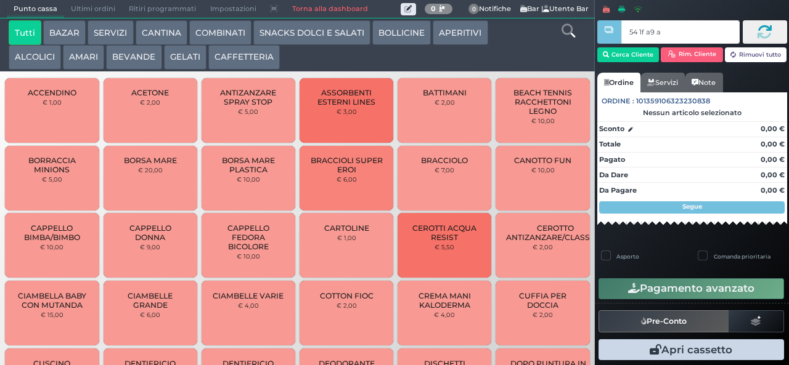
type input "54 1f a9 af"
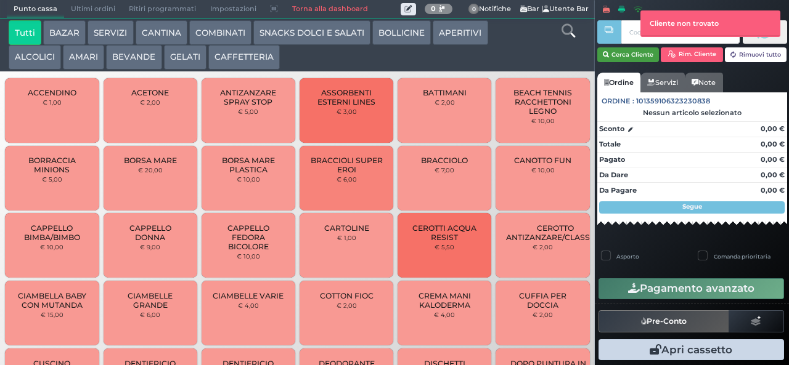
click at [625, 55] on button "Cerca Cliente" at bounding box center [628, 54] width 62 height 15
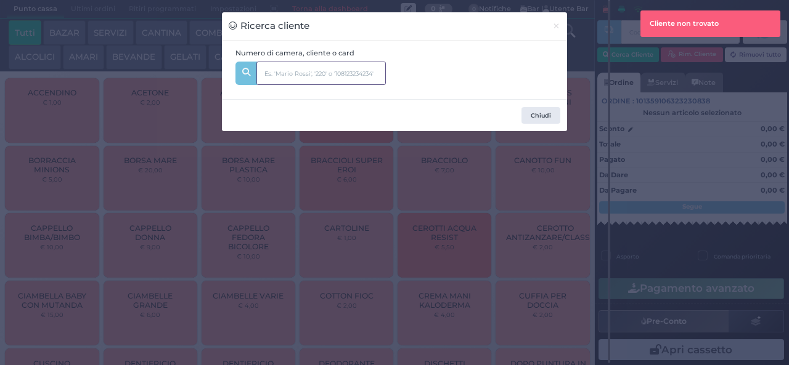
click at [349, 78] on input "text" at bounding box center [320, 73] width 129 height 23
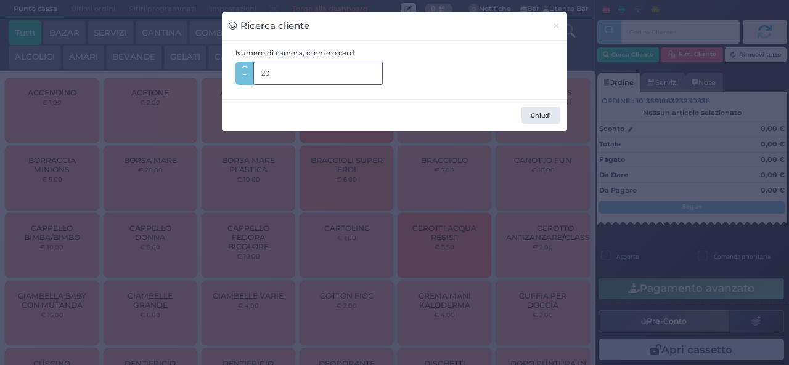
type input "203"
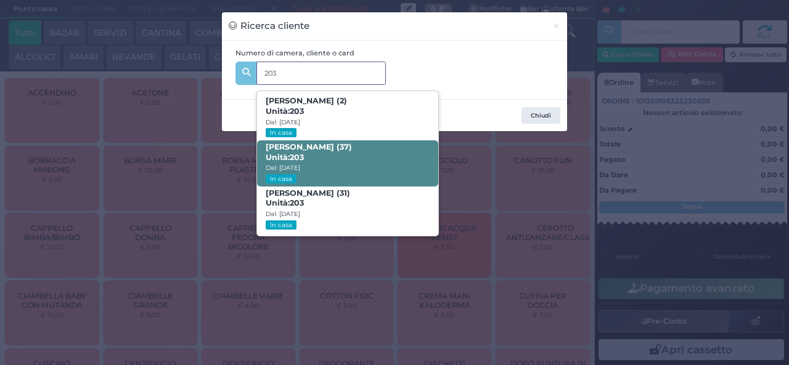
click at [350, 160] on span "[PERSON_NAME] (37) Unità: 203 Dal: [DATE] In casa" at bounding box center [347, 164] width 181 height 46
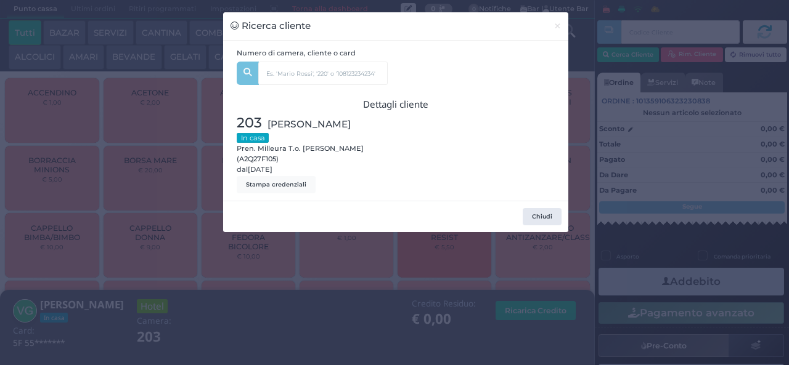
click at [245, 302] on div "Ricerca cliente × Numero di camera, cliente o card 203 [PERSON_NAME] (2) Unità:…" at bounding box center [394, 182] width 789 height 365
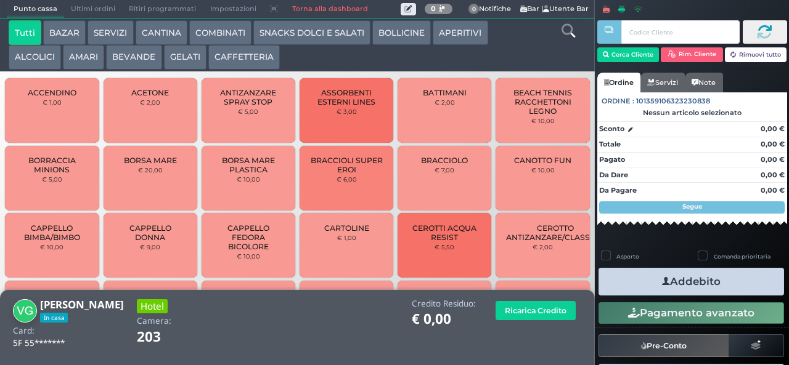
click at [81, 60] on button "AMARI" at bounding box center [83, 57] width 41 height 25
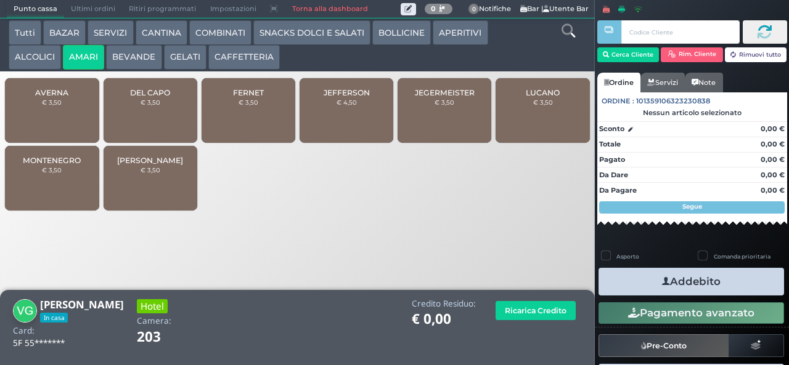
click at [360, 121] on div "[PERSON_NAME] € 4,50" at bounding box center [346, 110] width 94 height 65
click at [355, 120] on div "[PERSON_NAME] € 4,50" at bounding box center [346, 110] width 94 height 65
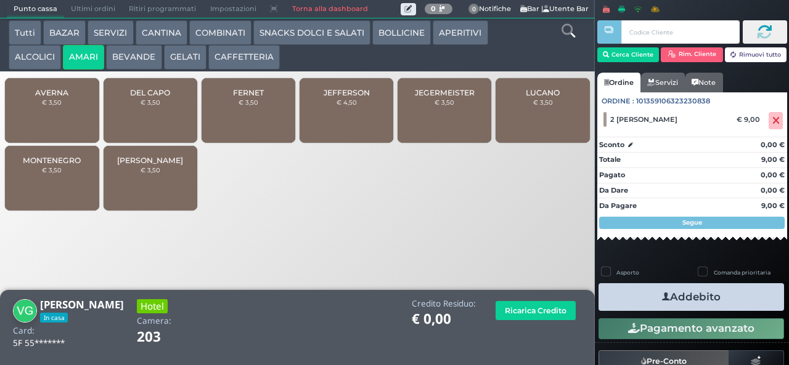
click at [662, 294] on icon "button" at bounding box center [666, 297] width 8 height 13
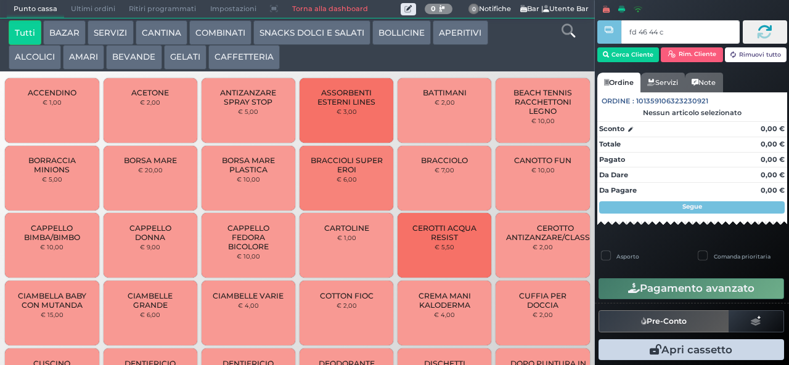
type input "fd 46 44 c3"
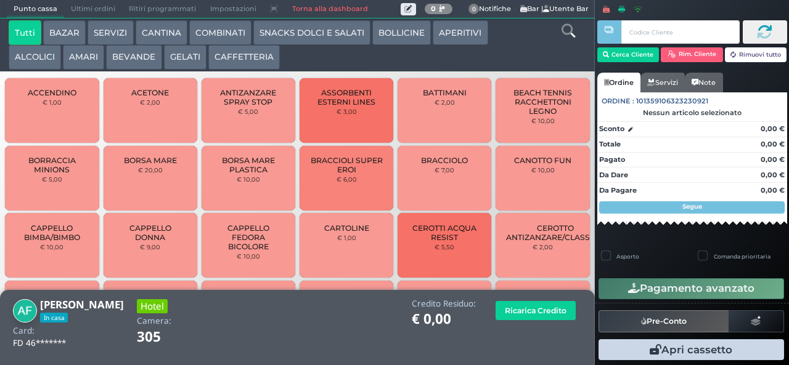
click at [82, 58] on button "AMARI" at bounding box center [83, 57] width 41 height 25
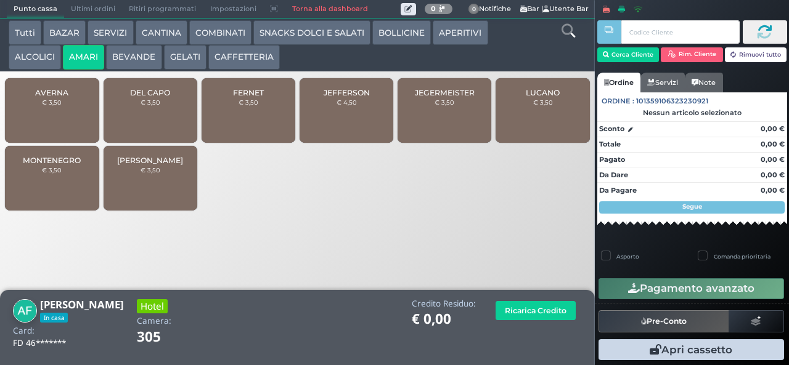
click at [235, 129] on div "FERNET € 3,50" at bounding box center [249, 110] width 94 height 65
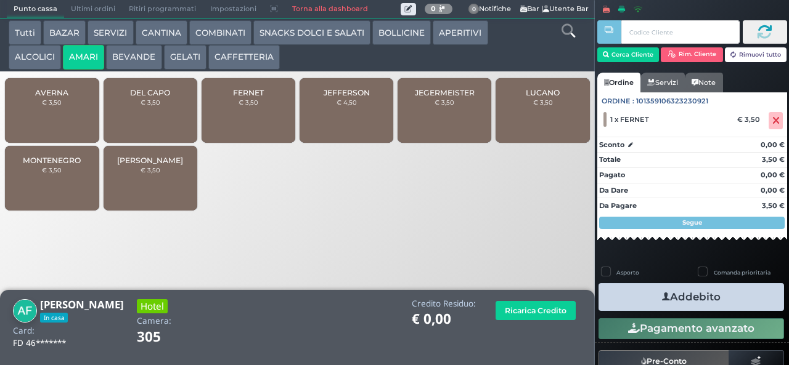
click at [630, 295] on button "Addebito" at bounding box center [690, 297] width 185 height 28
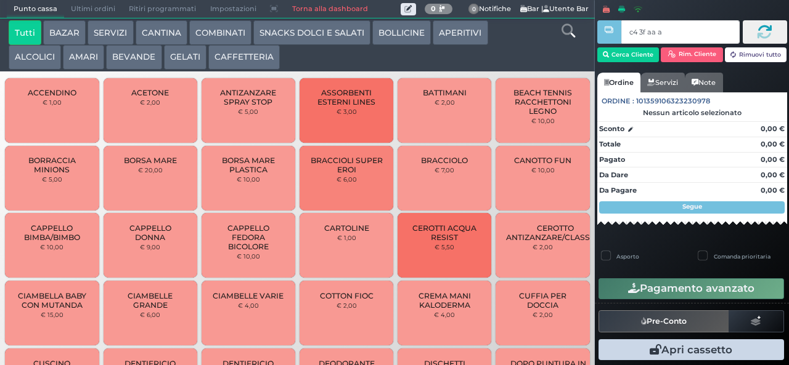
type input "c4 3f aa af"
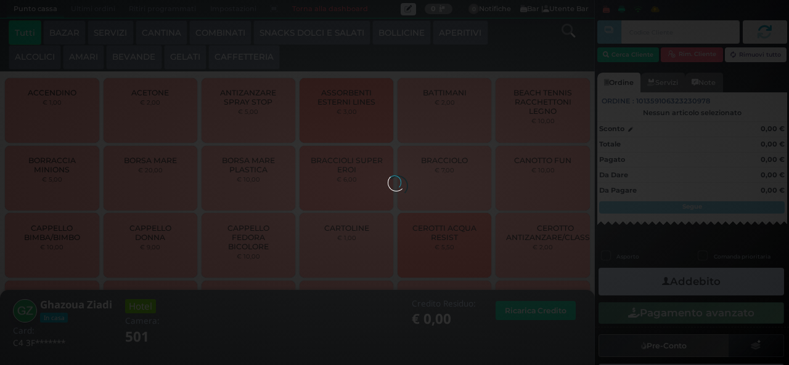
click at [85, 55] on button "AMARI" at bounding box center [83, 57] width 41 height 25
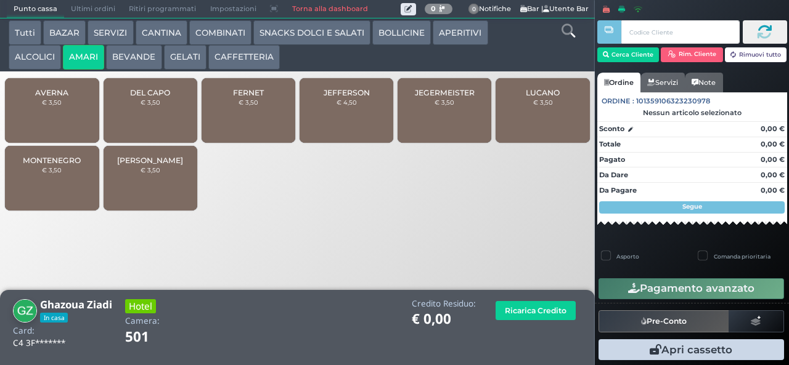
click at [44, 97] on span "AVERNA" at bounding box center [51, 92] width 33 height 9
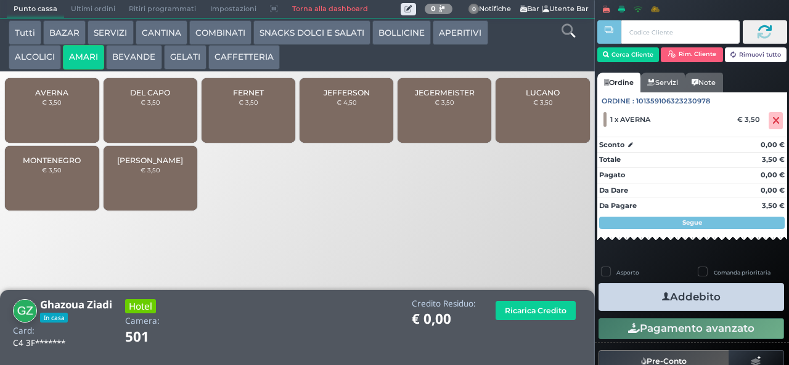
click at [216, 35] on button "COMBINATI" at bounding box center [220, 32] width 62 height 25
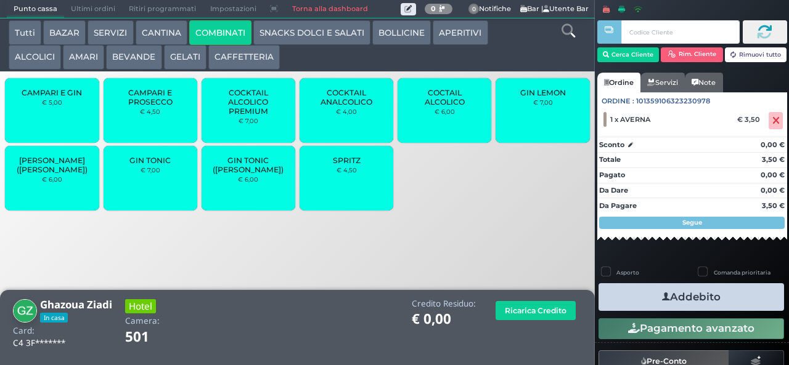
click at [235, 116] on span "COCKTAIL ALCOLICO PREMIUM" at bounding box center [248, 102] width 73 height 28
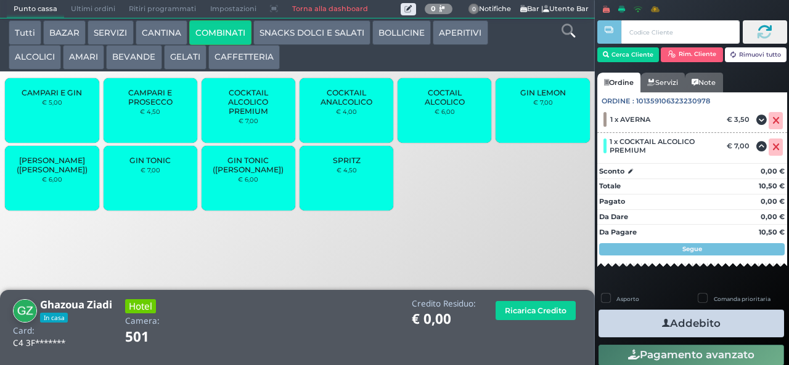
click at [662, 323] on icon "button" at bounding box center [666, 323] width 8 height 13
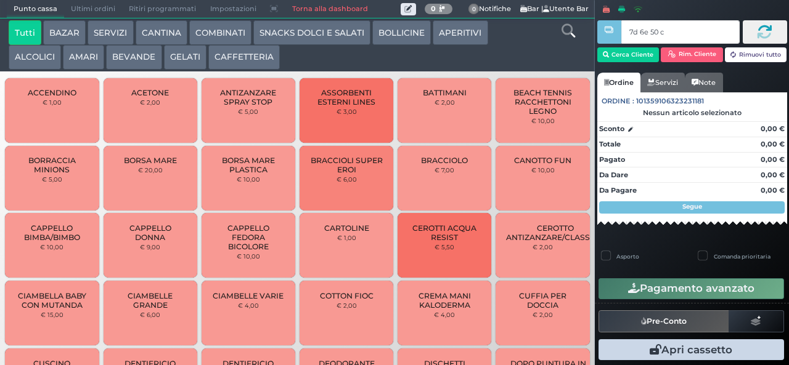
type input "7d 6e 50 c3"
click at [100, 60] on button "AMARI" at bounding box center [83, 57] width 41 height 25
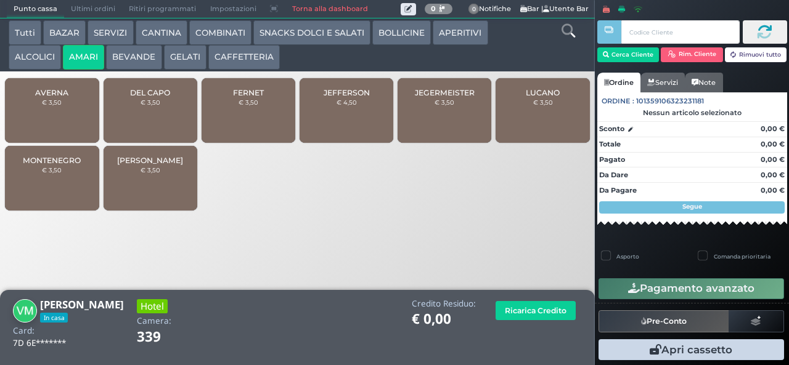
click at [352, 123] on div "JEFFERSON € 4,50" at bounding box center [346, 110] width 94 height 65
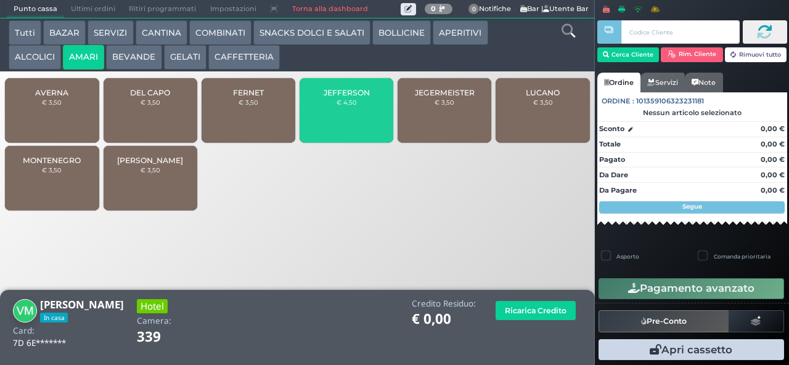
click at [339, 127] on div "JEFFERSON € 4,50" at bounding box center [346, 110] width 94 height 65
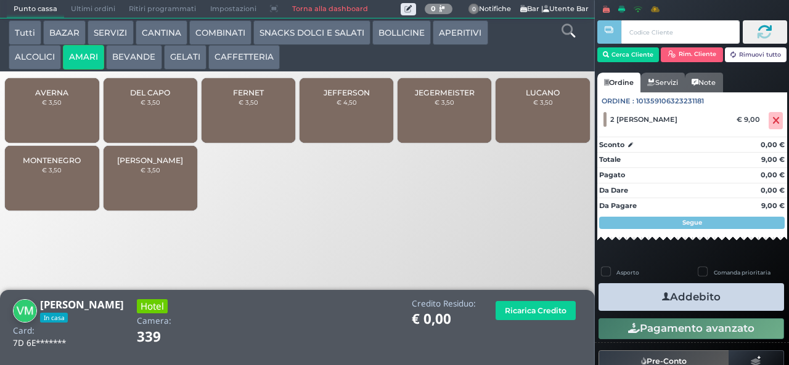
click at [662, 296] on icon "button" at bounding box center [666, 297] width 8 height 13
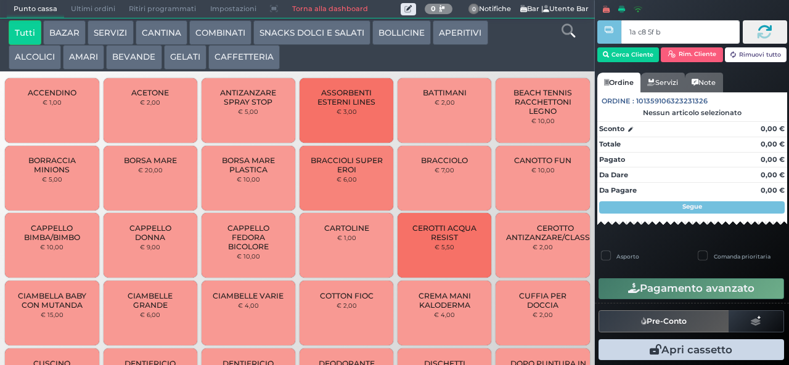
type input "1a c8 5f bb"
click at [144, 59] on button "BEVANDE" at bounding box center [133, 57] width 55 height 25
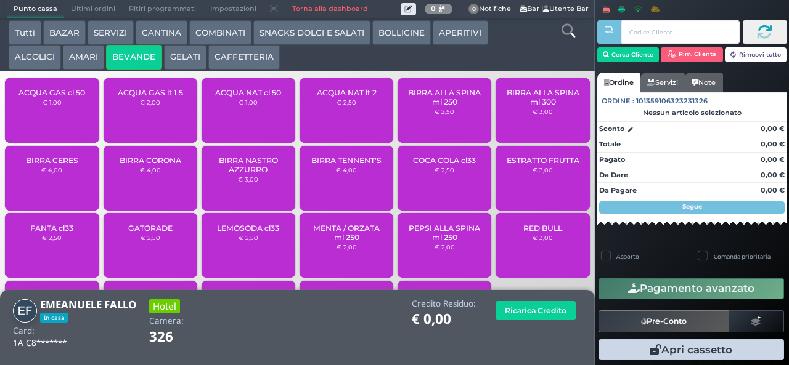
click at [242, 97] on span "ACQUA NAT cl 50" at bounding box center [248, 92] width 66 height 9
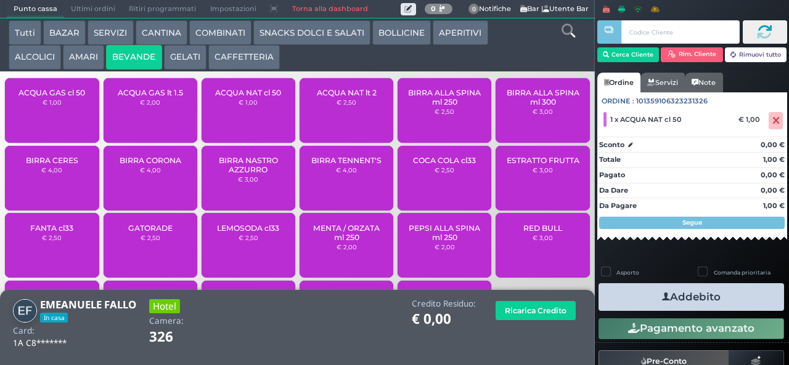
click at [662, 292] on icon "button" at bounding box center [666, 297] width 8 height 13
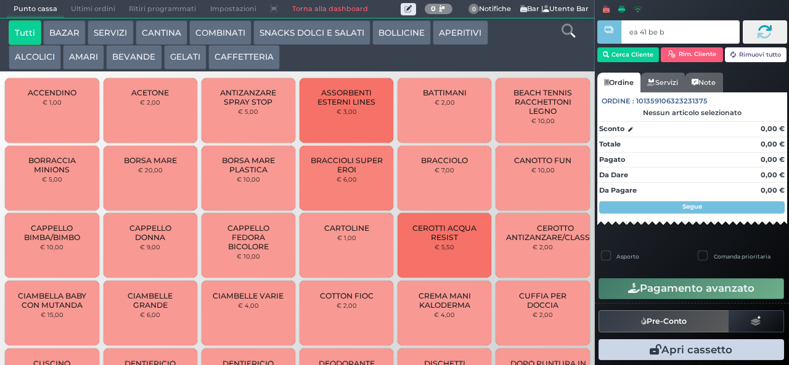
type input "ea 41 be b9"
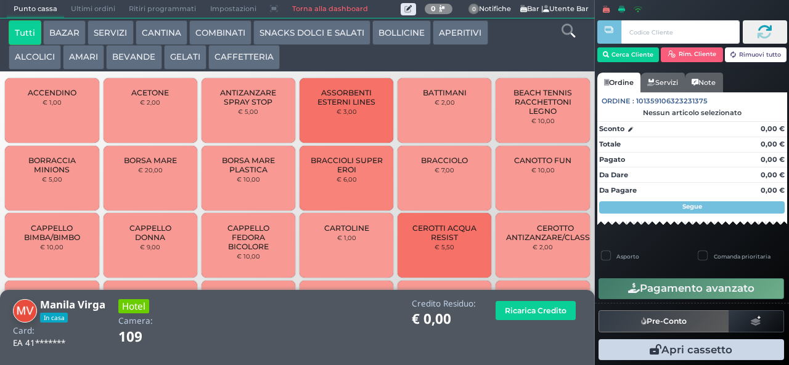
click at [217, 32] on button "COMBINATI" at bounding box center [220, 32] width 62 height 25
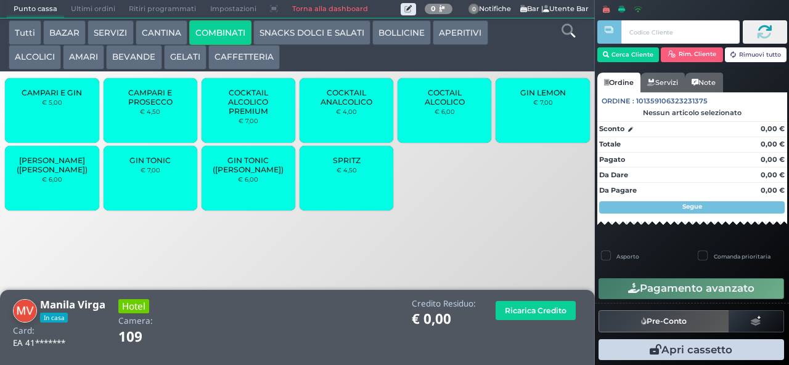
click at [433, 107] on span "COCTAIL ALCOLICO" at bounding box center [444, 97] width 73 height 18
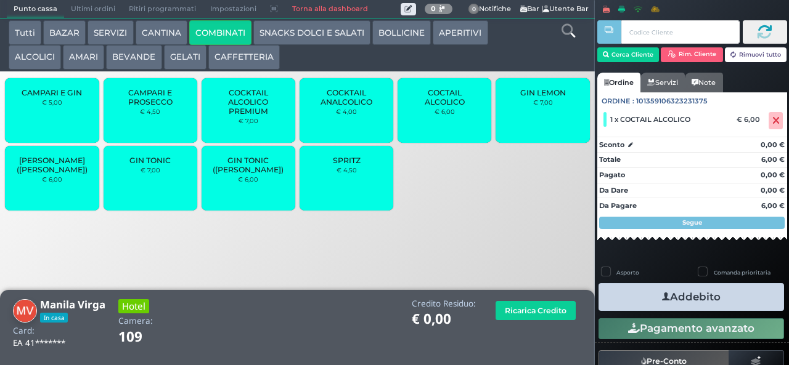
click at [435, 107] on span "COCTAIL ALCOLICO" at bounding box center [444, 97] width 73 height 18
click at [440, 107] on span "COCTAIL ALCOLICO" at bounding box center [444, 97] width 73 height 18
click at [640, 292] on button "Addebito" at bounding box center [690, 297] width 185 height 28
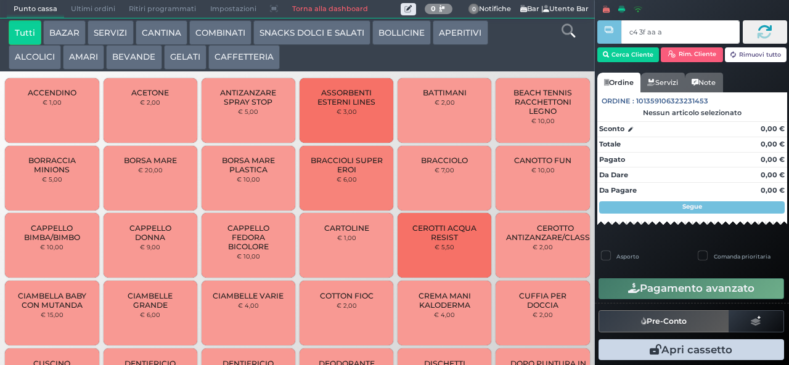
type input "c4 3f aa af"
click at [0, 0] on div at bounding box center [0, 0] width 0 height 0
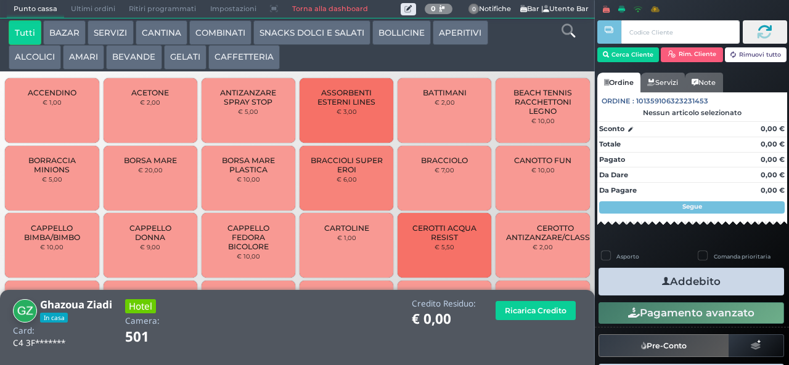
click at [306, 33] on button "SNACKS DOLCI E SALATI" at bounding box center [311, 32] width 117 height 25
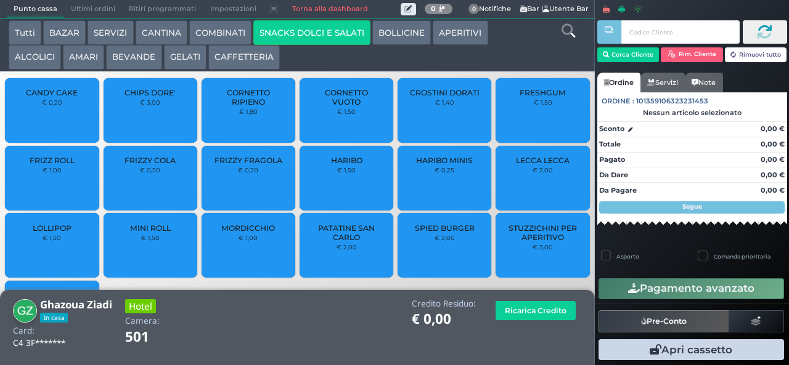
click at [64, 120] on div "CANDY CAKE € 0,20" at bounding box center [52, 110] width 94 height 65
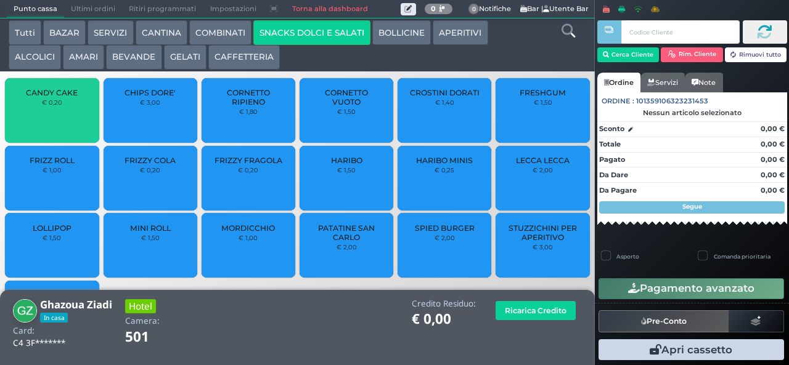
click at [86, 62] on button "AMARI" at bounding box center [83, 57] width 41 height 25
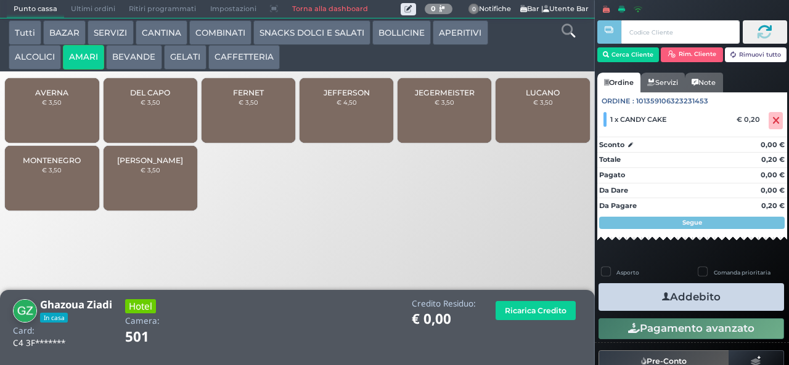
click at [455, 41] on button "APERITIVI" at bounding box center [460, 32] width 55 height 25
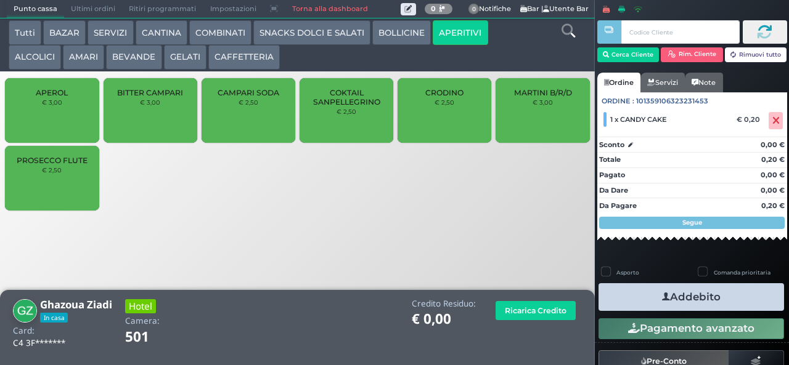
click at [454, 118] on div "CRODINO € 2,50" at bounding box center [444, 110] width 94 height 65
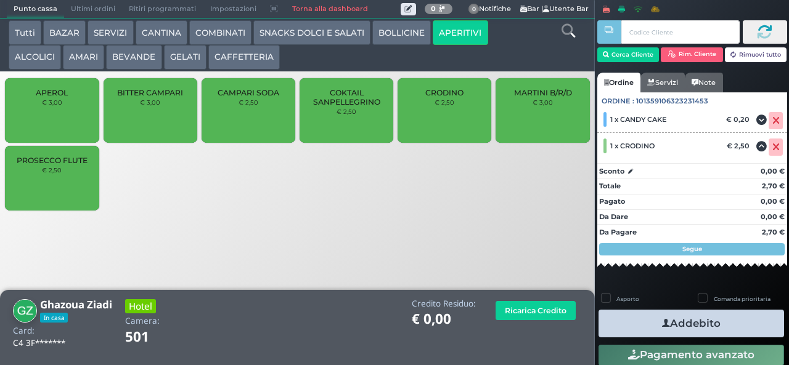
click at [662, 323] on icon "button" at bounding box center [666, 323] width 8 height 13
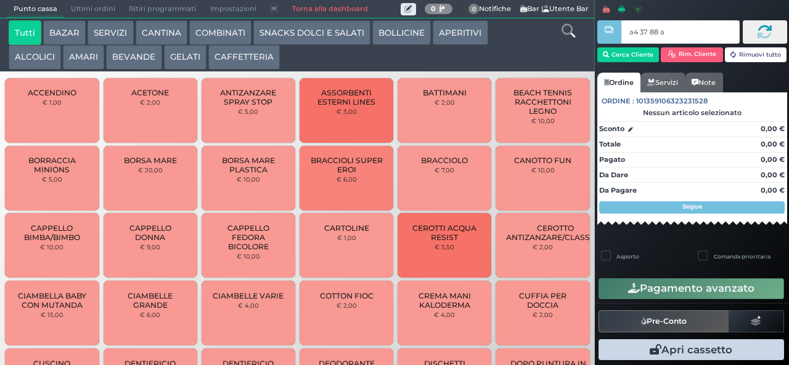
type input "a4 37 88 af"
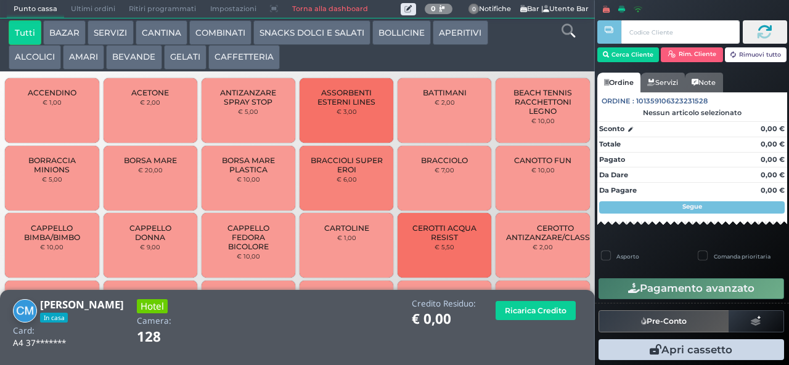
click at [77, 52] on button "AMARI" at bounding box center [83, 57] width 41 height 25
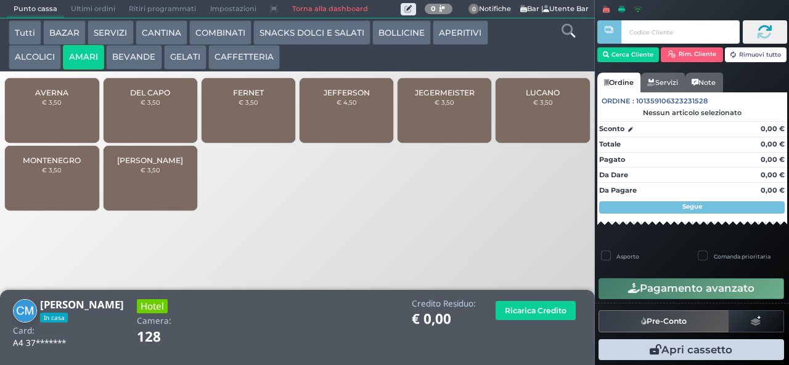
click at [30, 61] on button "ALCOLICI" at bounding box center [35, 57] width 52 height 25
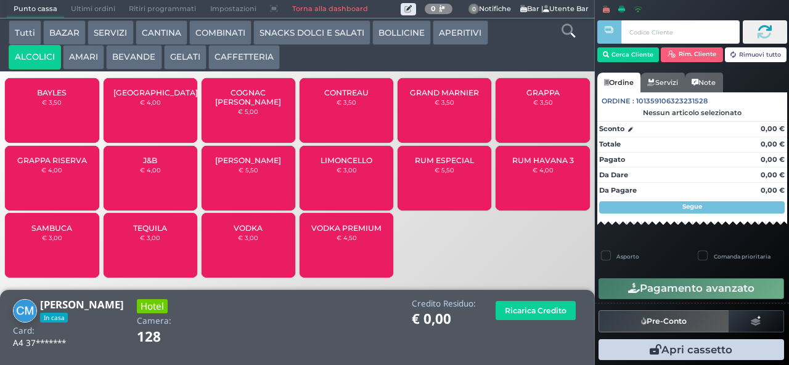
click at [159, 97] on span "[GEOGRAPHIC_DATA]" at bounding box center [155, 92] width 84 height 9
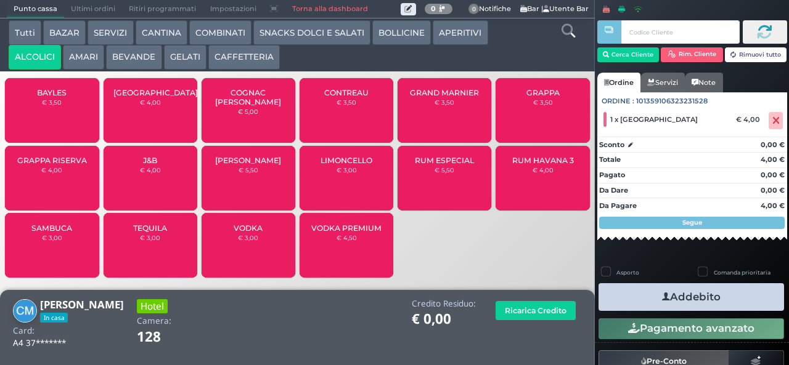
click at [626, 287] on button "Addebito" at bounding box center [690, 297] width 185 height 28
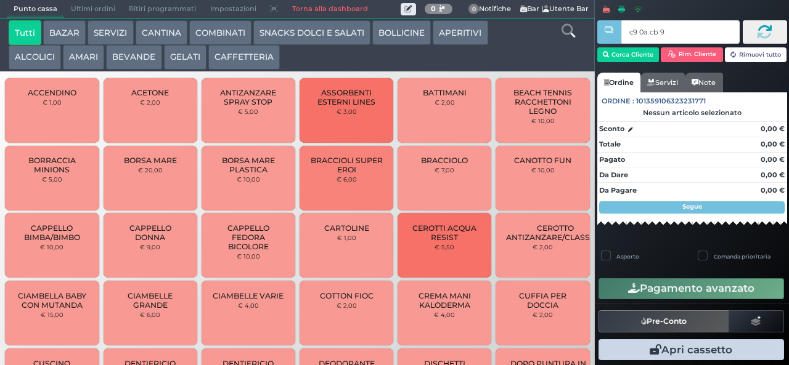
type input "c9 0a cb 94"
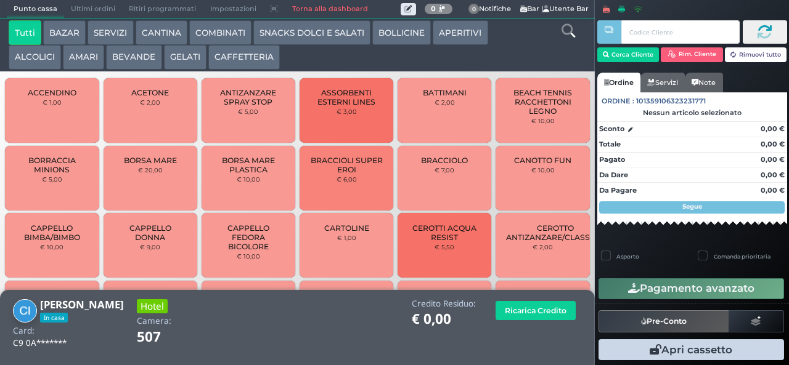
click at [123, 60] on button "BEVANDE" at bounding box center [133, 57] width 55 height 25
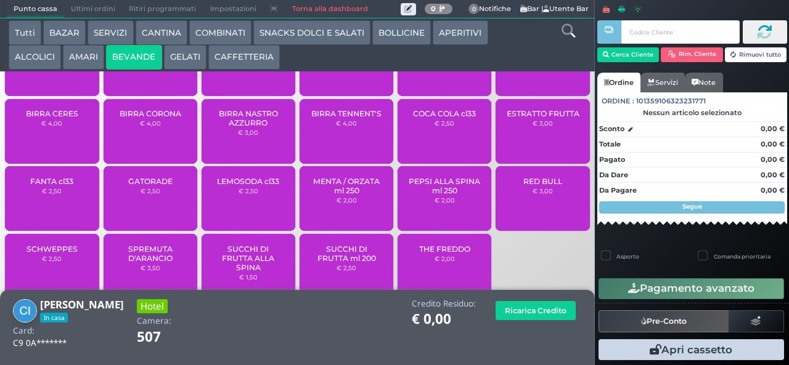
scroll to position [82, 0]
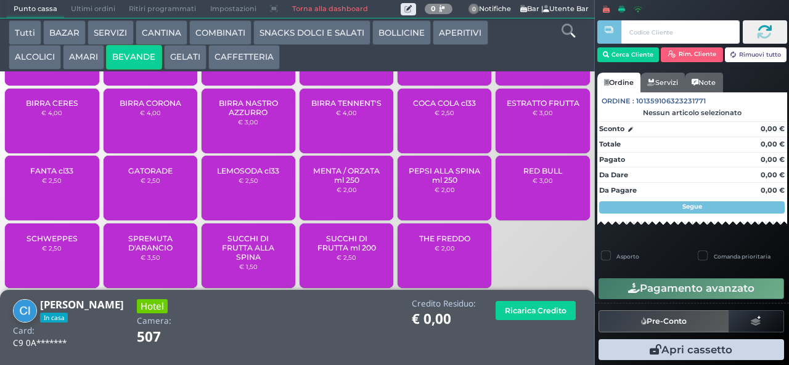
click at [433, 243] on span "THE FREDDO" at bounding box center [444, 238] width 51 height 9
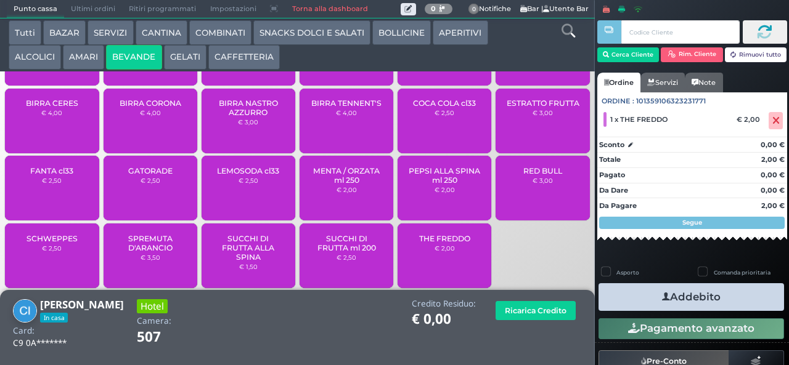
click at [629, 291] on button "Addebito" at bounding box center [690, 297] width 185 height 28
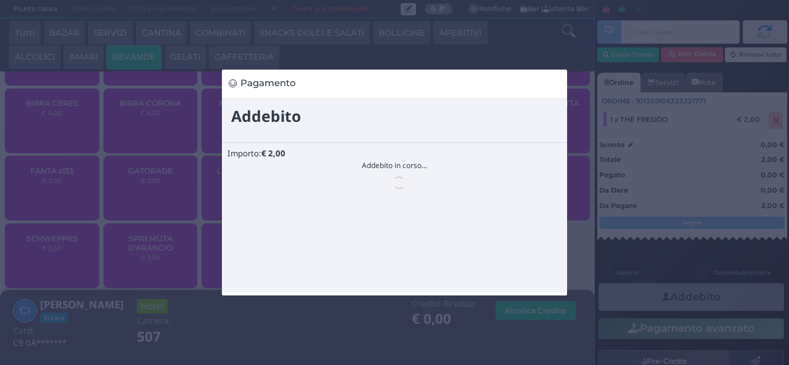
scroll to position [0, 0]
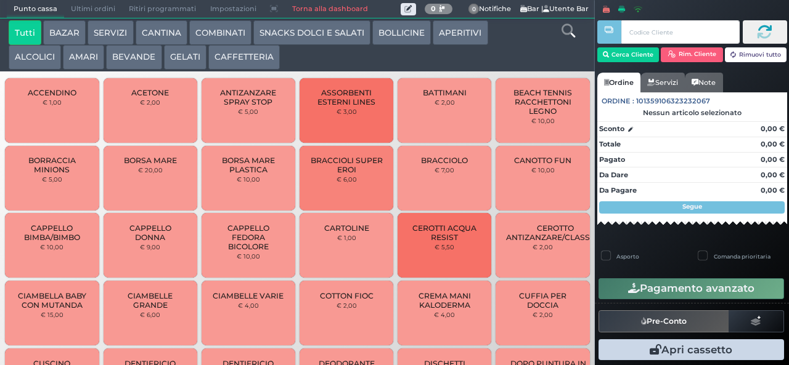
click at [81, 55] on button "AMARI" at bounding box center [83, 57] width 41 height 25
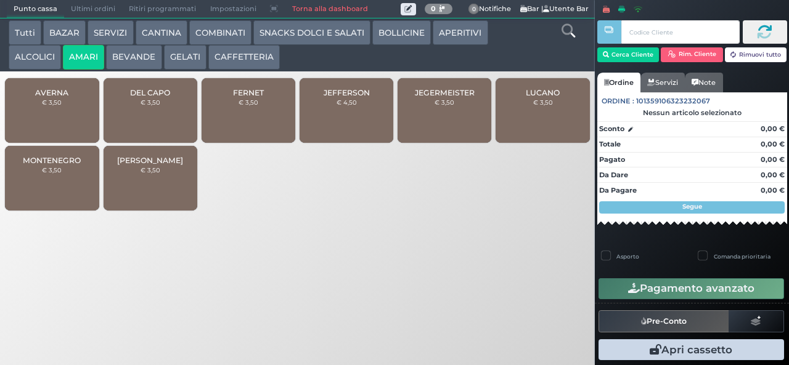
click at [63, 165] on span "MONTENEGRO" at bounding box center [52, 160] width 58 height 9
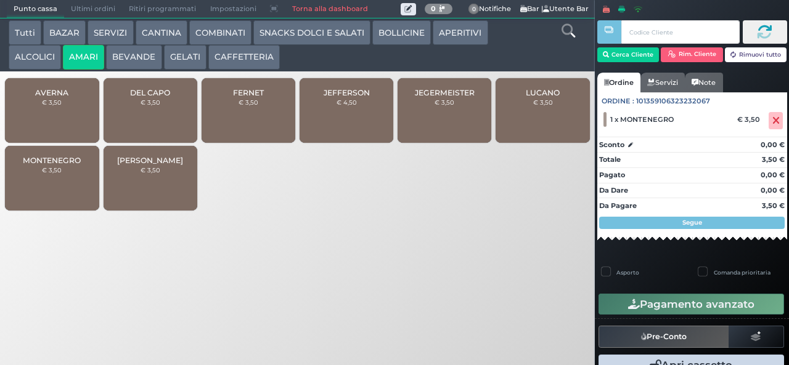
click at [230, 36] on button "COMBINATI" at bounding box center [220, 32] width 62 height 25
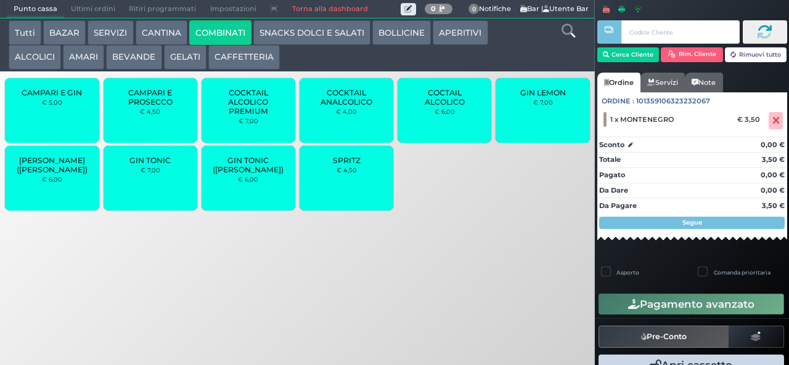
click at [36, 58] on button "ALCOLICI" at bounding box center [35, 57] width 52 height 25
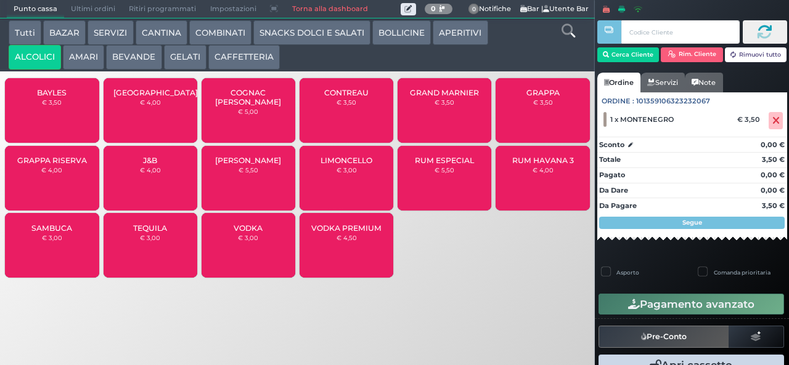
click at [60, 97] on span "BAYLES" at bounding box center [52, 92] width 30 height 9
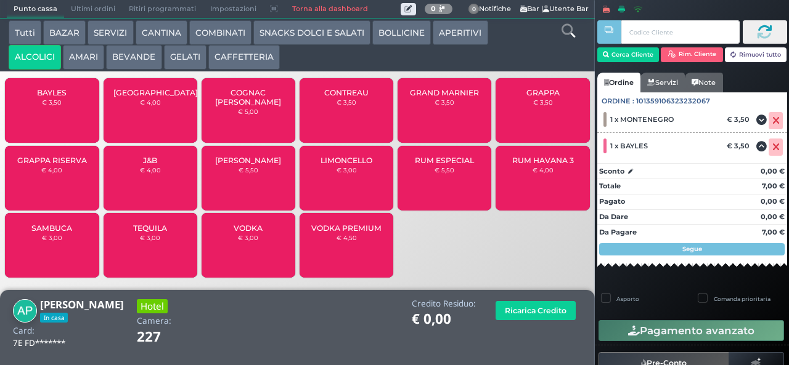
click at [759, 54] on button "Rimuovi tutto" at bounding box center [756, 54] width 62 height 15
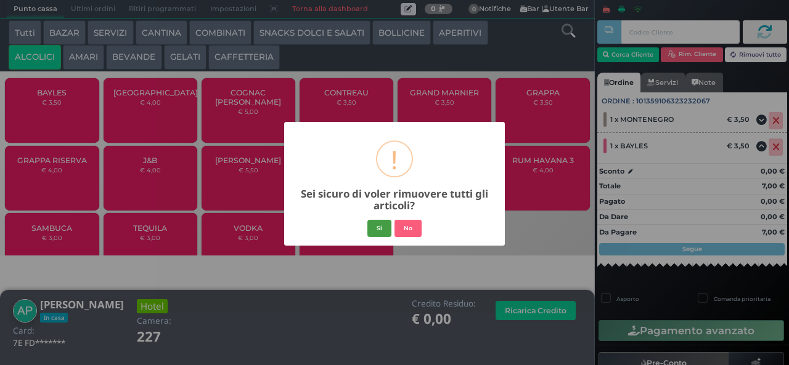
click at [378, 229] on button "Si" at bounding box center [379, 228] width 24 height 17
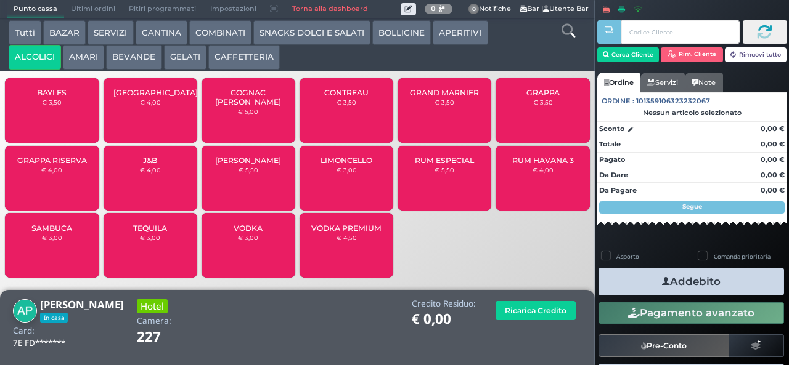
click at [725, 47] on button "Rimuovi tutto" at bounding box center [756, 54] width 62 height 15
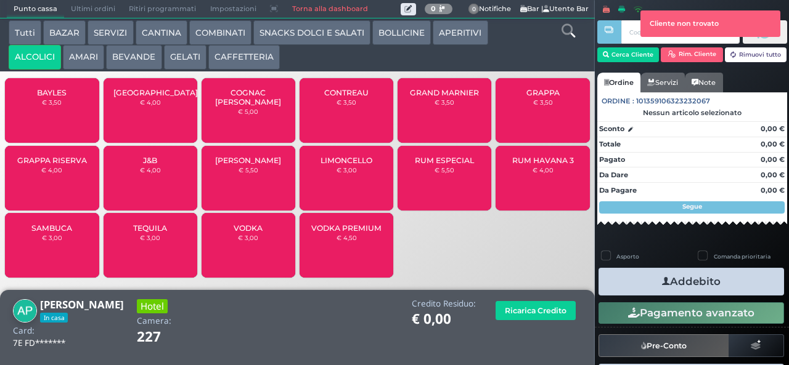
click at [65, 97] on span "BAYLES" at bounding box center [52, 92] width 30 height 9
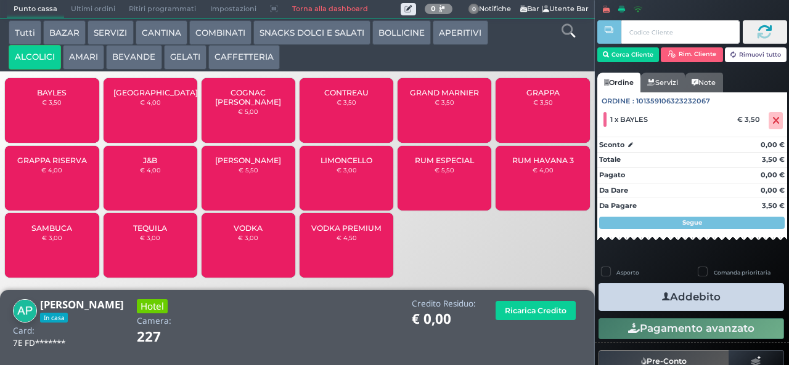
click at [86, 55] on button "AMARI" at bounding box center [83, 57] width 41 height 25
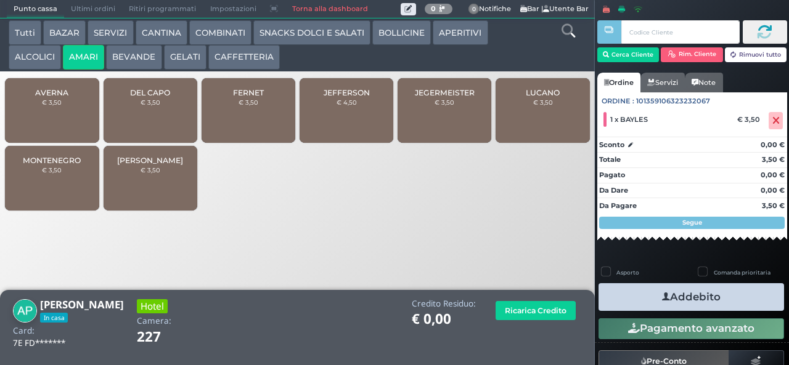
click at [63, 185] on div "MONTENEGRO € 3,50" at bounding box center [52, 178] width 94 height 65
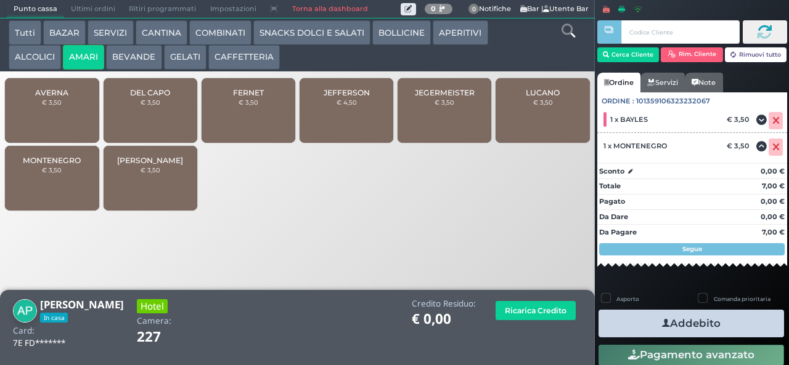
click at [706, 322] on button "Addebito" at bounding box center [690, 324] width 185 height 28
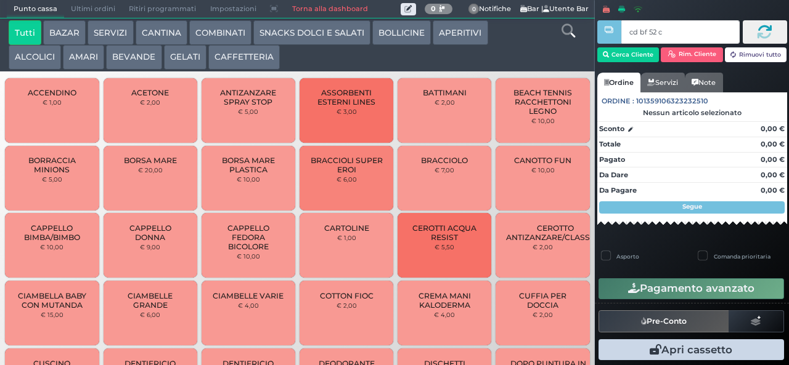
type input "cd bf 52 c3"
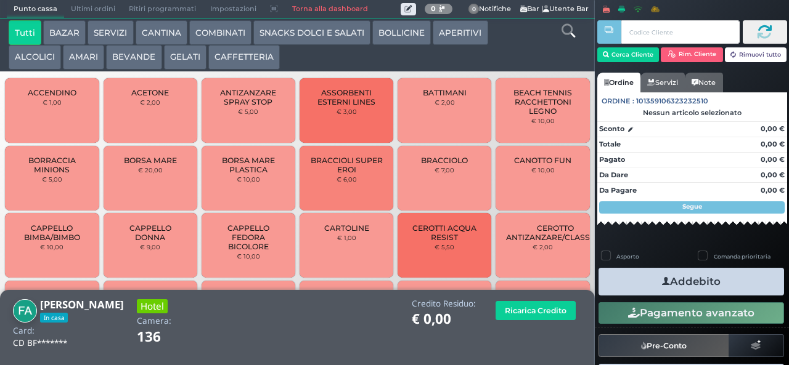
click at [210, 33] on button "COMBINATI" at bounding box center [220, 32] width 62 height 25
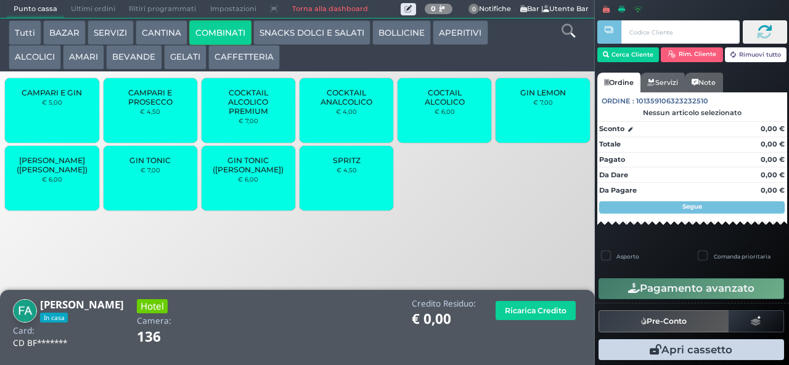
click at [243, 116] on span "COCKTAIL ALCOLICO PREMIUM" at bounding box center [248, 102] width 73 height 28
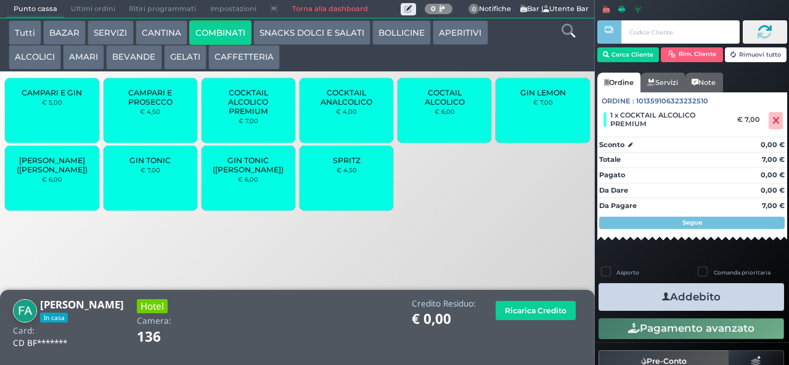
click at [630, 292] on button "Addebito" at bounding box center [690, 297] width 185 height 28
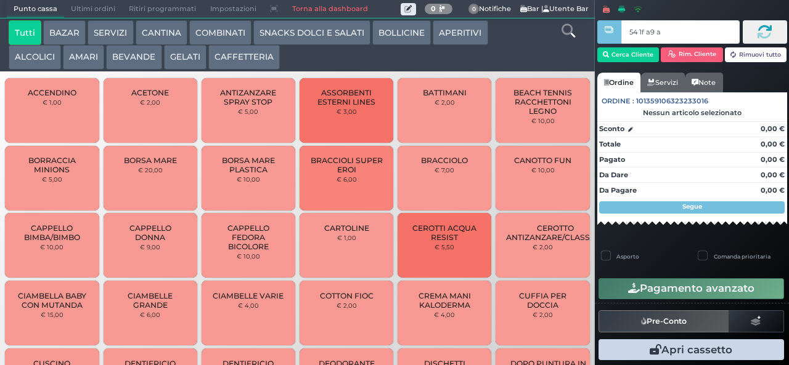
type input "54 1f a9 af"
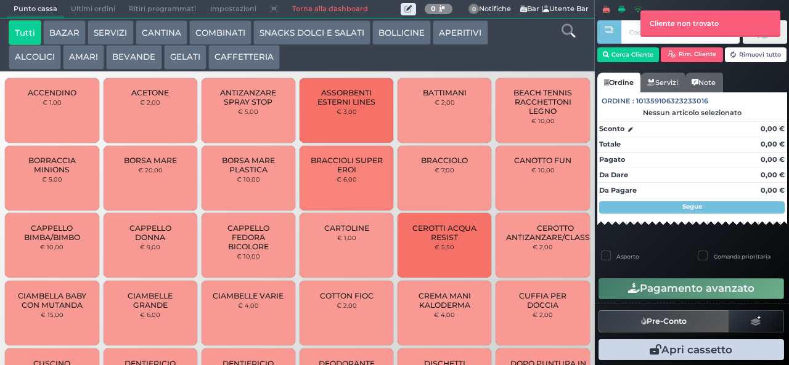
click at [85, 60] on button "AMARI" at bounding box center [83, 57] width 41 height 25
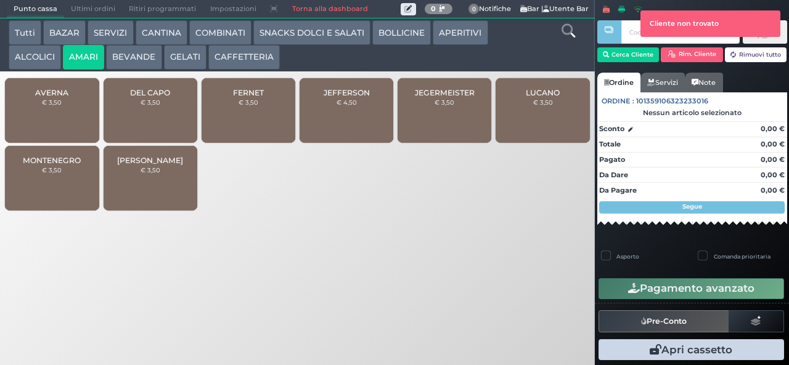
click at [608, 51] on div at bounding box center [609, 174] width 2 height 348
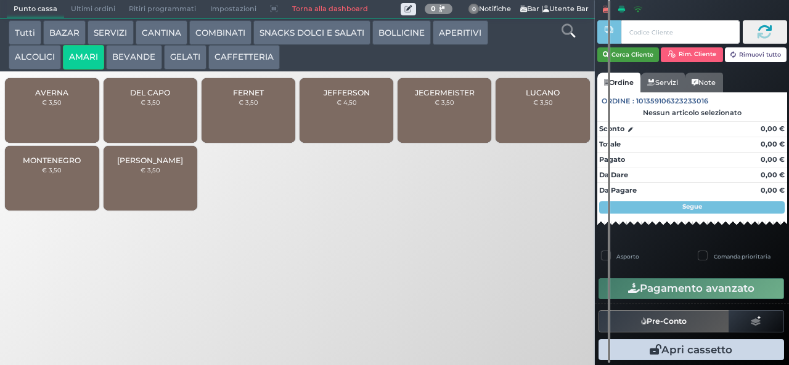
click at [626, 55] on button "Cerca Cliente" at bounding box center [628, 54] width 62 height 15
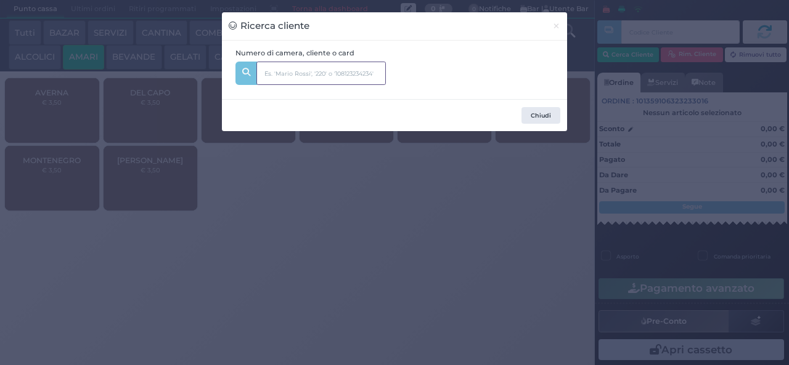
click at [299, 75] on input "text" at bounding box center [320, 73] width 129 height 23
type input "203"
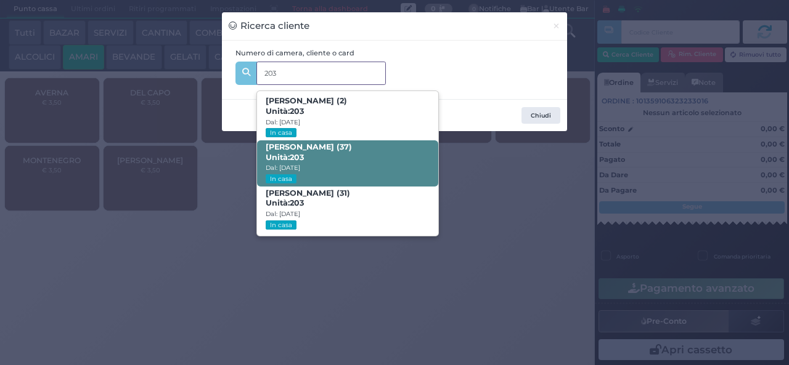
click at [355, 161] on span "VINCENZO GUGLIELMI (37) Unità: 203 Dal: 10/08/2025 In casa" at bounding box center [347, 164] width 181 height 46
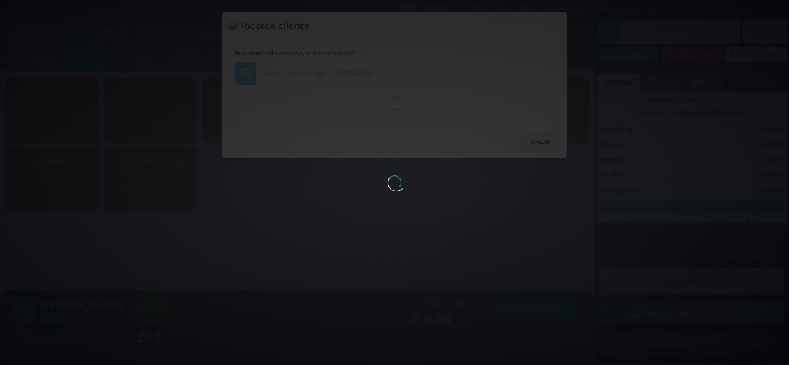
click at [388, 189] on div at bounding box center [395, 183] width 14 height 14
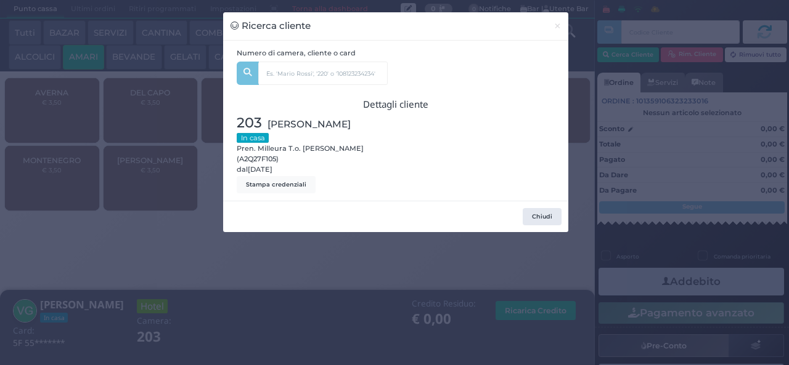
click at [238, 272] on div "Ricerca cliente × Numero di camera, cliente o card 203 CARLOTTA GUGLIELMI (2) U…" at bounding box center [394, 182] width 789 height 365
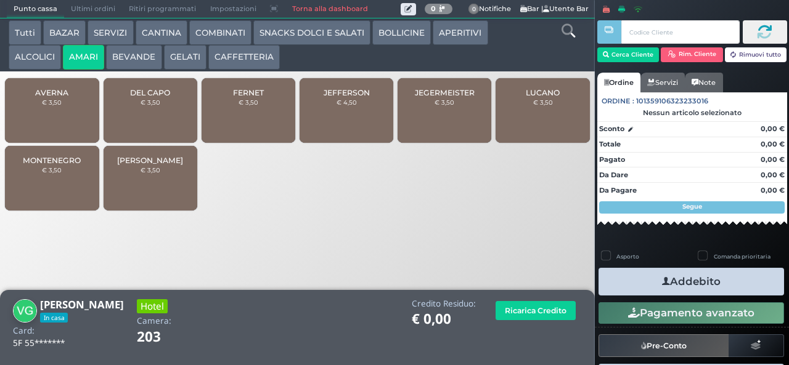
click at [359, 127] on div "JEFFERSON € 4,50" at bounding box center [346, 110] width 94 height 65
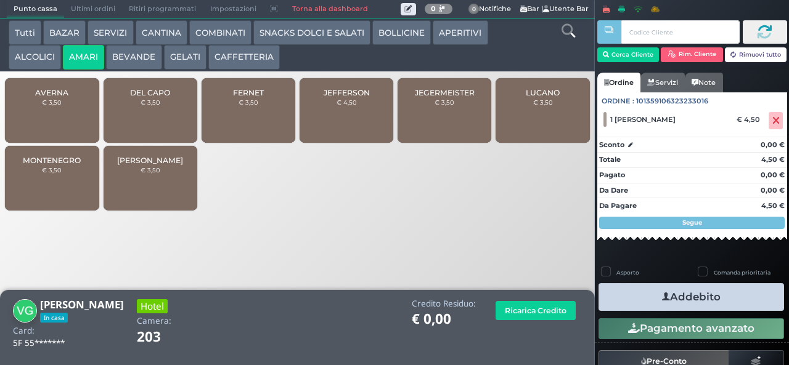
click at [662, 298] on icon "button" at bounding box center [666, 297] width 8 height 13
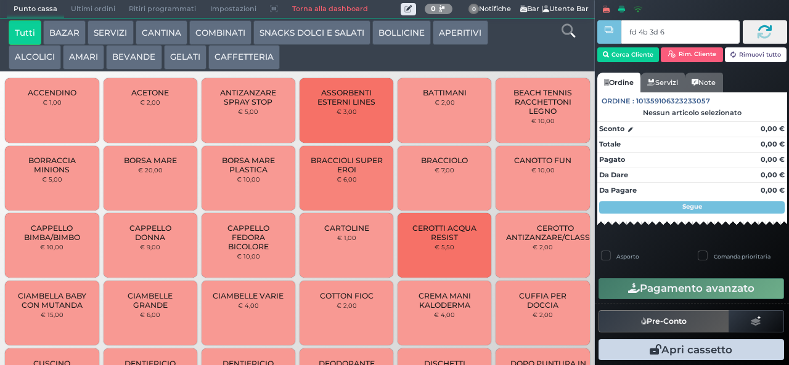
type input "fd 4b 3d 67"
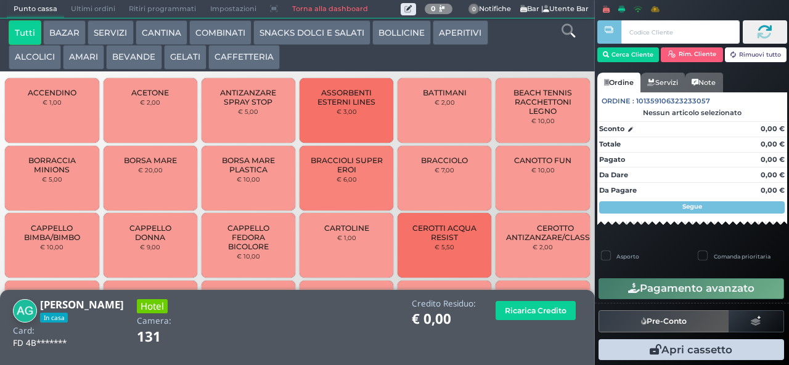
click at [142, 69] on button "BEVANDE" at bounding box center [133, 57] width 55 height 25
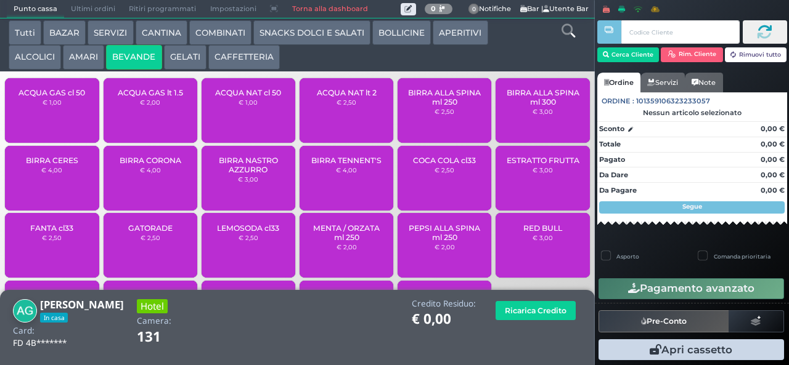
click at [318, 28] on button "SNACKS DOLCI E SALATI" at bounding box center [311, 32] width 117 height 25
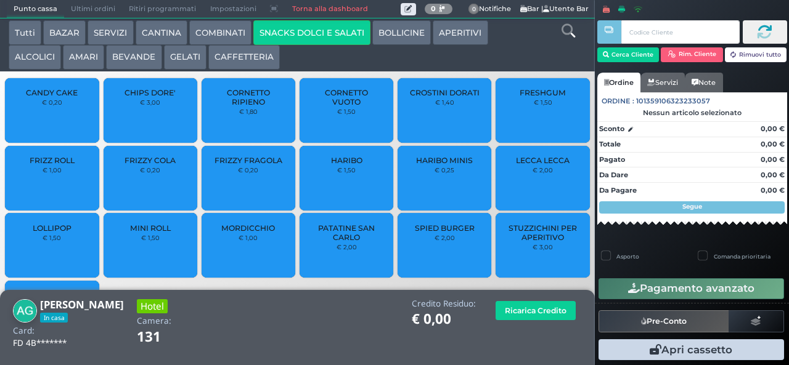
click at [190, 65] on button "GELATI" at bounding box center [185, 57] width 43 height 25
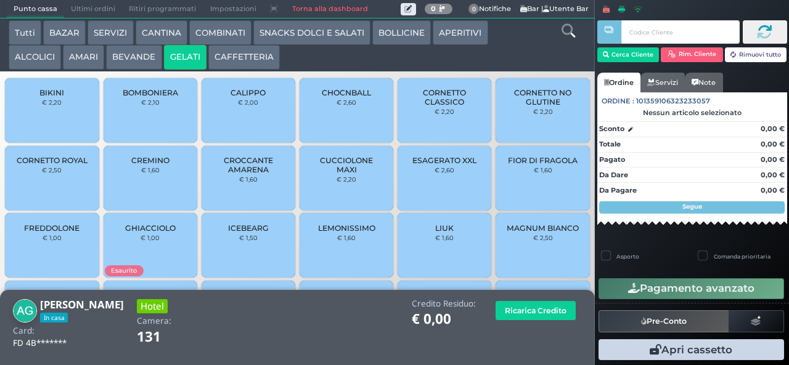
click at [356, 174] on span "CUCCIOLONE MAXI" at bounding box center [346, 165] width 73 height 18
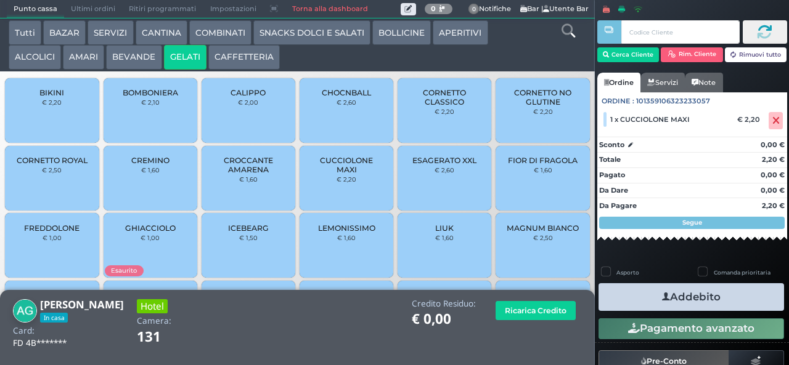
click at [731, 292] on button "Addebito" at bounding box center [690, 297] width 185 height 28
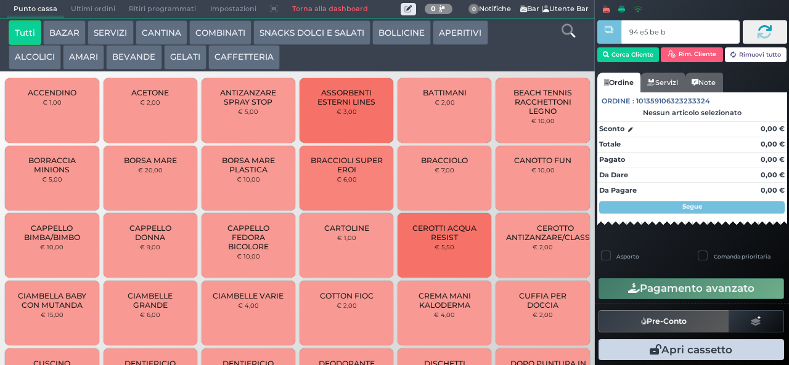
type input "94 e5 be b9"
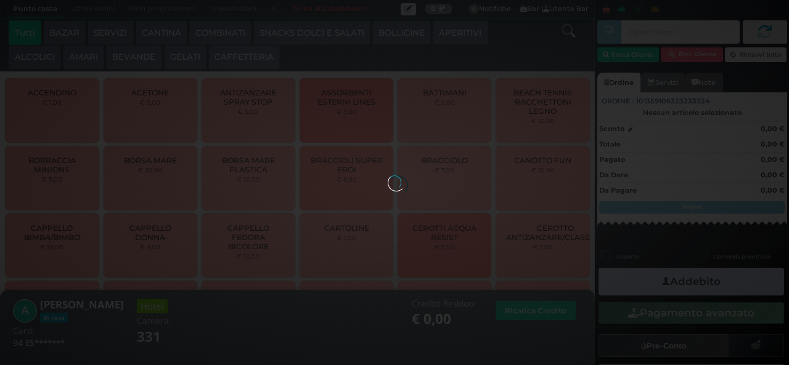
click at [388, 176] on div at bounding box center [395, 183] width 14 height 14
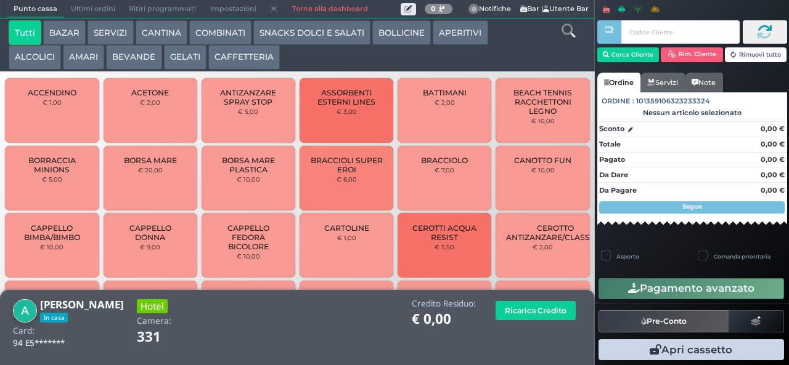
click at [35, 57] on button "ALCOLICI" at bounding box center [35, 57] width 52 height 25
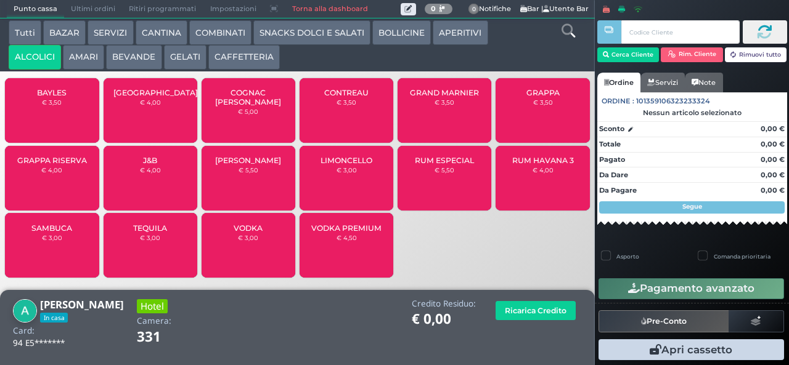
click at [154, 97] on span "[GEOGRAPHIC_DATA]" at bounding box center [155, 92] width 84 height 9
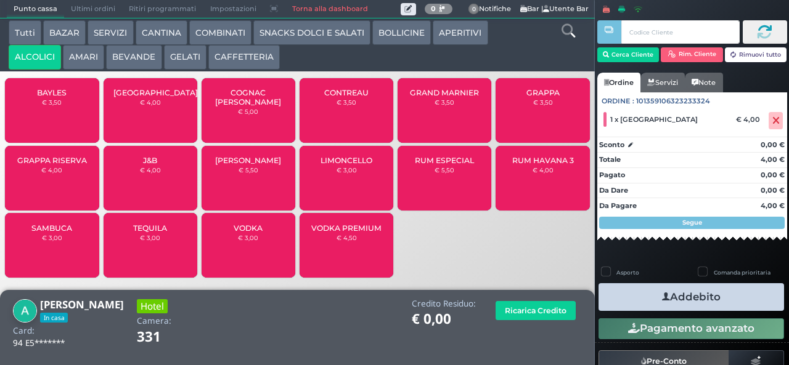
click at [389, 35] on button "BOLLICINE" at bounding box center [401, 32] width 59 height 25
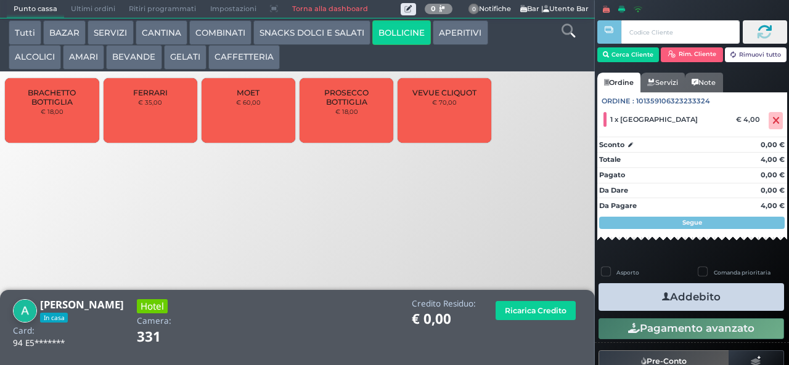
click at [466, 33] on button "APERITIVI" at bounding box center [460, 32] width 55 height 25
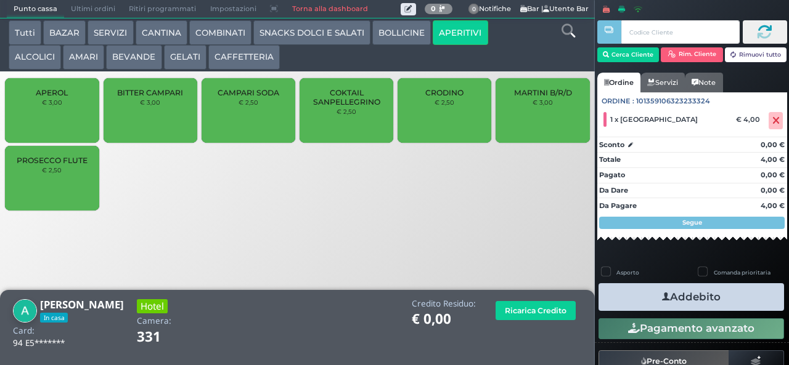
click at [76, 185] on div "PROSECCO FLUTE € 2,50" at bounding box center [52, 178] width 94 height 65
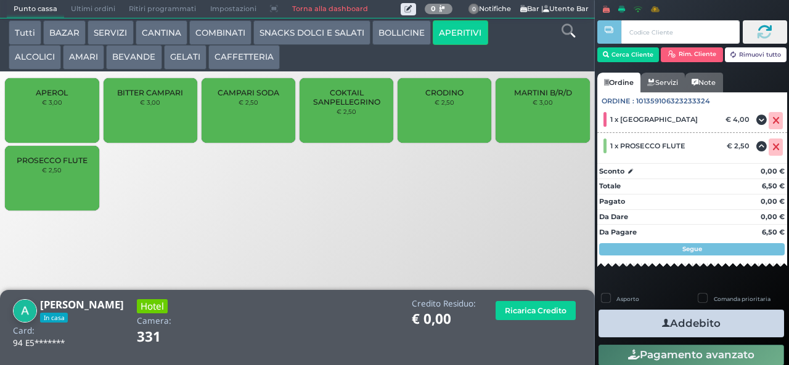
click at [662, 323] on icon "button" at bounding box center [666, 323] width 8 height 13
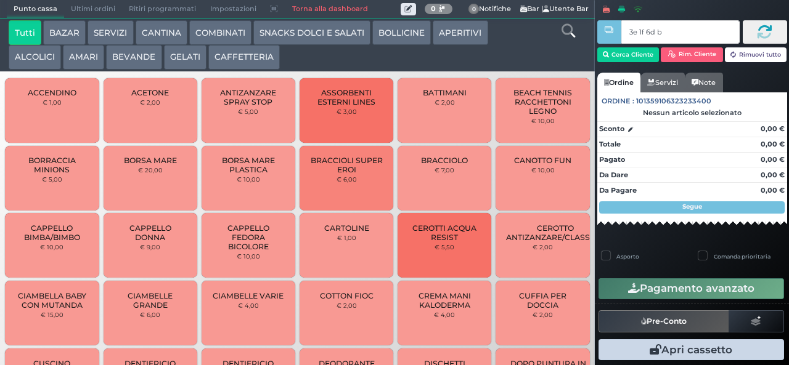
type input "3e 1f 6d b9"
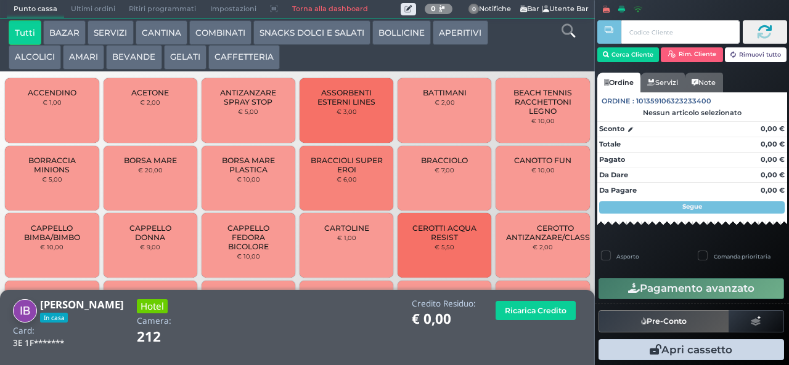
click at [216, 35] on button "COMBINATI" at bounding box center [220, 32] width 62 height 25
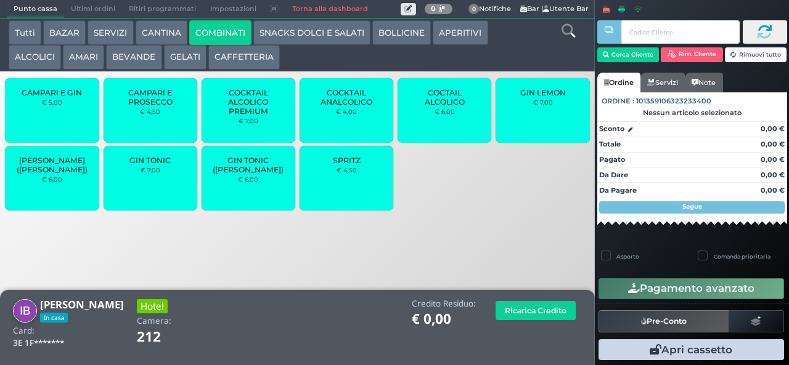
click at [531, 97] on span "GIN LEMON" at bounding box center [543, 92] width 46 height 9
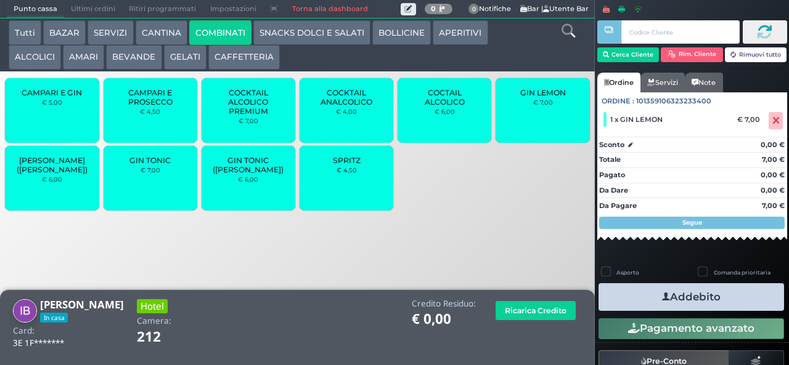
click at [144, 165] on span "GIN TONIC" at bounding box center [149, 160] width 41 height 9
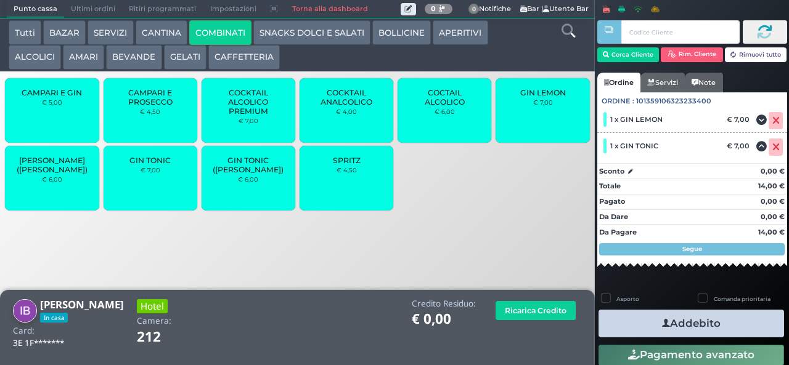
click at [142, 174] on small "€ 7,00" at bounding box center [151, 169] width 20 height 7
click at [148, 187] on div "GIN TONIC € 7,00" at bounding box center [151, 178] width 94 height 65
click at [643, 323] on button "Addebito" at bounding box center [690, 324] width 185 height 28
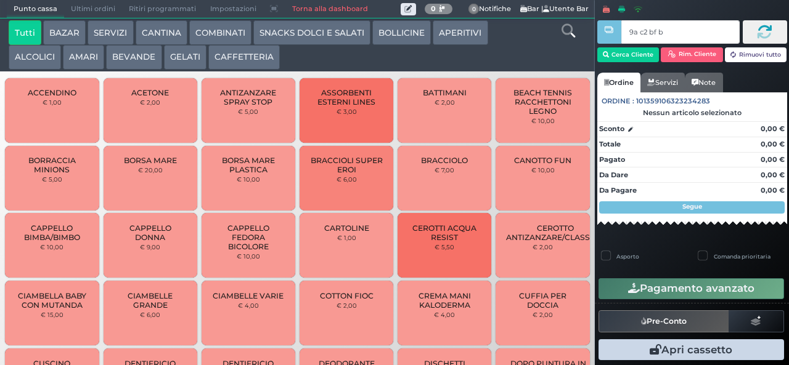
type input "9a c2 bf b9"
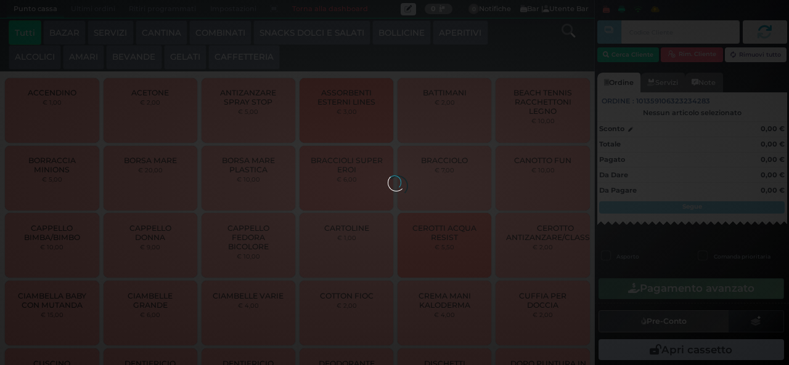
click at [177, 67] on button "GELATI" at bounding box center [185, 57] width 43 height 25
click at [131, 58] on button "BEVANDE" at bounding box center [133, 57] width 55 height 25
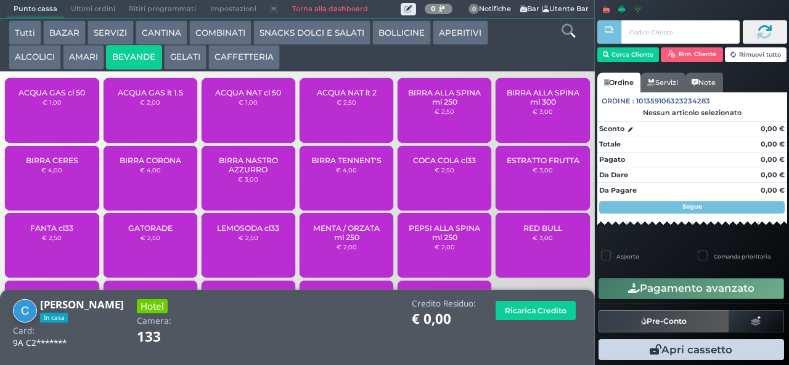
click at [336, 97] on span "ACQUA NAT lt 2" at bounding box center [347, 92] width 60 height 9
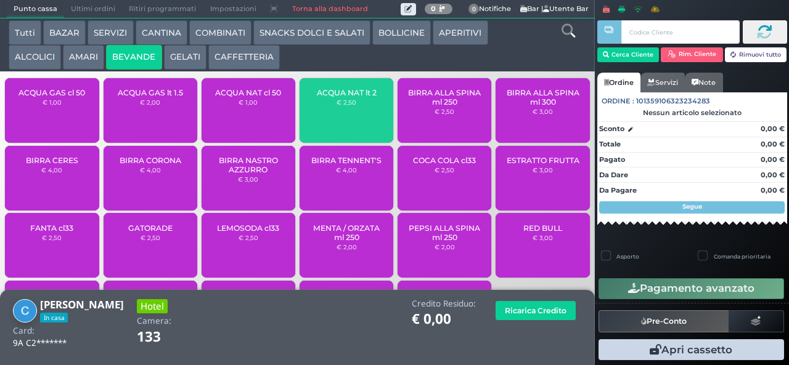
click at [254, 97] on span "ACQUA NAT cl 50" at bounding box center [248, 92] width 66 height 9
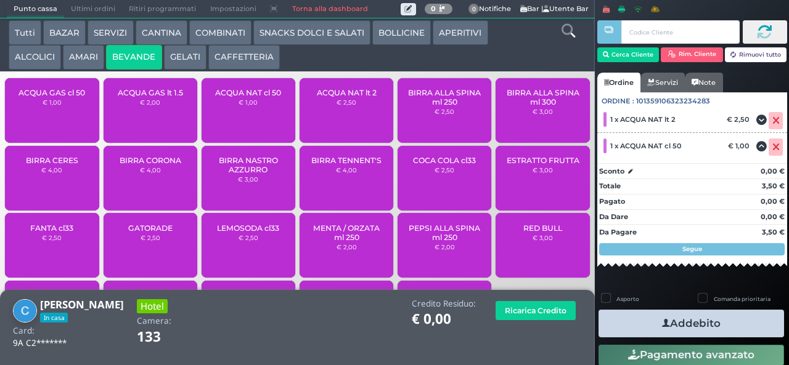
click at [725, 327] on button "Addebito" at bounding box center [690, 324] width 185 height 28
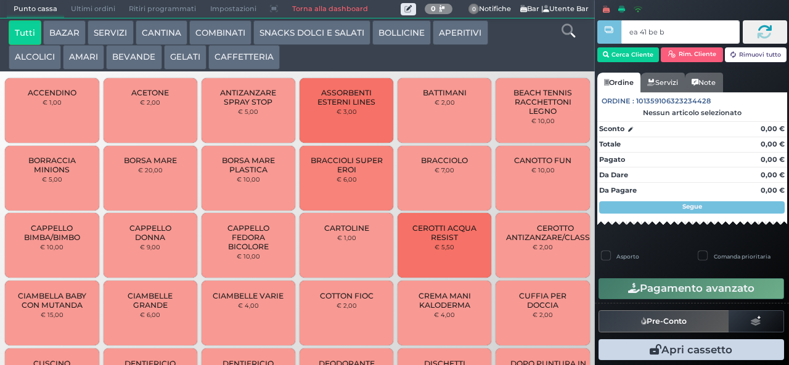
type input "ea 41 be b9"
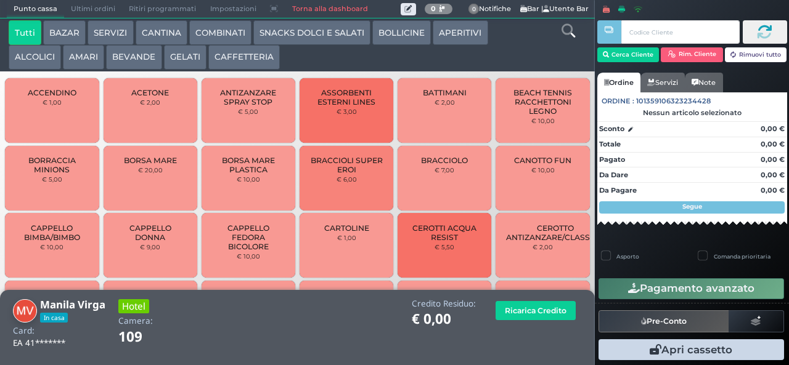
click at [219, 33] on button "COMBINATI" at bounding box center [220, 32] width 62 height 25
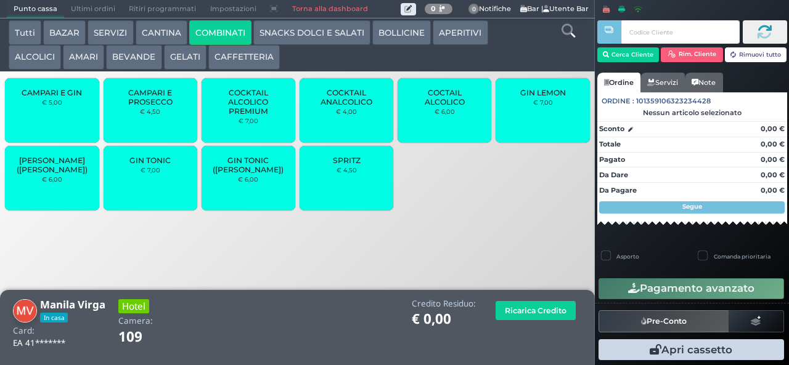
click at [439, 107] on span "COCTAIL ALCOLICO" at bounding box center [444, 97] width 73 height 18
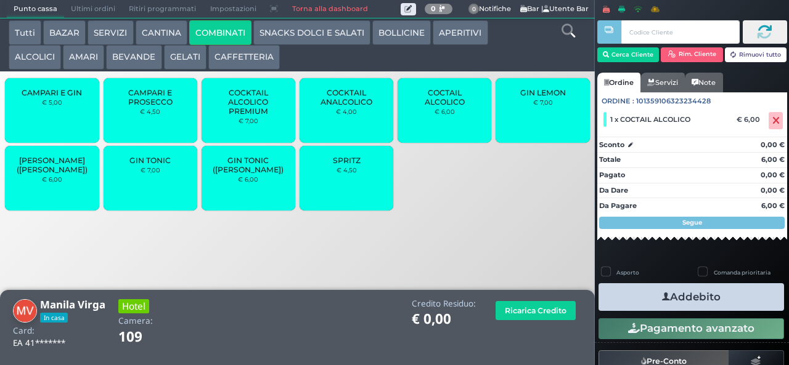
click at [662, 296] on icon "button" at bounding box center [666, 297] width 8 height 13
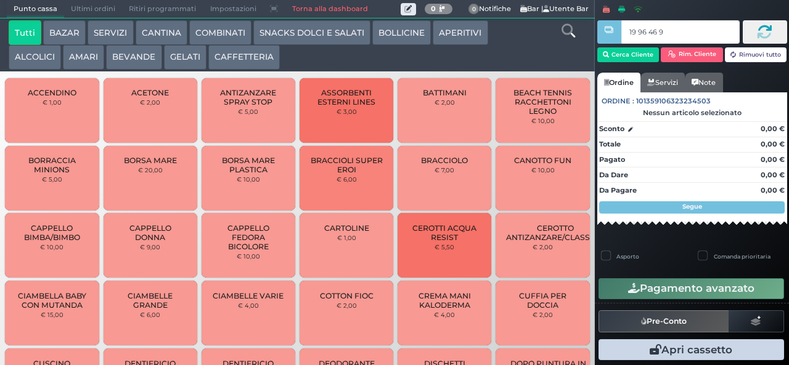
type input "19 96 46 95"
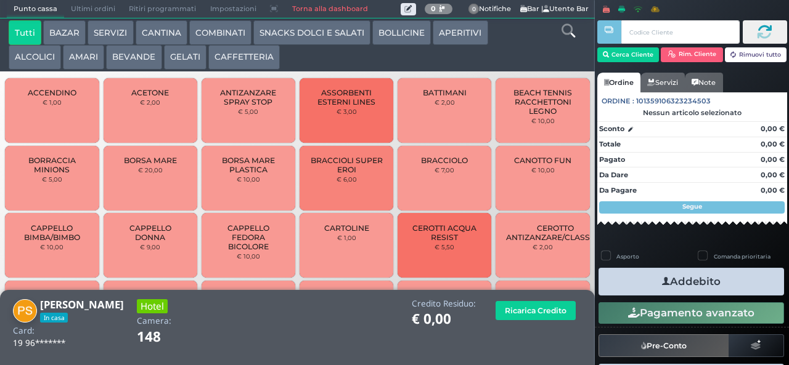
click at [142, 65] on button "BEVANDE" at bounding box center [133, 57] width 55 height 25
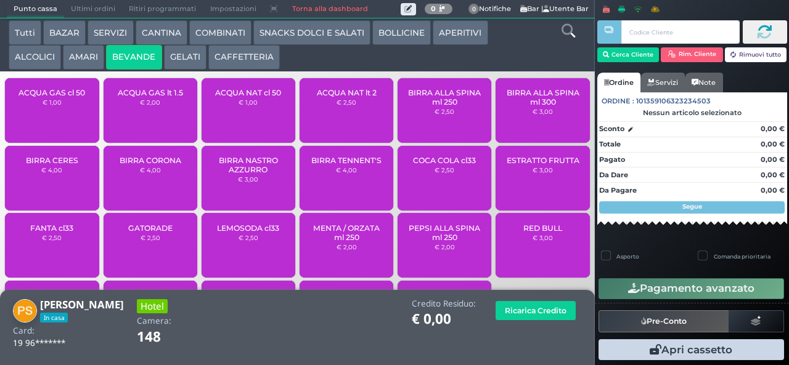
click at [293, 25] on button "SNACKS DOLCI E SALATI" at bounding box center [311, 32] width 117 height 25
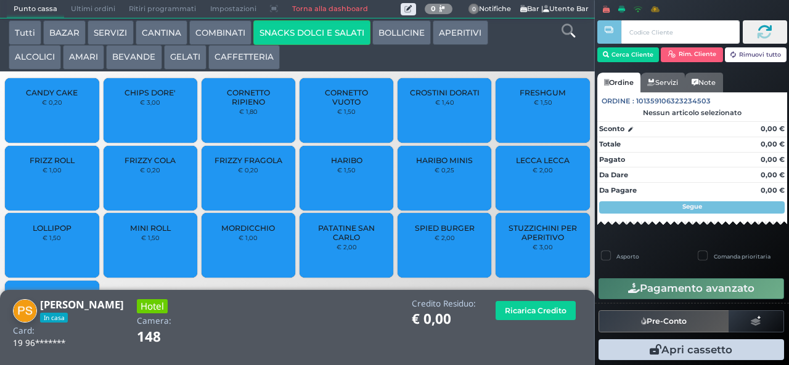
click at [211, 33] on button "COMBINATI" at bounding box center [220, 32] width 62 height 25
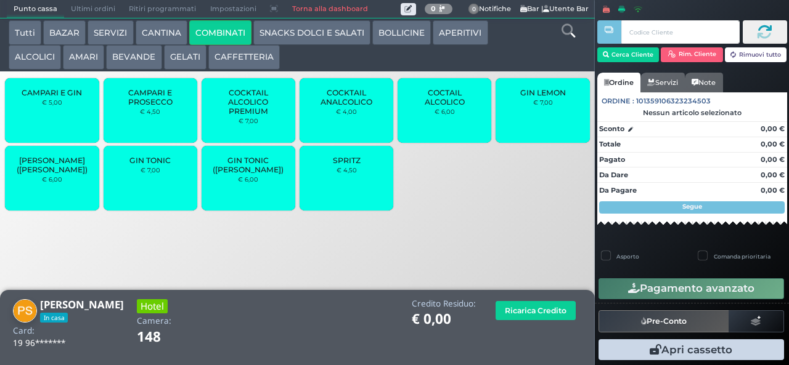
click at [145, 165] on span "GIN TONIC" at bounding box center [149, 160] width 41 height 9
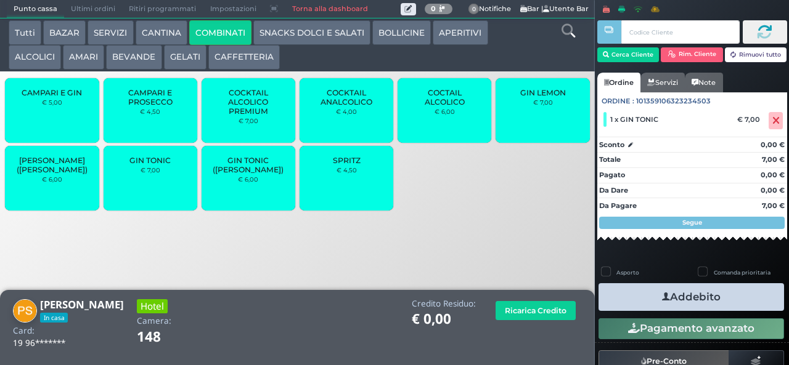
click at [722, 304] on button "Addebito" at bounding box center [690, 297] width 185 height 28
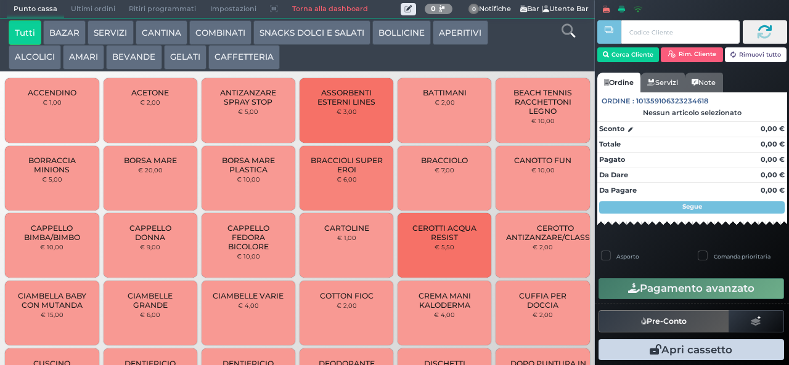
click at [226, 33] on button "COMBINATI" at bounding box center [220, 32] width 62 height 25
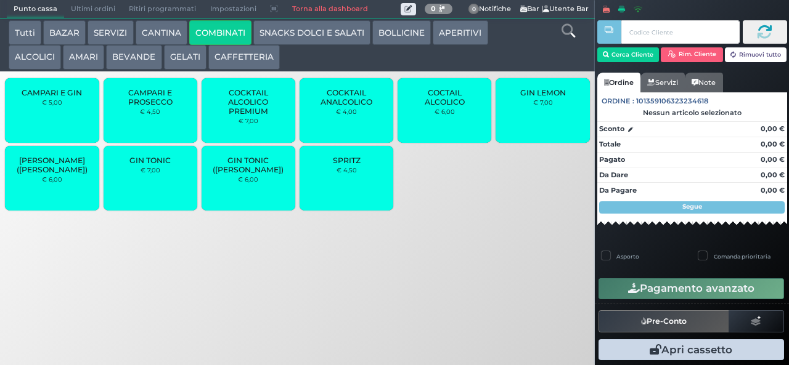
click at [352, 174] on small "€ 4,50" at bounding box center [346, 169] width 20 height 7
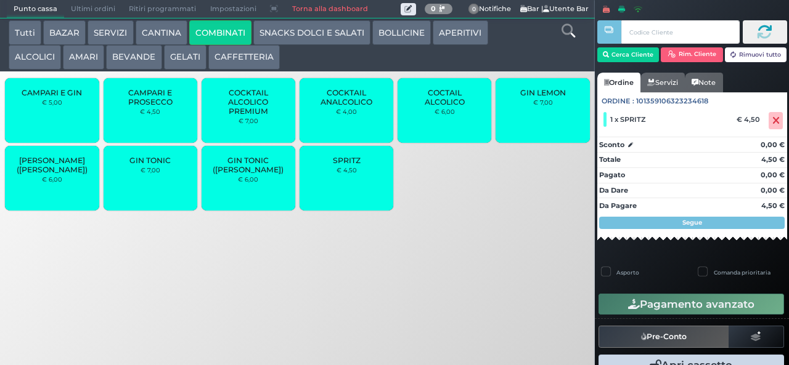
click at [162, 35] on button "CANTINA" at bounding box center [162, 32] width 52 height 25
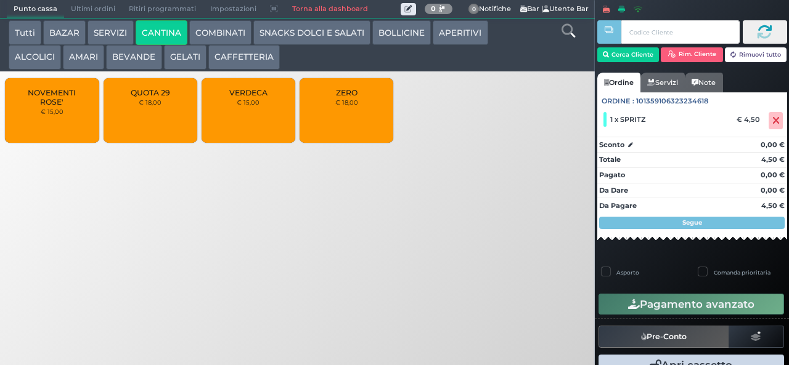
click at [740, 365] on button "Apri cassetto" at bounding box center [690, 365] width 185 height 21
click at [397, 43] on button "BOLLICINE" at bounding box center [401, 32] width 59 height 25
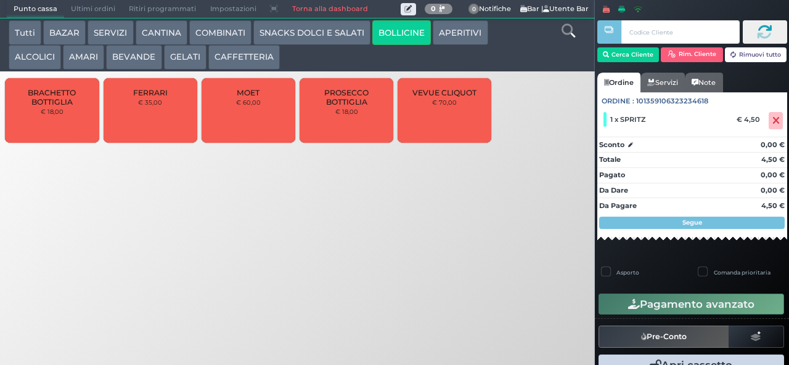
click at [352, 107] on span "PROSECCO BOTTIGLIA" at bounding box center [346, 97] width 73 height 18
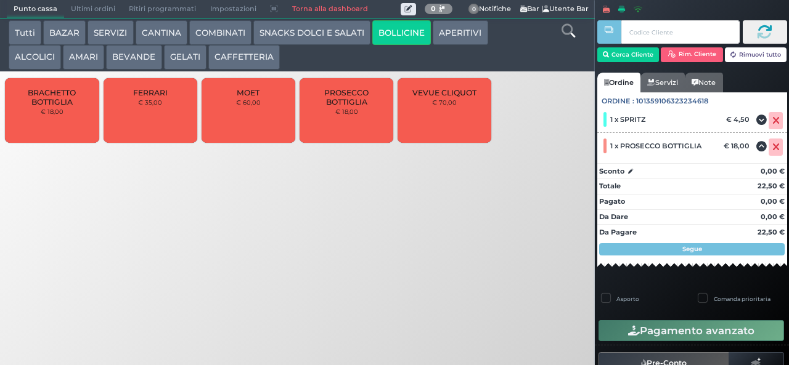
click at [753, 54] on button "Rimuovi tutto" at bounding box center [756, 54] width 62 height 15
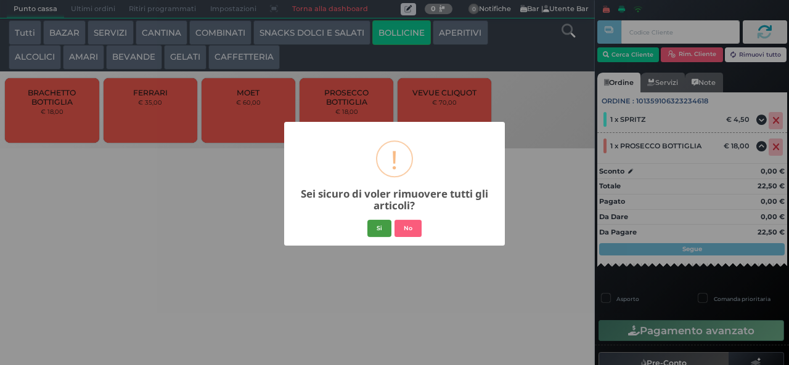
click at [378, 229] on button "Si" at bounding box center [379, 228] width 24 height 17
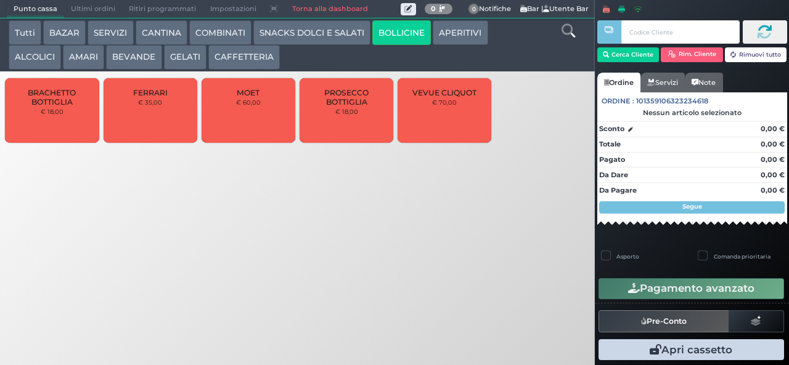
click at [351, 107] on span "PROSECCO BOTTIGLIA" at bounding box center [346, 97] width 73 height 18
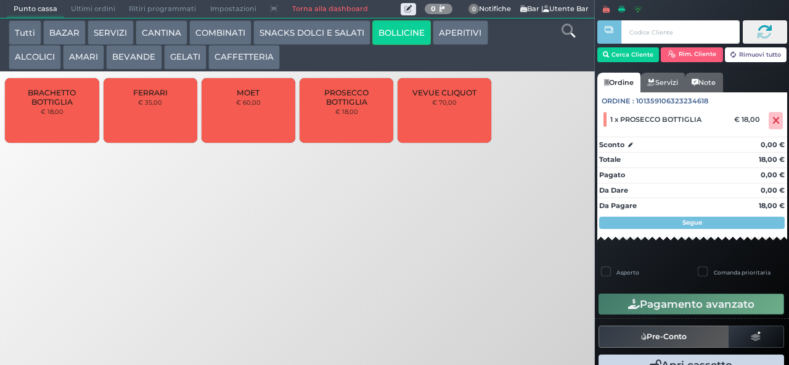
click at [218, 30] on button "COMBINATI" at bounding box center [220, 32] width 62 height 25
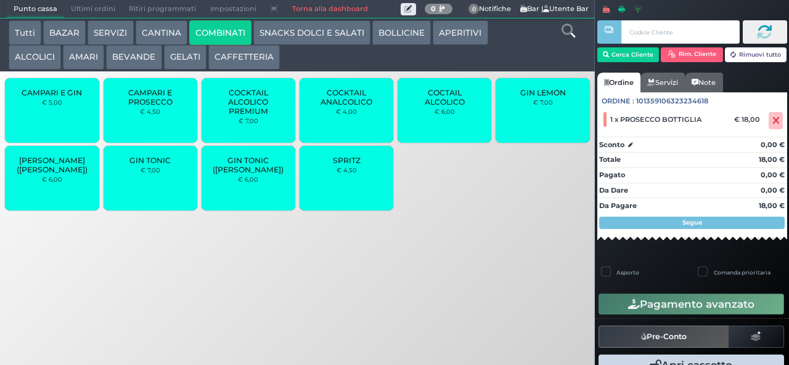
click at [357, 165] on span "SPRITZ" at bounding box center [347, 160] width 28 height 9
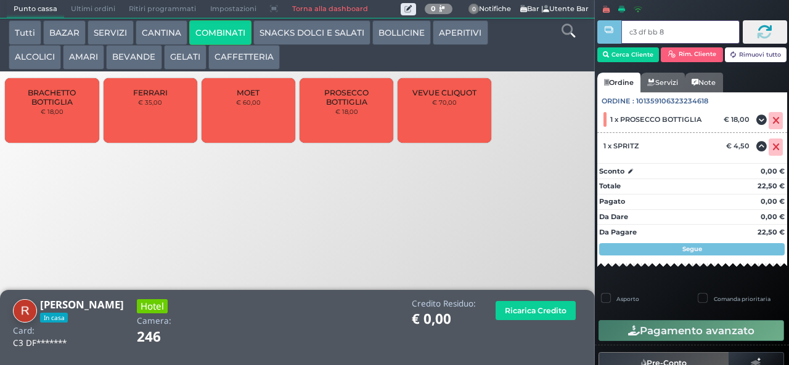
type input "c3 df bb 8b"
click at [723, 324] on button "Pagamento avanzato" at bounding box center [690, 330] width 185 height 21
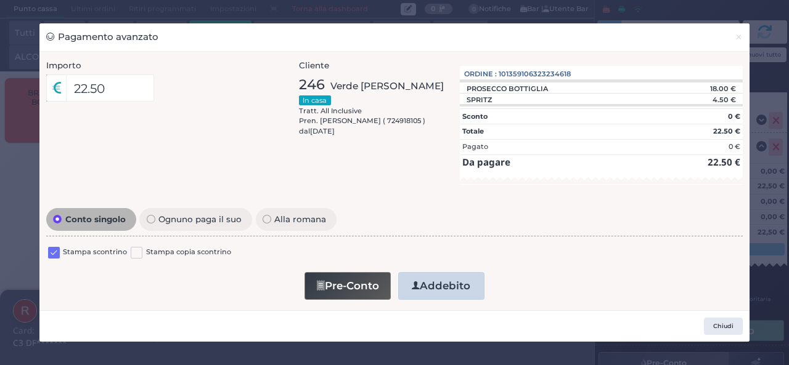
click at [788, 304] on div "Pagamento avanzato × Importo 22.50 Importo Totale 22.50 Quote 1 1" at bounding box center [394, 182] width 789 height 365
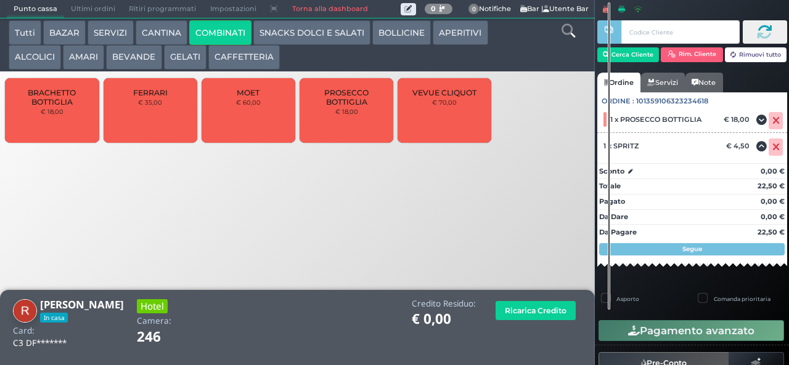
scroll to position [4, 0]
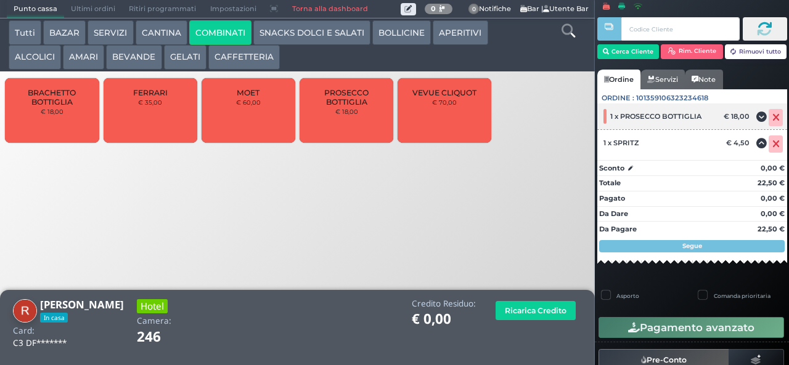
click at [772, 118] on icon at bounding box center [775, 118] width 7 height 1
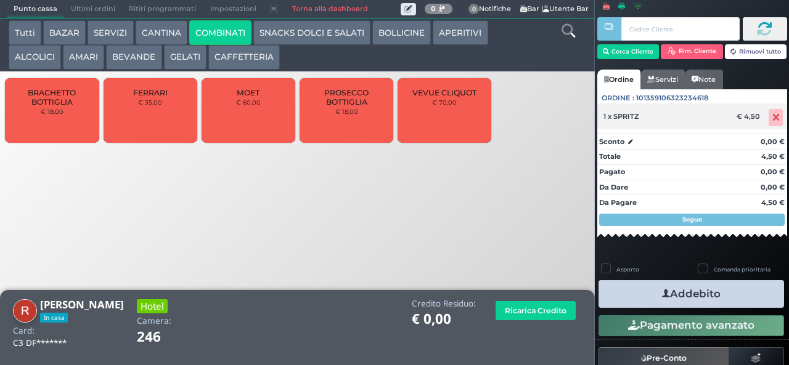
click at [772, 118] on icon at bounding box center [775, 118] width 7 height 1
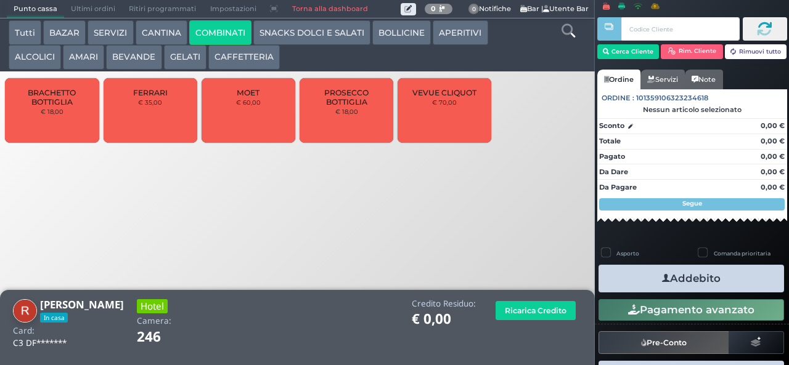
click at [475, 325] on h1 "€ 0,00" at bounding box center [444, 319] width 64 height 15
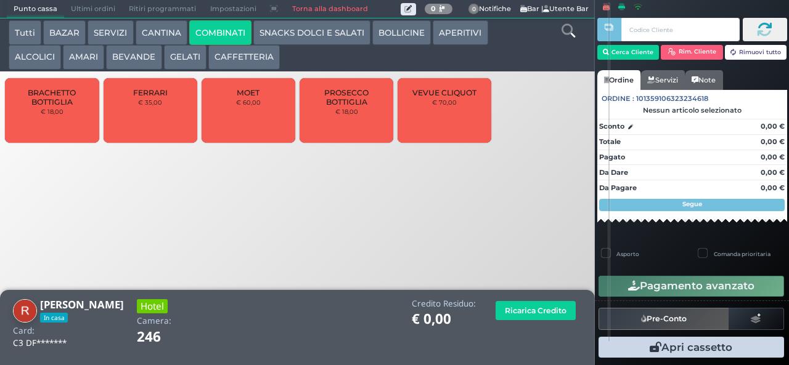
click at [373, 107] on span "PROSECCO BOTTIGLIA" at bounding box center [346, 97] width 73 height 18
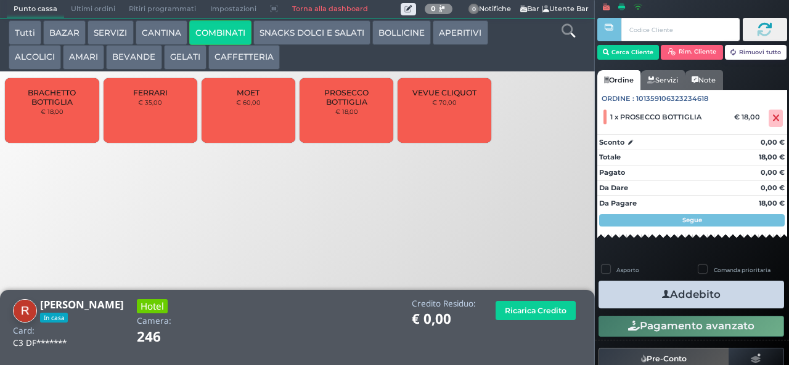
click at [226, 32] on button "COMBINATI" at bounding box center [220, 32] width 62 height 25
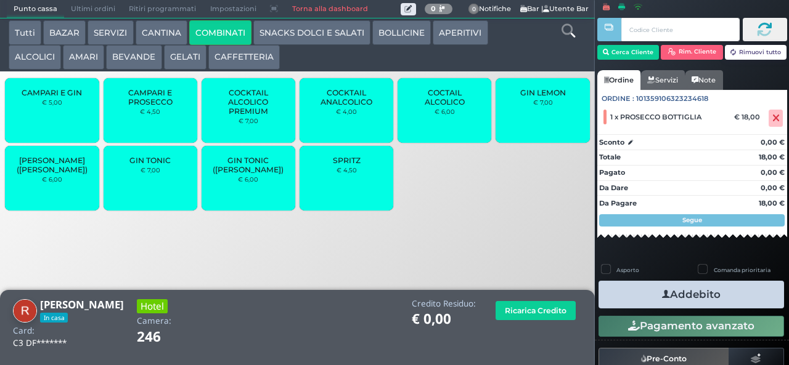
click at [341, 165] on span "SPRITZ" at bounding box center [347, 160] width 28 height 9
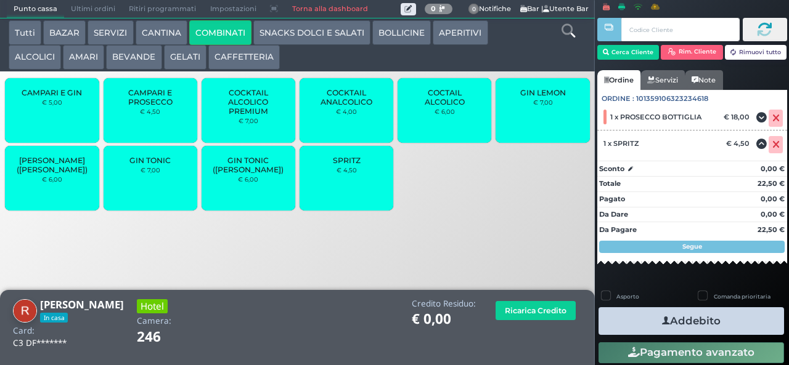
click at [642, 312] on button "Addebito" at bounding box center [690, 322] width 185 height 28
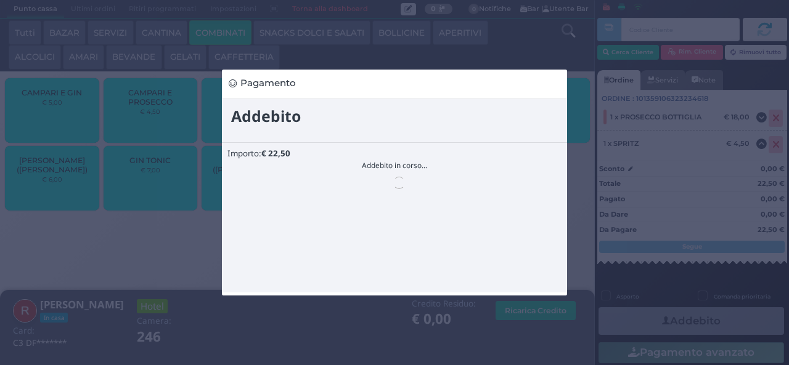
scroll to position [0, 0]
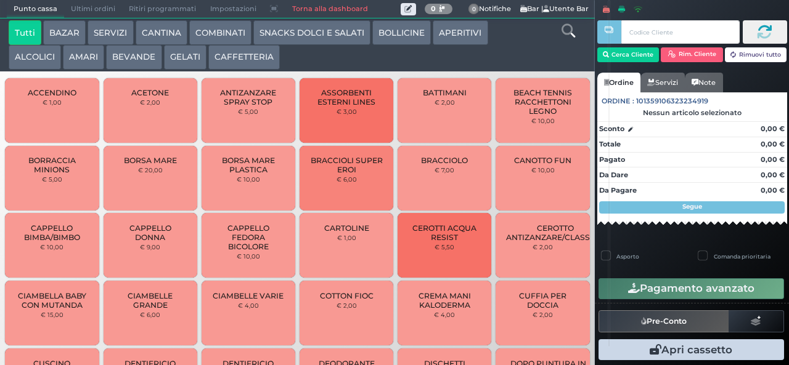
click at [0, 0] on div at bounding box center [0, 0] width 0 height 0
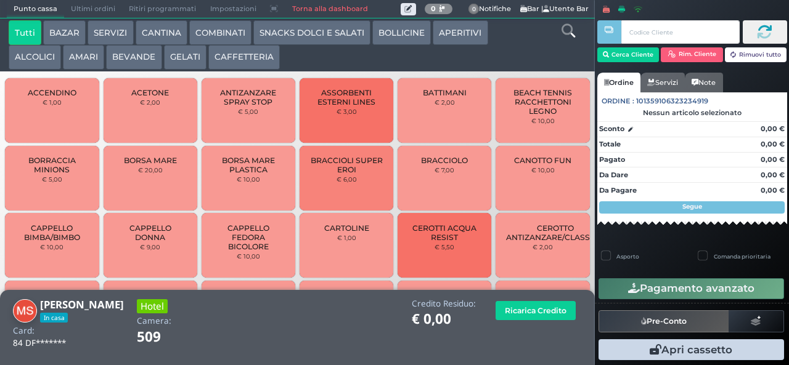
click at [208, 34] on button "COMBINATI" at bounding box center [220, 32] width 62 height 25
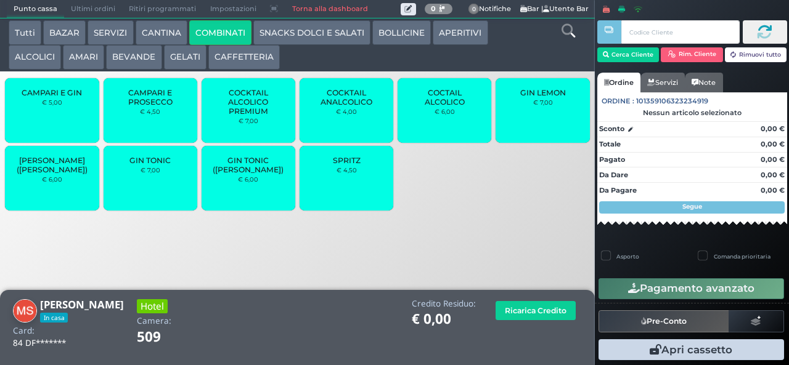
click at [143, 186] on div "GIN TONIC € 7,00" at bounding box center [151, 178] width 94 height 65
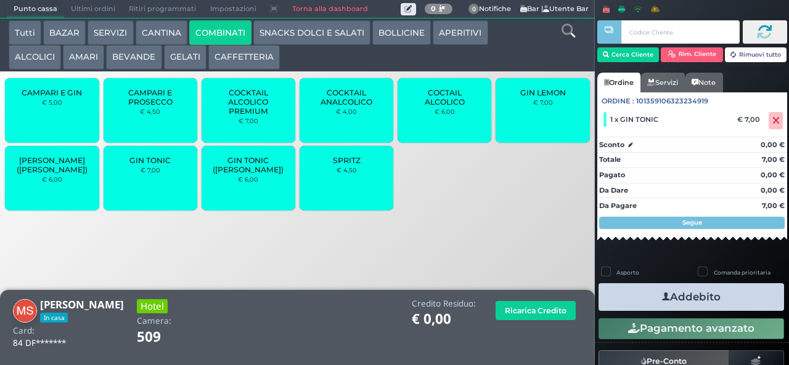
click at [141, 173] on div "GIN TONIC € 7,00" at bounding box center [151, 178] width 94 height 65
click at [635, 287] on button "Addebito" at bounding box center [690, 297] width 185 height 28
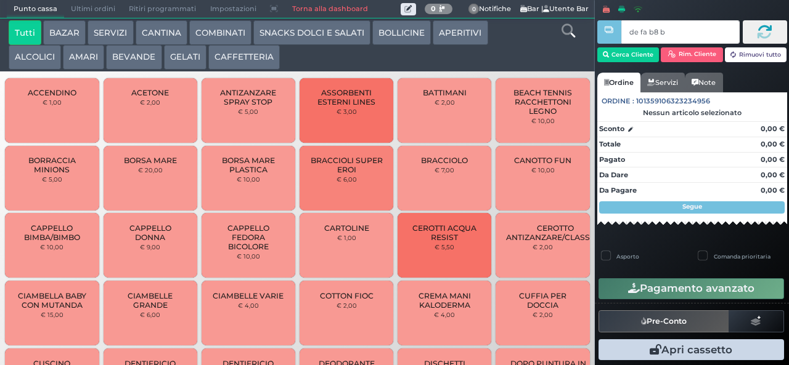
type input "de fa b8 b9"
click at [0, 0] on div at bounding box center [0, 0] width 0 height 0
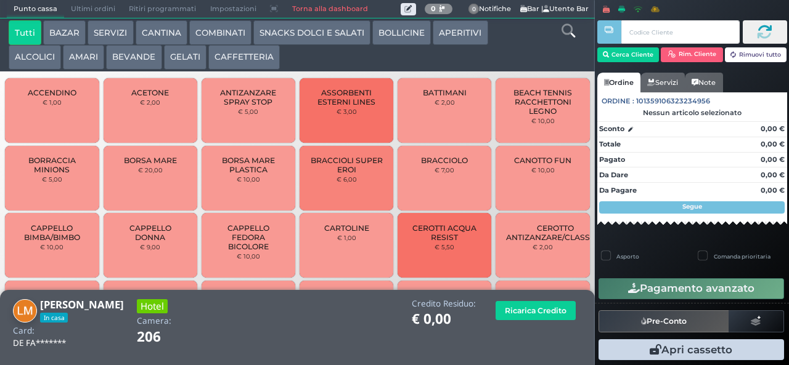
click at [233, 29] on button "COMBINATI" at bounding box center [220, 32] width 62 height 25
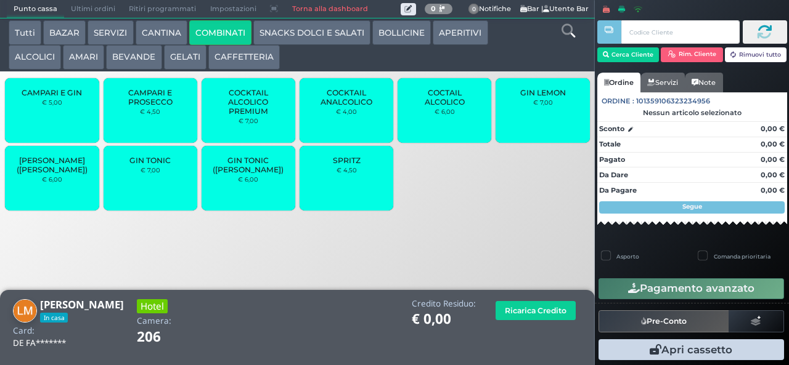
click at [316, 25] on button "SNACKS DOLCI E SALATI" at bounding box center [311, 32] width 117 height 25
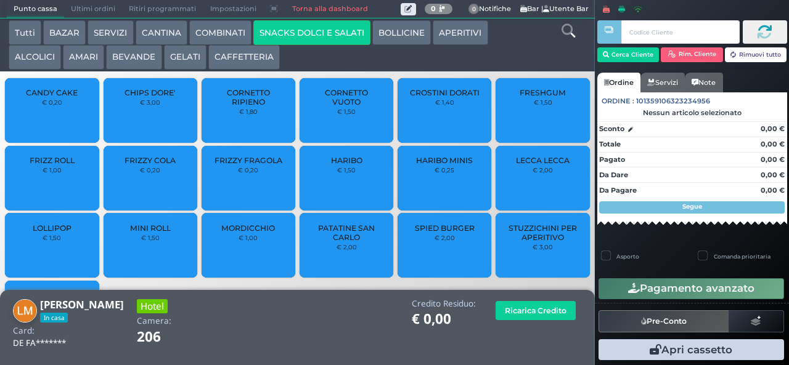
click at [438, 97] on span "CROSTINI DORATI" at bounding box center [445, 92] width 70 height 9
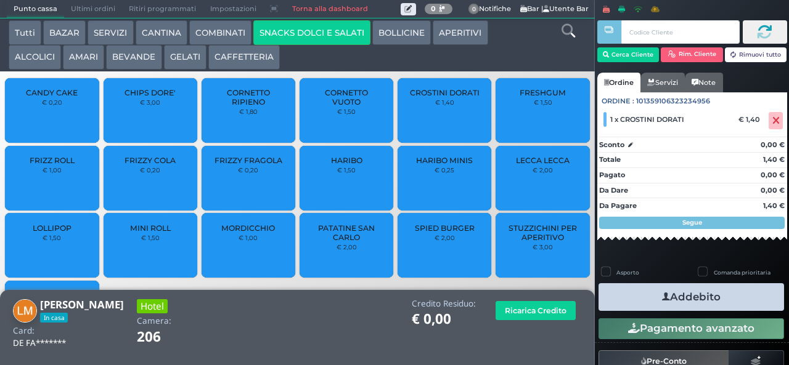
click at [662, 296] on icon "button" at bounding box center [666, 297] width 8 height 13
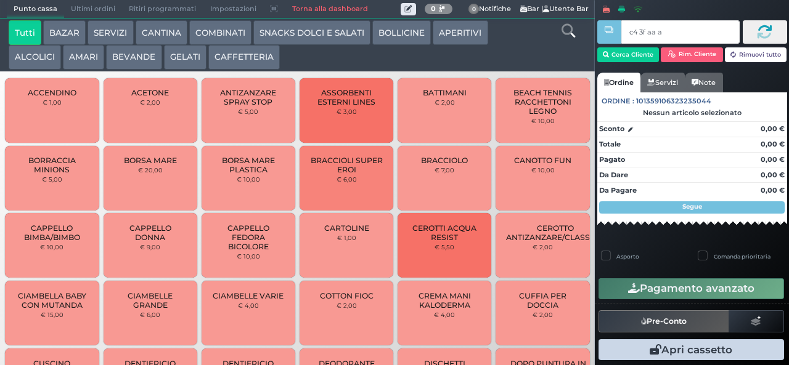
type input "c4 3f aa af"
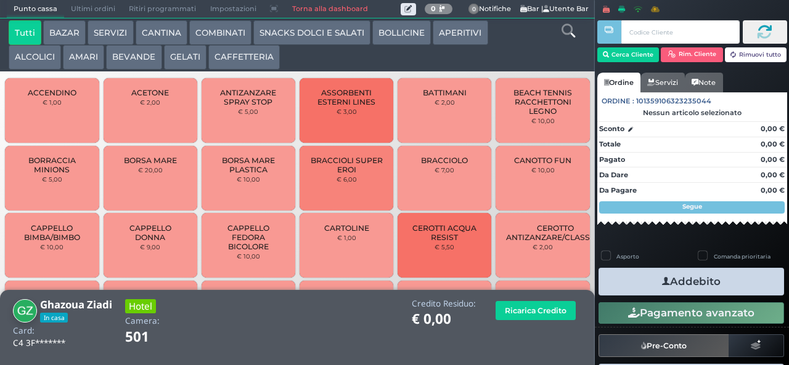
click at [314, 21] on button "SNACKS DOLCI E SALATI" at bounding box center [311, 32] width 117 height 25
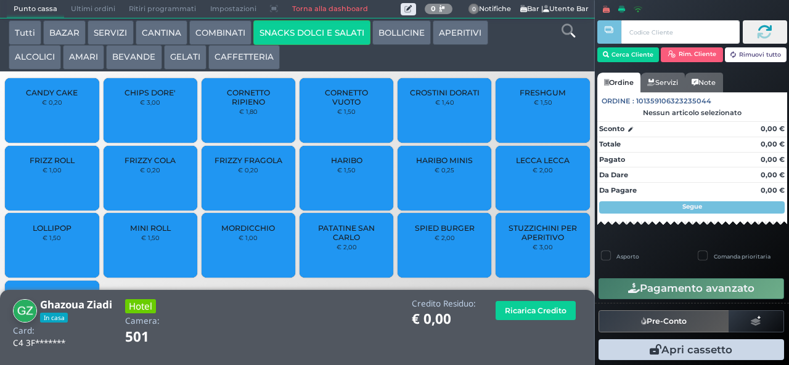
click at [144, 233] on span "MINI ROLL" at bounding box center [150, 228] width 41 height 9
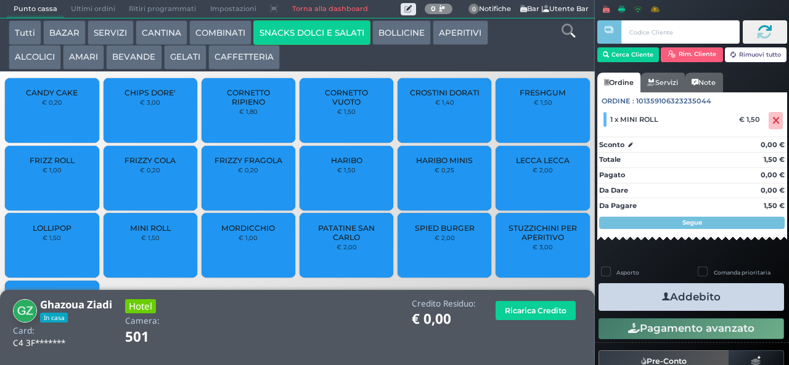
click at [662, 296] on icon "button" at bounding box center [666, 297] width 8 height 13
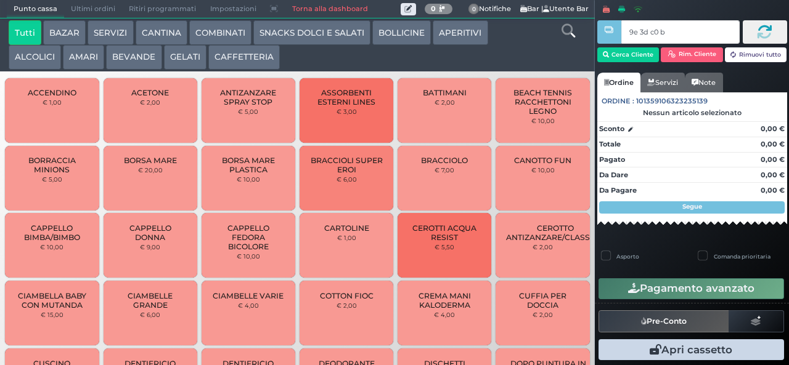
type input "9e 3d c0 b9"
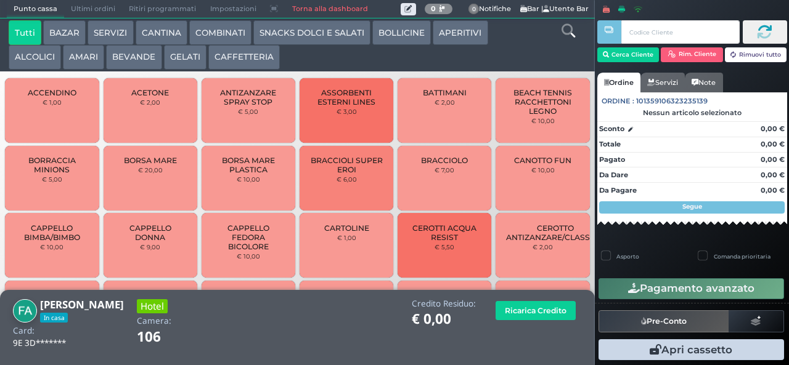
click at [78, 63] on button "AMARI" at bounding box center [83, 57] width 41 height 25
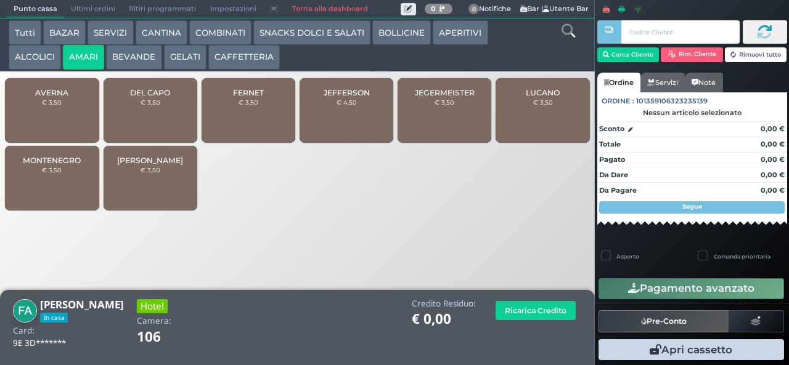
click at [239, 97] on span "FERNET" at bounding box center [248, 92] width 31 height 9
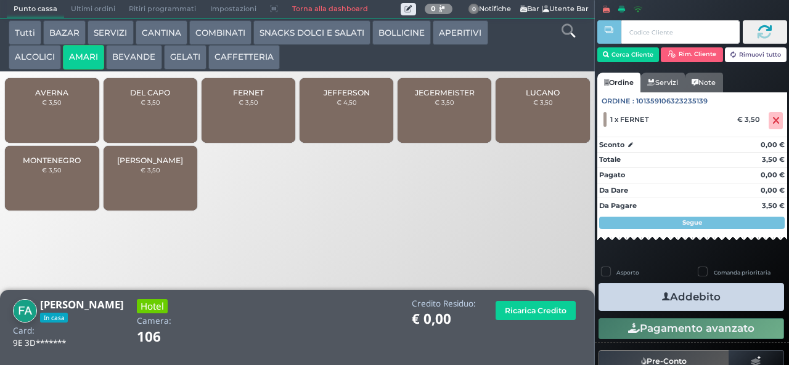
click at [627, 293] on button "Addebito" at bounding box center [690, 297] width 185 height 28
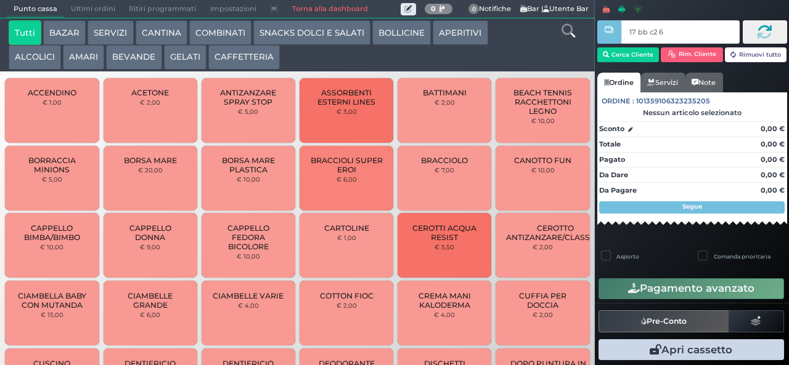
type input "17 bb c2 67"
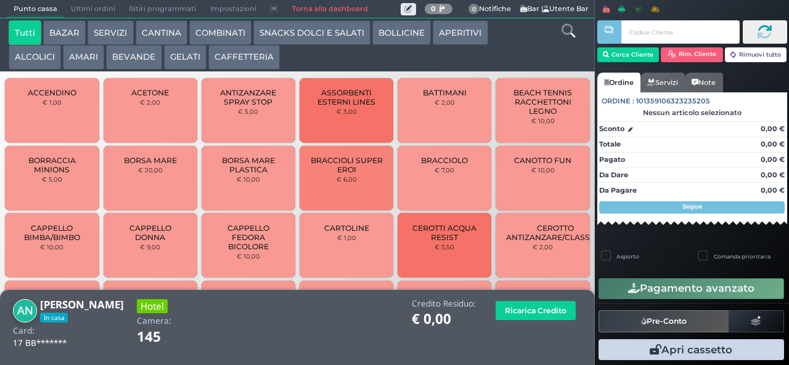
click at [211, 35] on button "COMBINATI" at bounding box center [220, 32] width 62 height 25
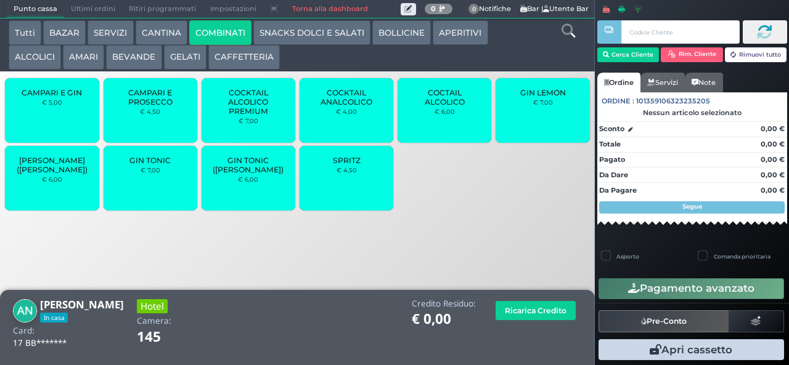
click at [340, 165] on span "SPRITZ" at bounding box center [347, 160] width 28 height 9
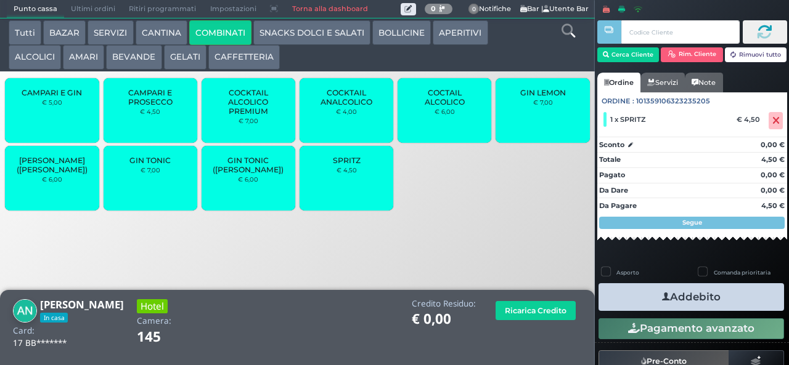
click at [339, 165] on span "SPRITZ" at bounding box center [347, 160] width 28 height 9
click at [643, 293] on button "Addebito" at bounding box center [690, 297] width 185 height 28
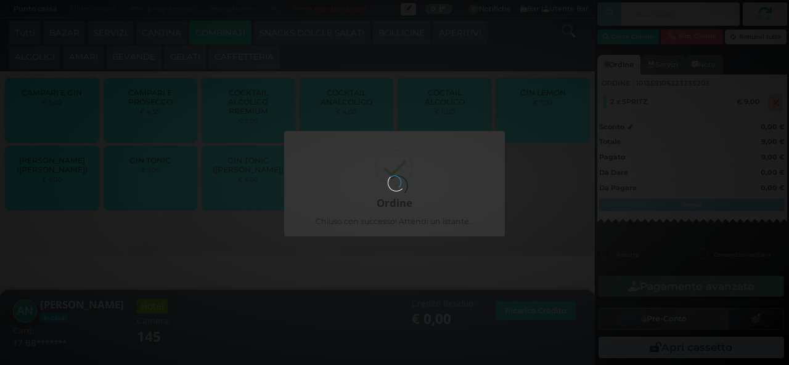
scroll to position [62, 0]
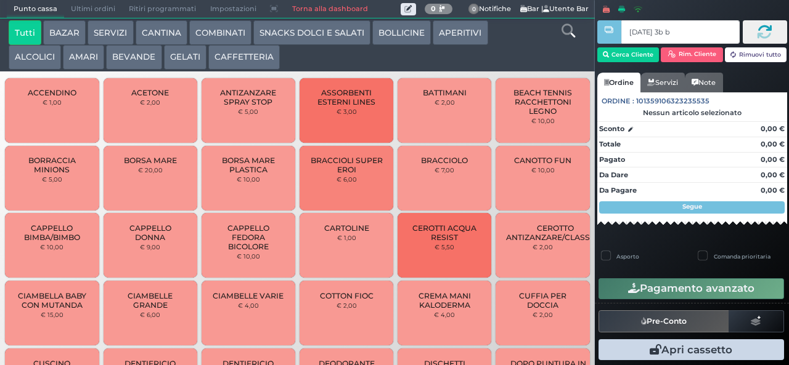
type input "[DATE] 3b b9"
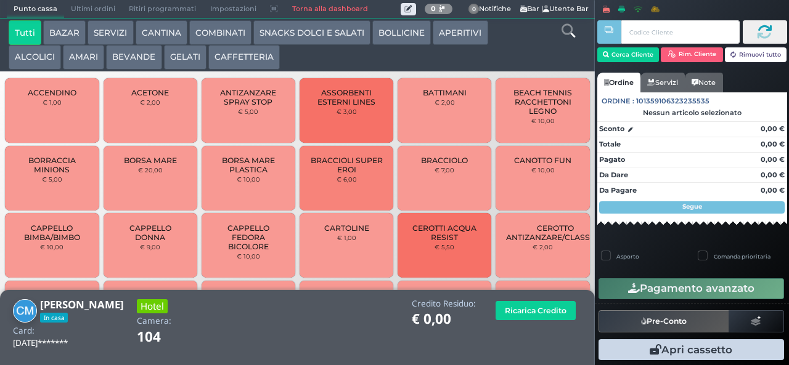
click at [77, 57] on button "AMARI" at bounding box center [83, 57] width 41 height 25
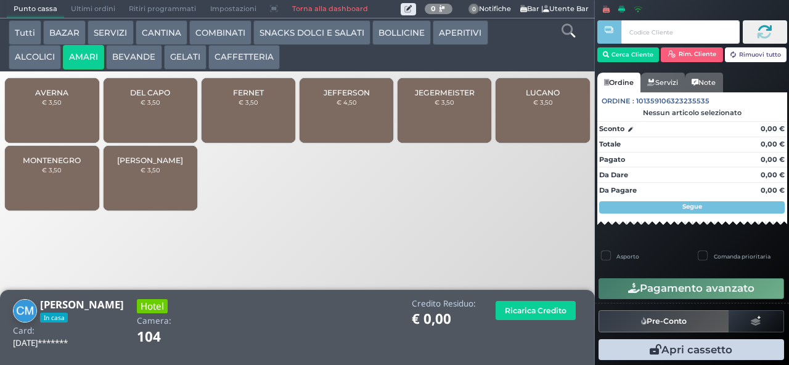
click at [45, 97] on span "AVERNA" at bounding box center [51, 92] width 33 height 9
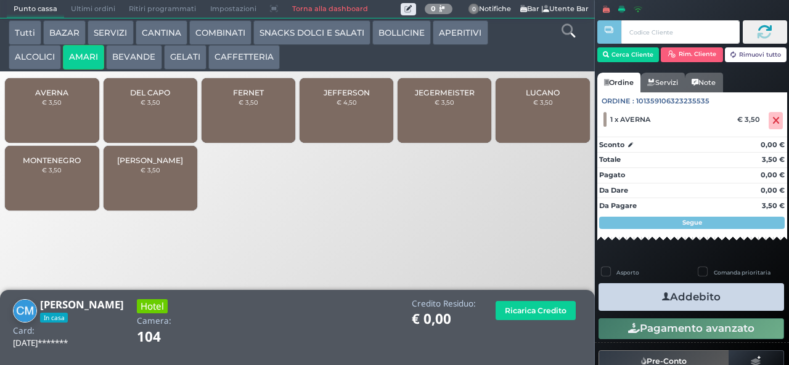
click at [56, 97] on span "AVERNA" at bounding box center [51, 92] width 33 height 9
click at [630, 296] on button "Addebito" at bounding box center [690, 297] width 185 height 28
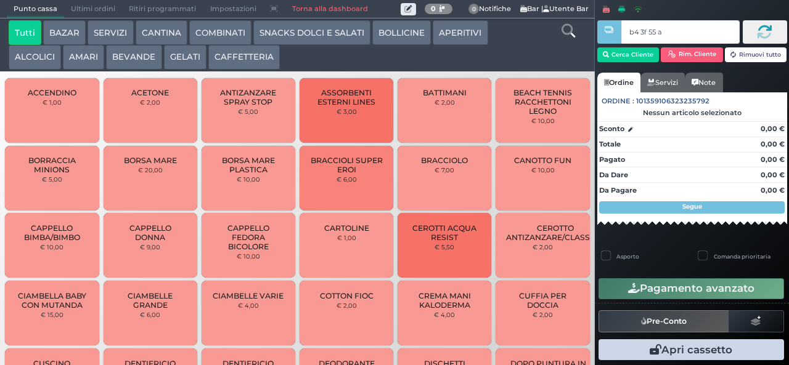
type input "b4 3f 55 af"
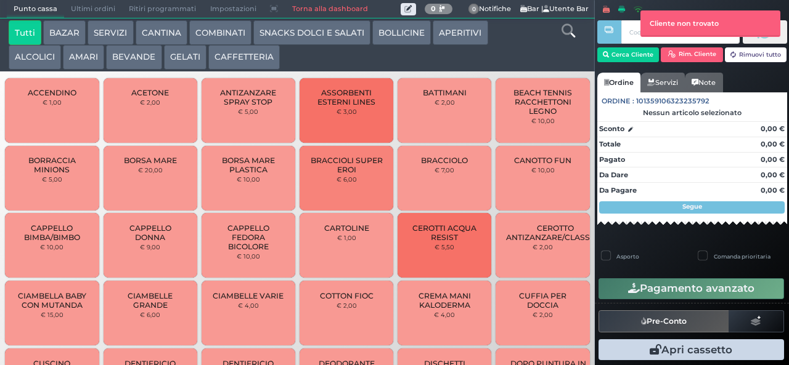
click at [70, 57] on button "AMARI" at bounding box center [83, 57] width 41 height 25
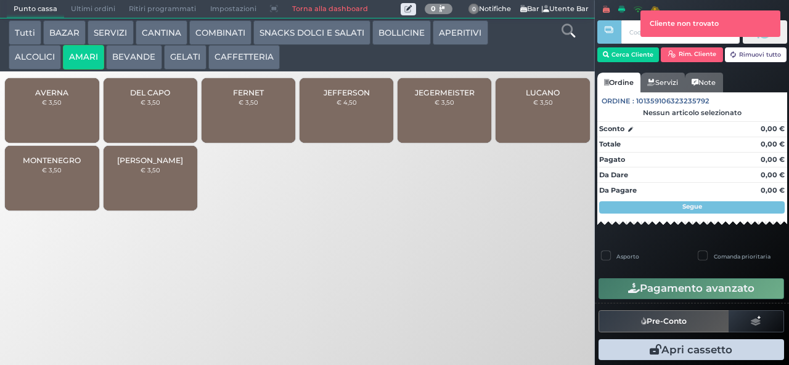
click at [609, 57] on div at bounding box center [609, 181] width 2 height 363
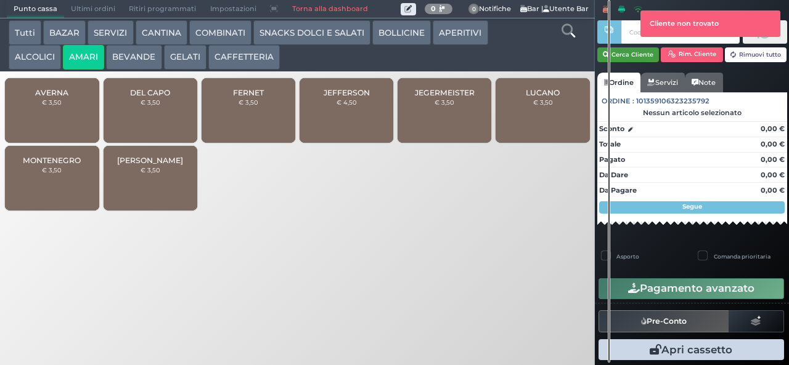
click at [625, 53] on button "Cerca Cliente" at bounding box center [628, 54] width 62 height 15
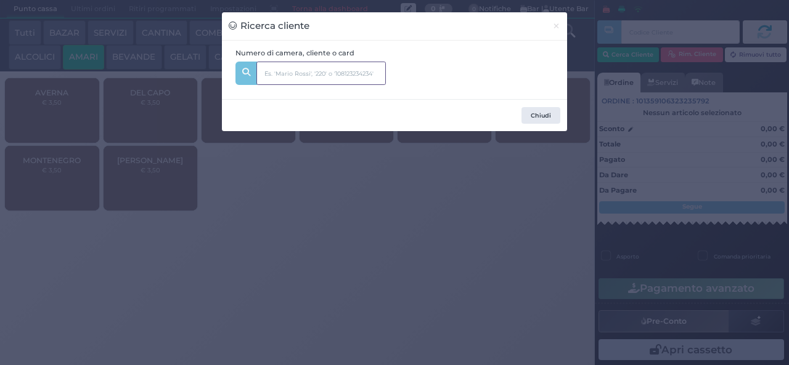
click at [278, 71] on input "text" at bounding box center [320, 73] width 129 height 23
click at [278, 73] on input "text" at bounding box center [320, 73] width 129 height 23
type input "112"
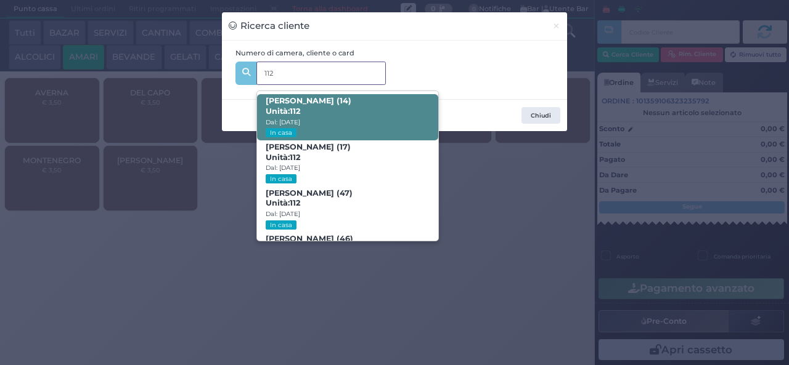
click at [284, 116] on span "Unità: 112" at bounding box center [283, 112] width 35 height 10
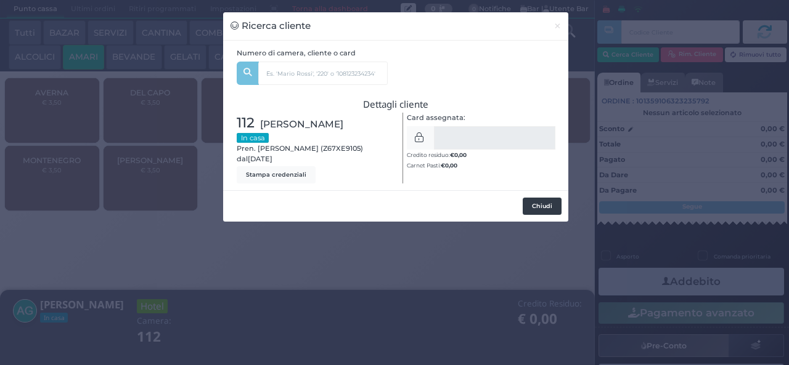
click at [530, 206] on button "Chiudi" at bounding box center [542, 206] width 39 height 17
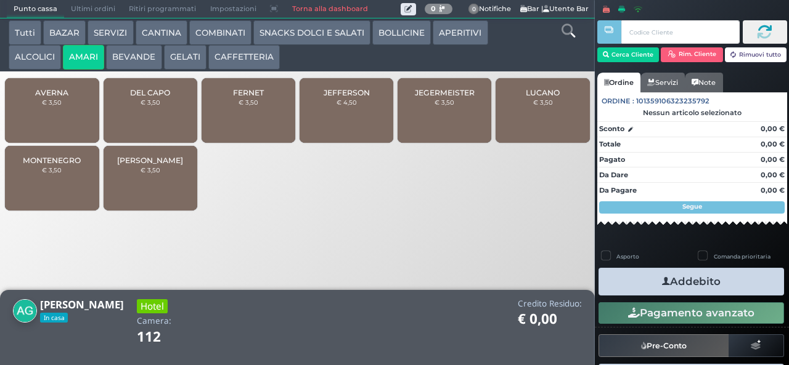
click at [143, 97] on span "DEL CAPO" at bounding box center [150, 92] width 40 height 9
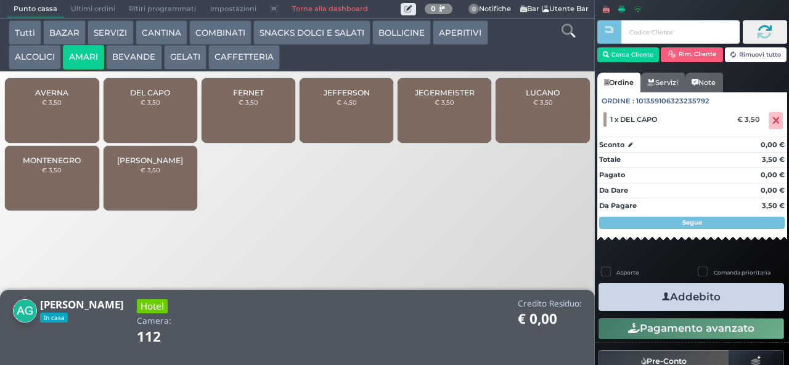
click at [621, 291] on button "Addebito" at bounding box center [690, 297] width 185 height 28
